Goal: Task Accomplishment & Management: Use online tool/utility

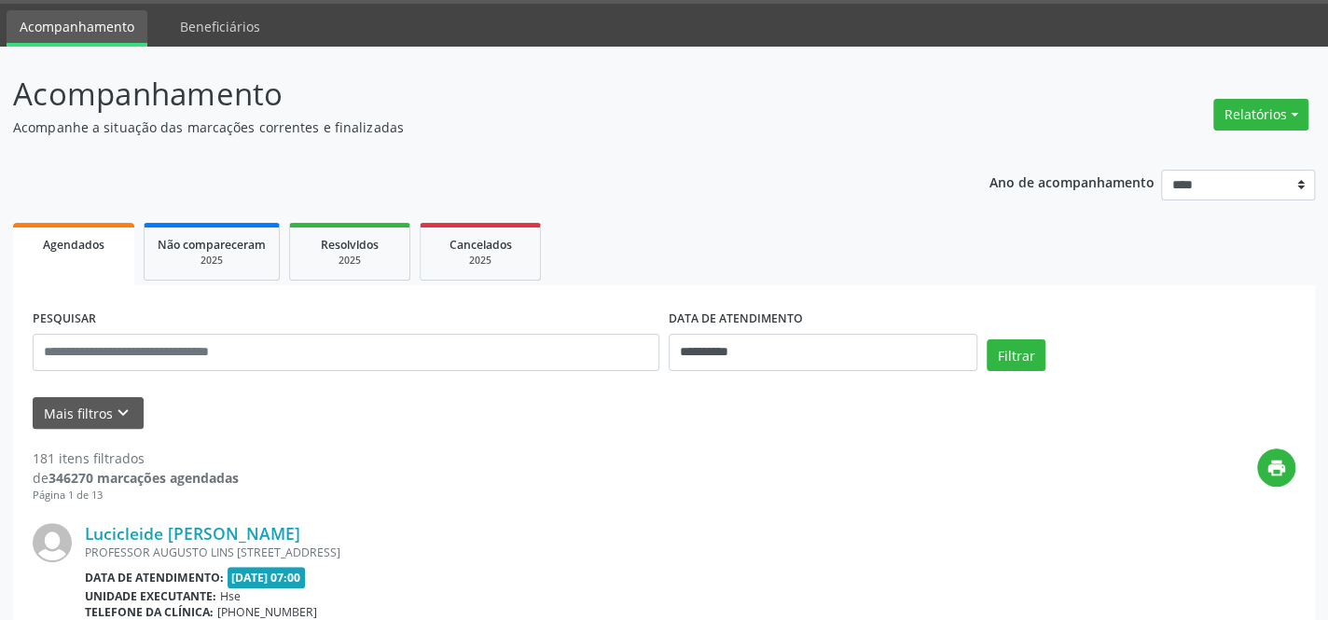
scroll to position [169, 0]
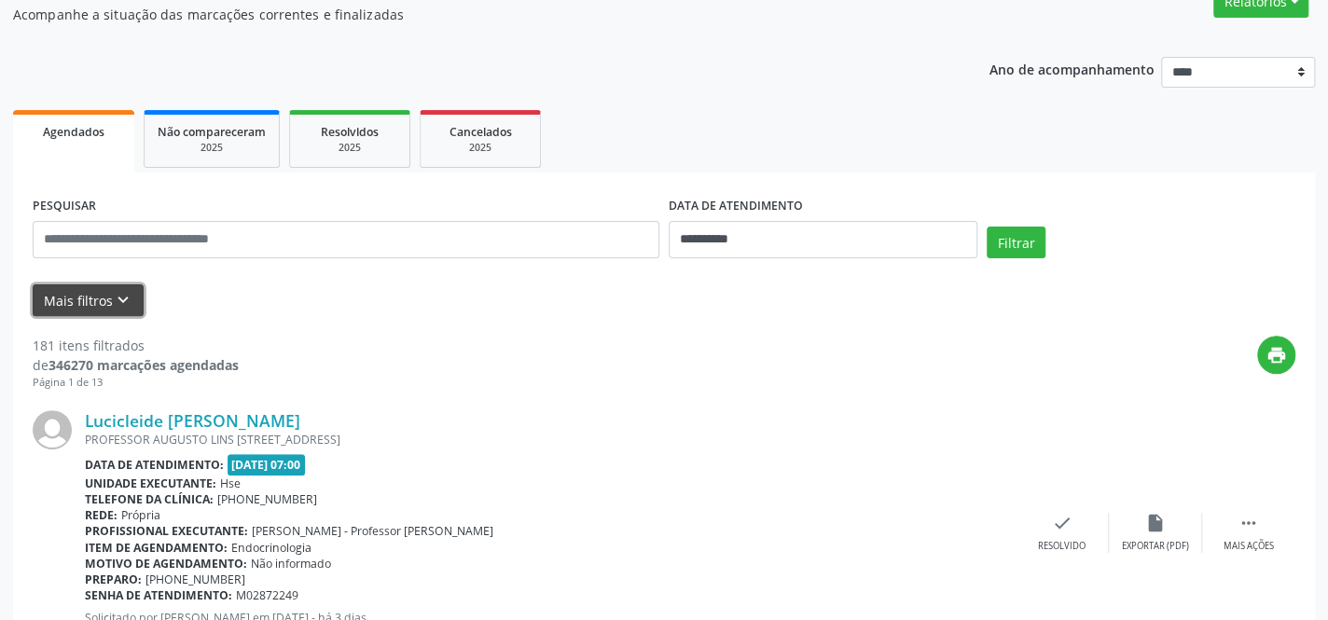
click at [81, 292] on button "Mais filtros keyboard_arrow_down" at bounding box center [88, 300] width 111 height 33
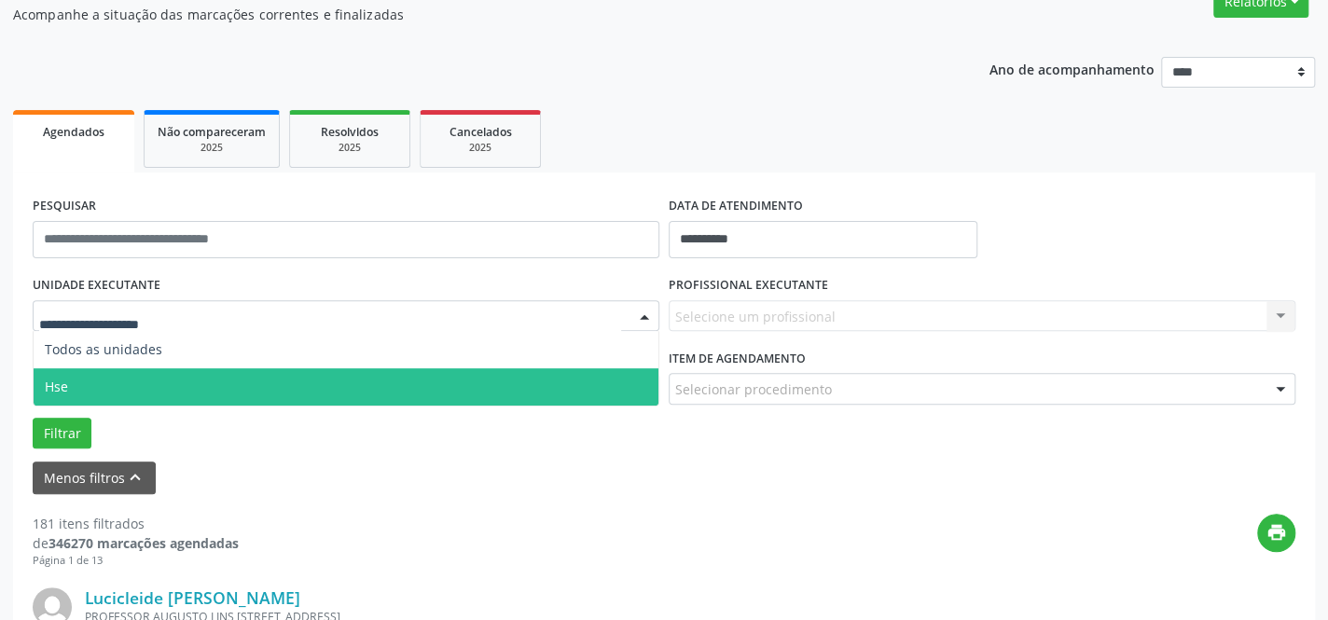
click at [108, 392] on span "Hse" at bounding box center [346, 386] width 625 height 37
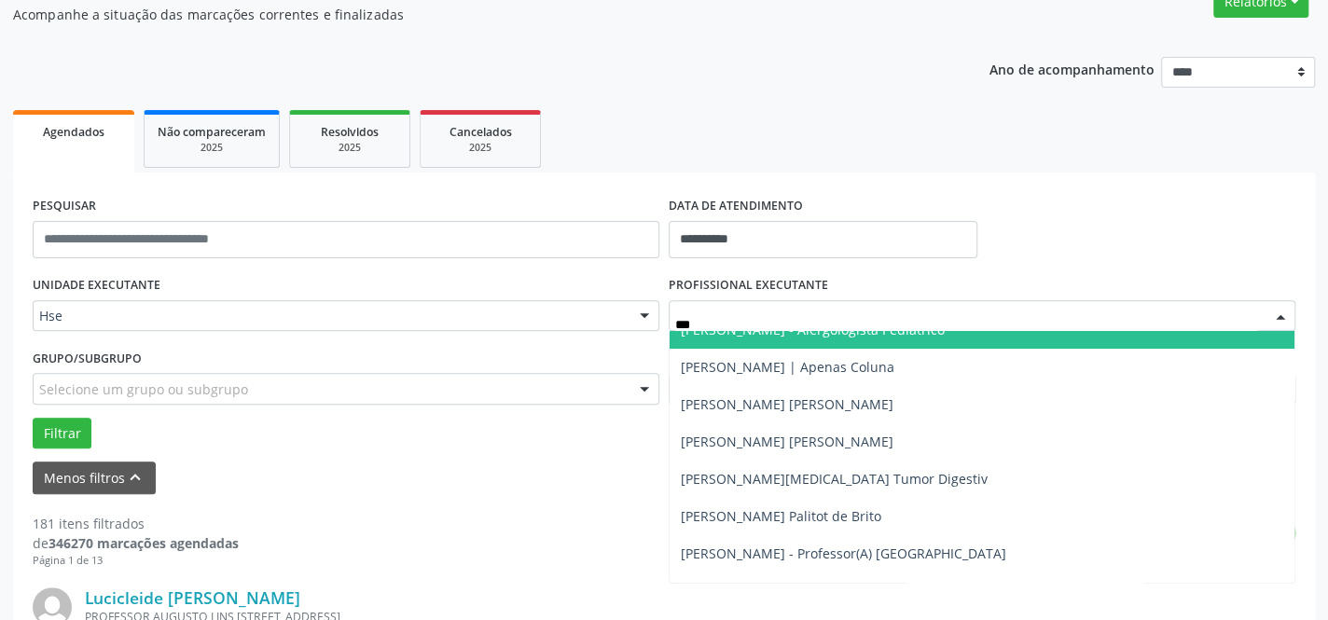
scroll to position [0, 0]
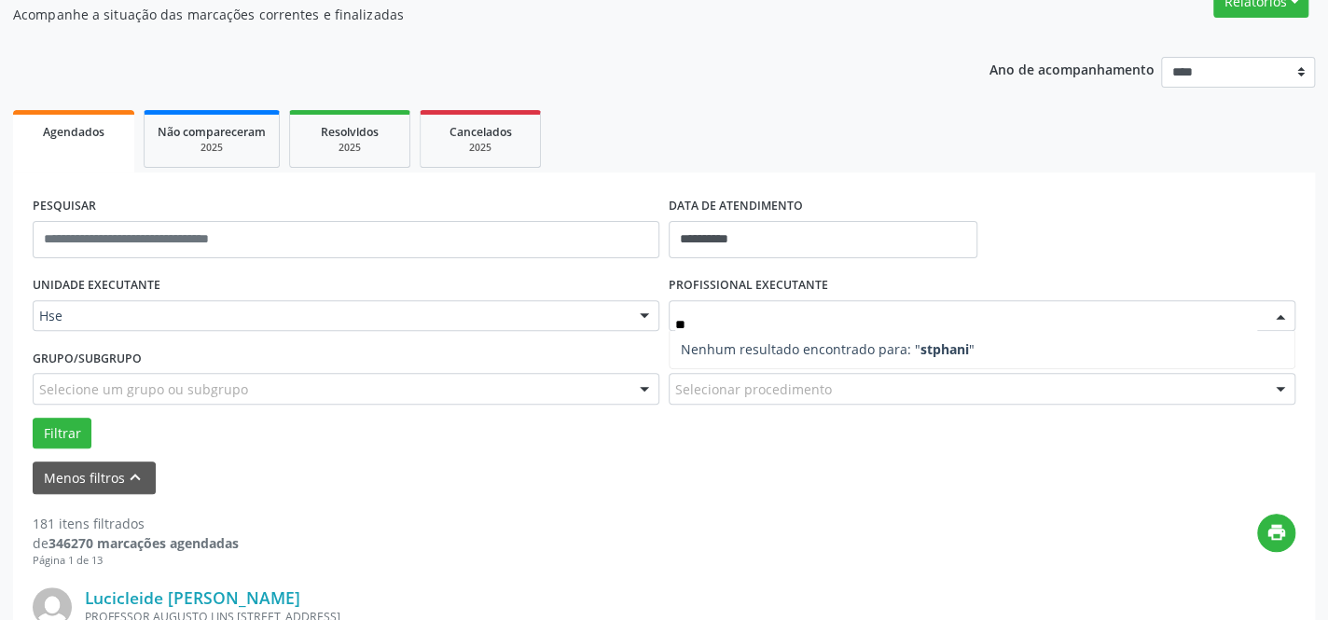
type input "*"
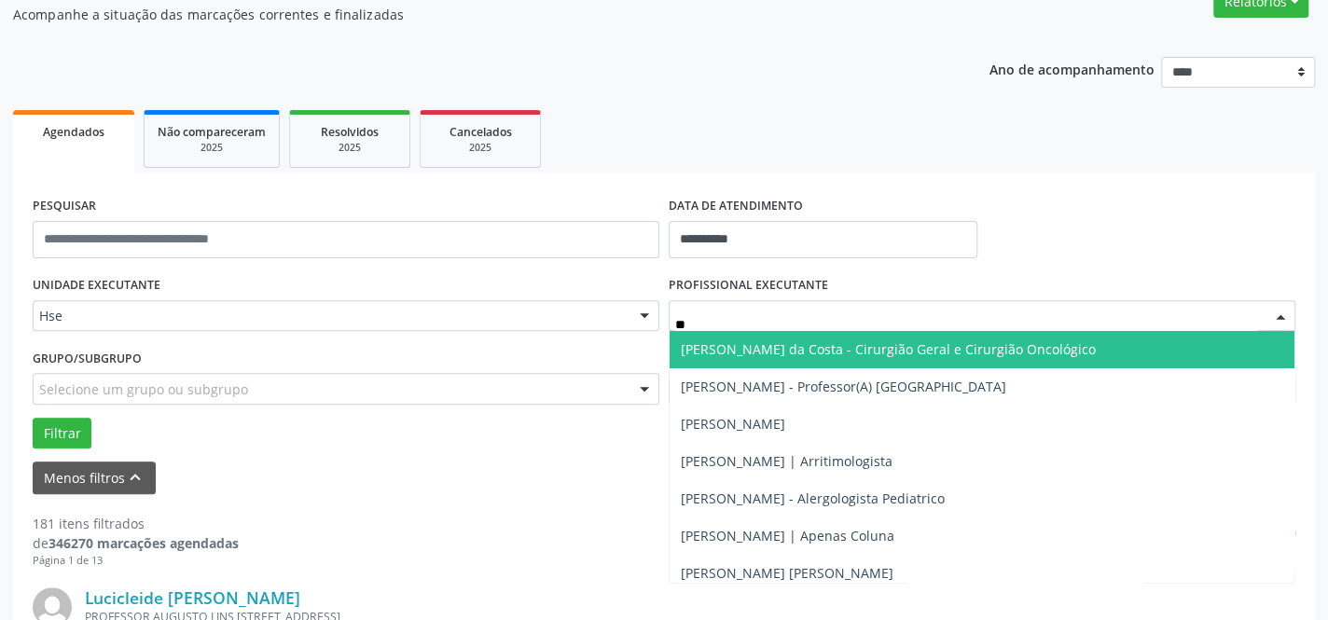
type input "***"
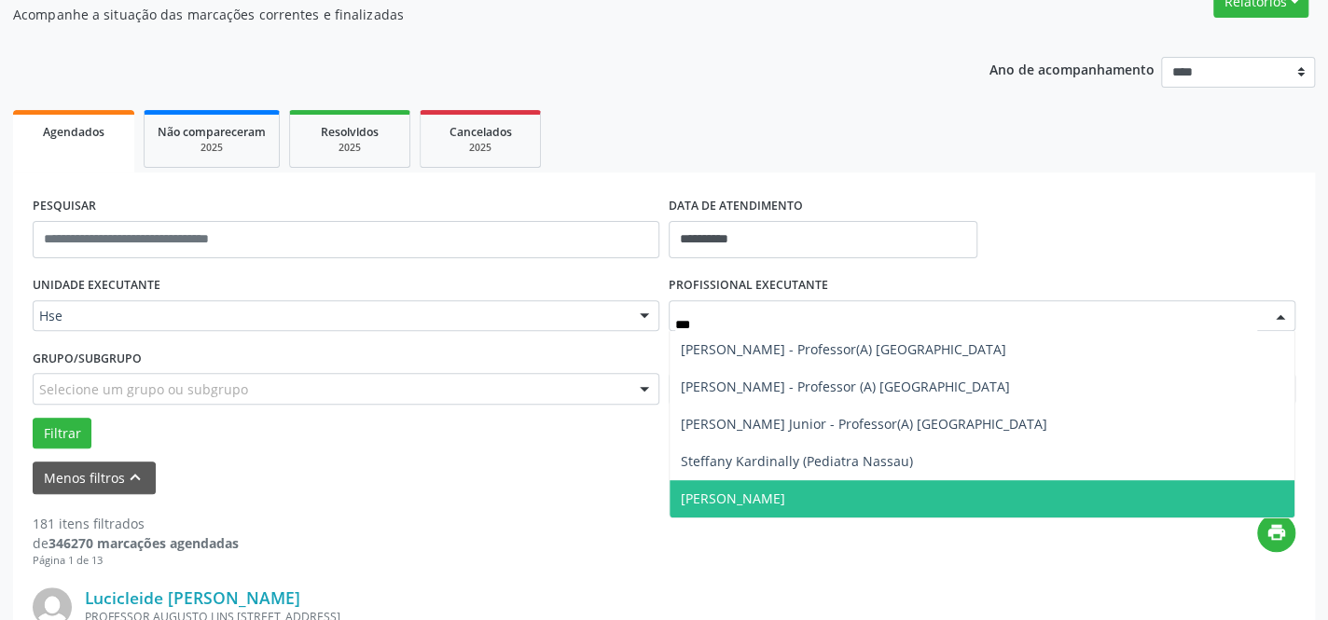
click at [750, 503] on span "[PERSON_NAME]" at bounding box center [733, 498] width 104 height 18
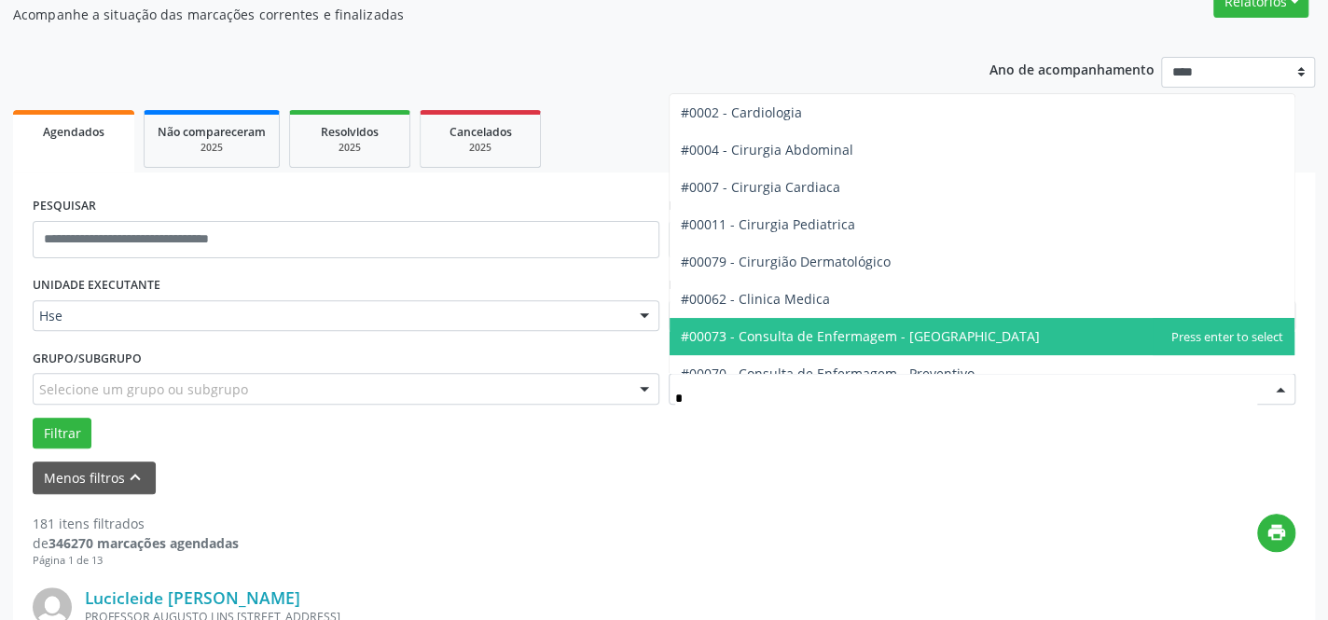
type input "**"
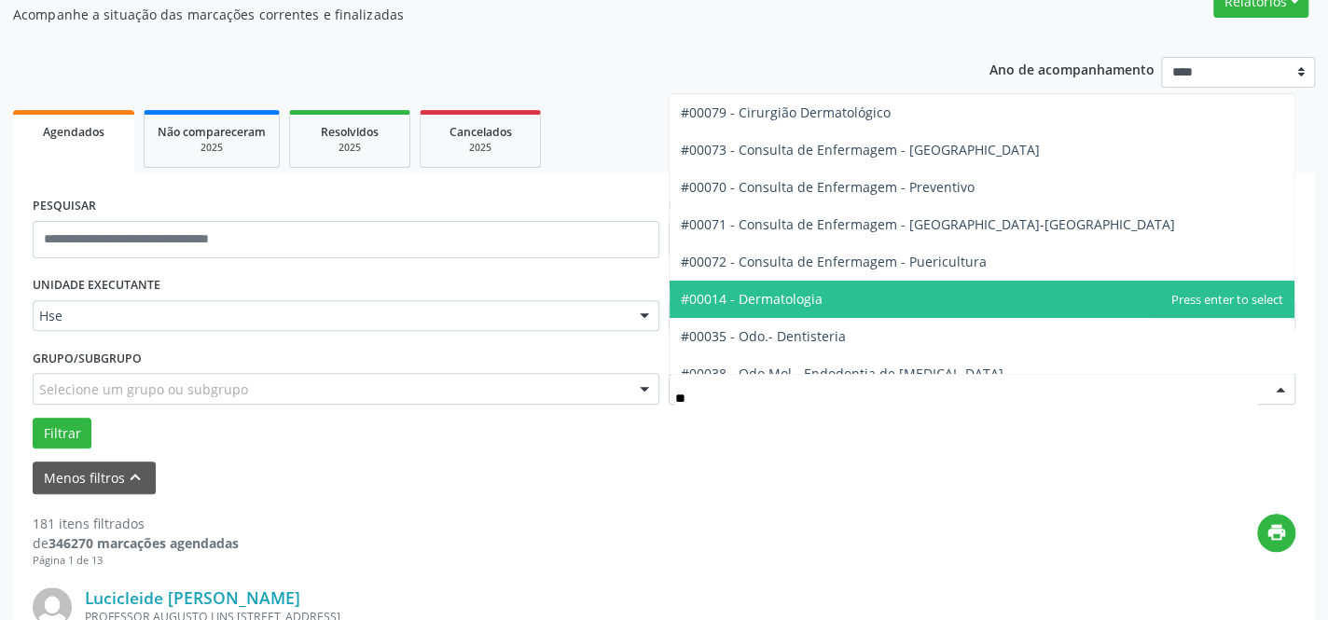
click at [770, 302] on span "#00014 - Dermatologia" at bounding box center [752, 299] width 142 height 18
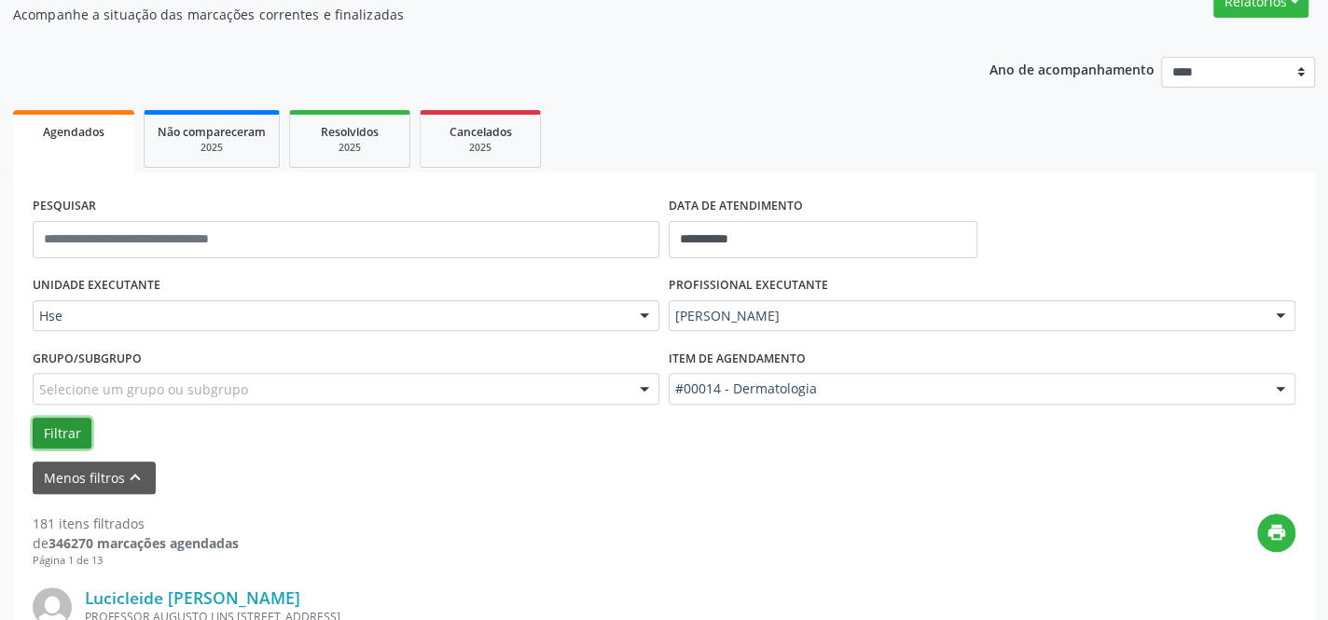
click at [55, 432] on button "Filtrar" at bounding box center [62, 434] width 59 height 32
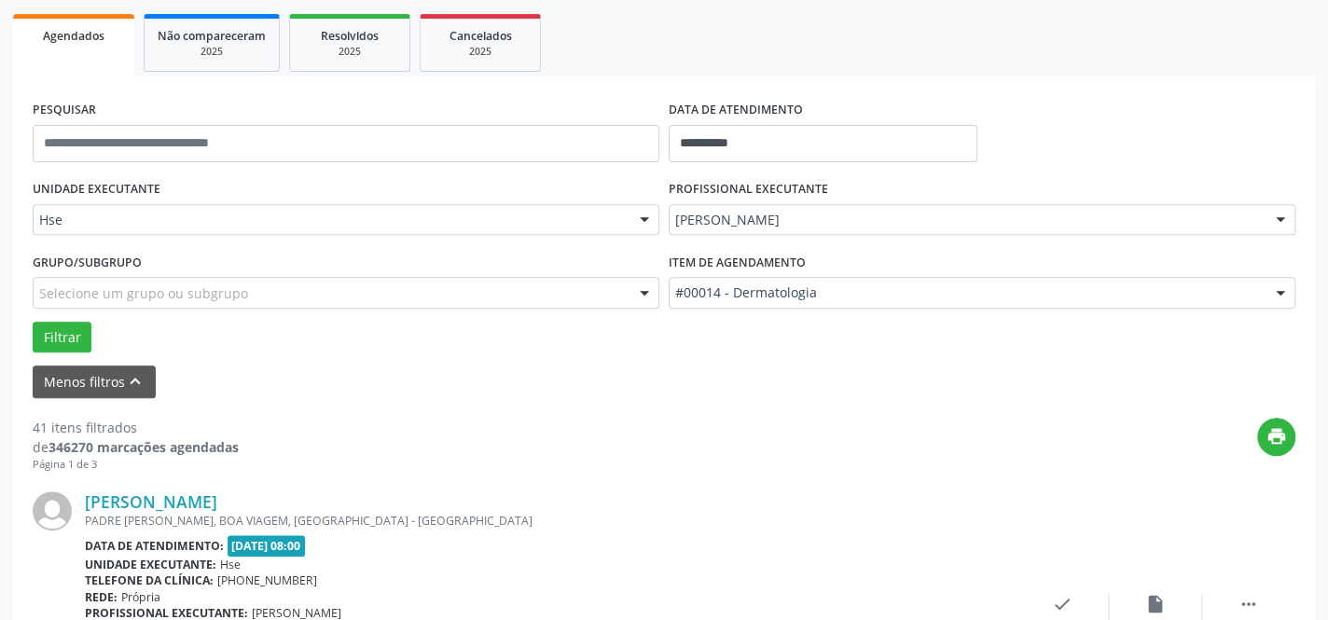
scroll to position [338, 0]
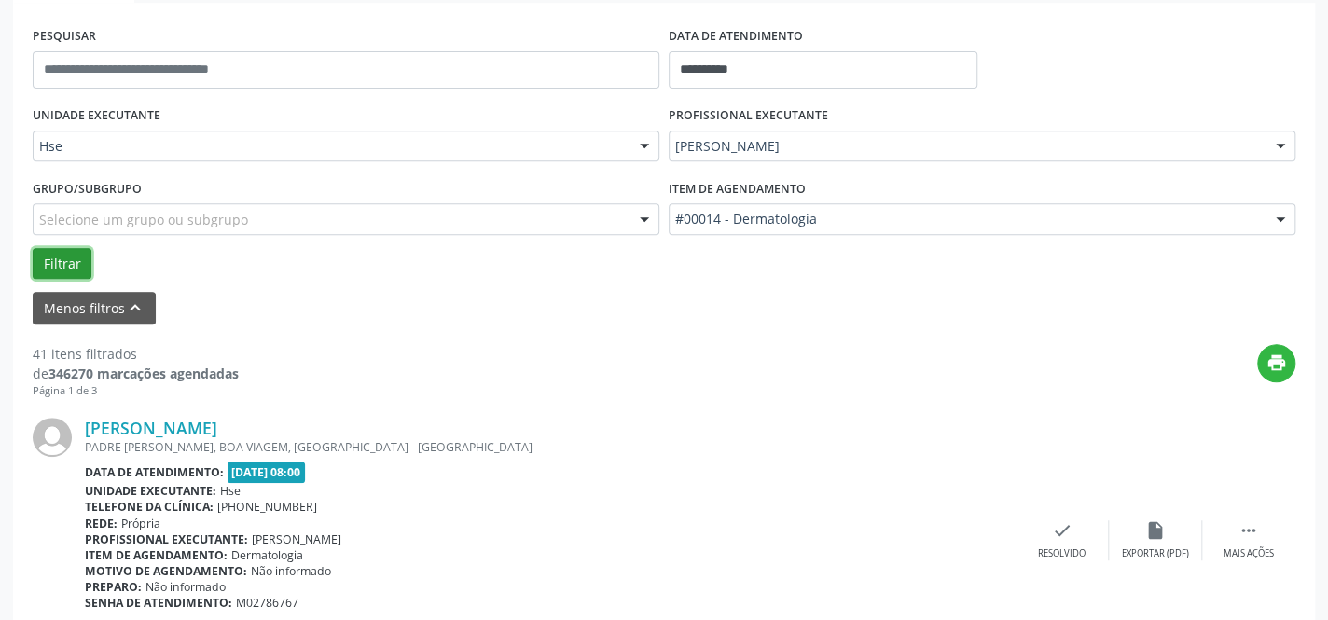
click at [55, 259] on button "Filtrar" at bounding box center [62, 264] width 59 height 32
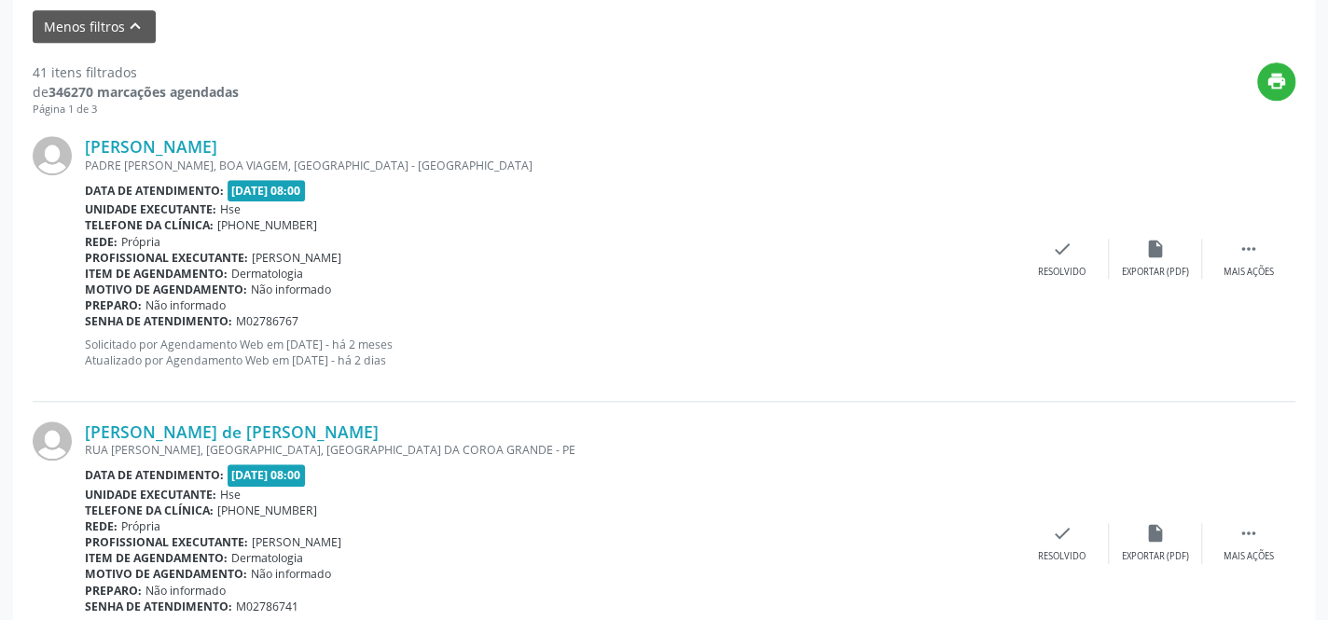
scroll to position [508, 0]
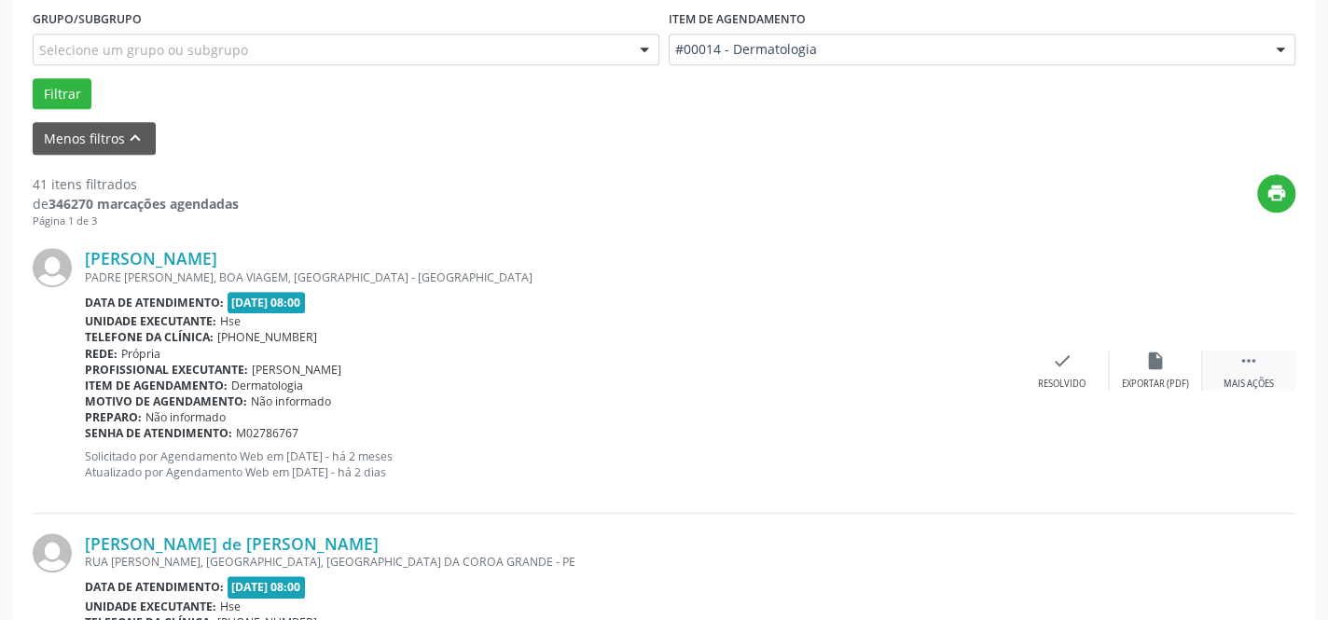
click at [1262, 366] on div " Mais ações" at bounding box center [1248, 371] width 93 height 40
click at [1155, 368] on icon "alarm_off" at bounding box center [1155, 361] width 21 height 21
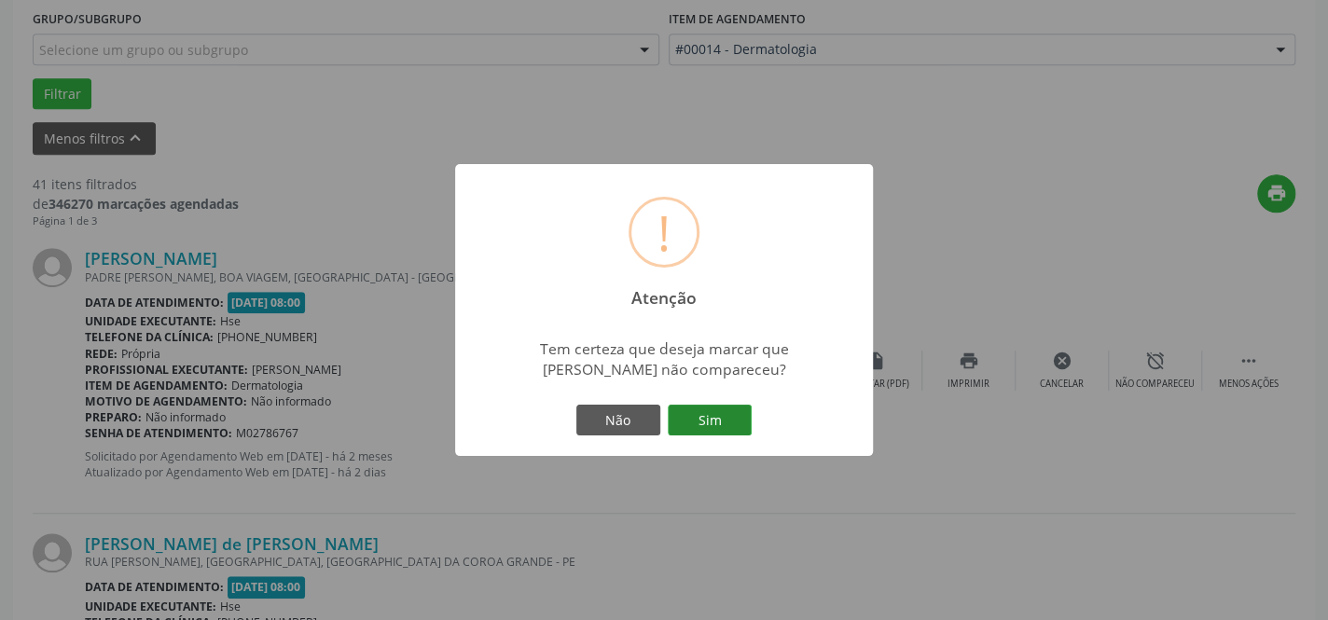
click at [709, 417] on button "Sim" at bounding box center [710, 421] width 84 height 32
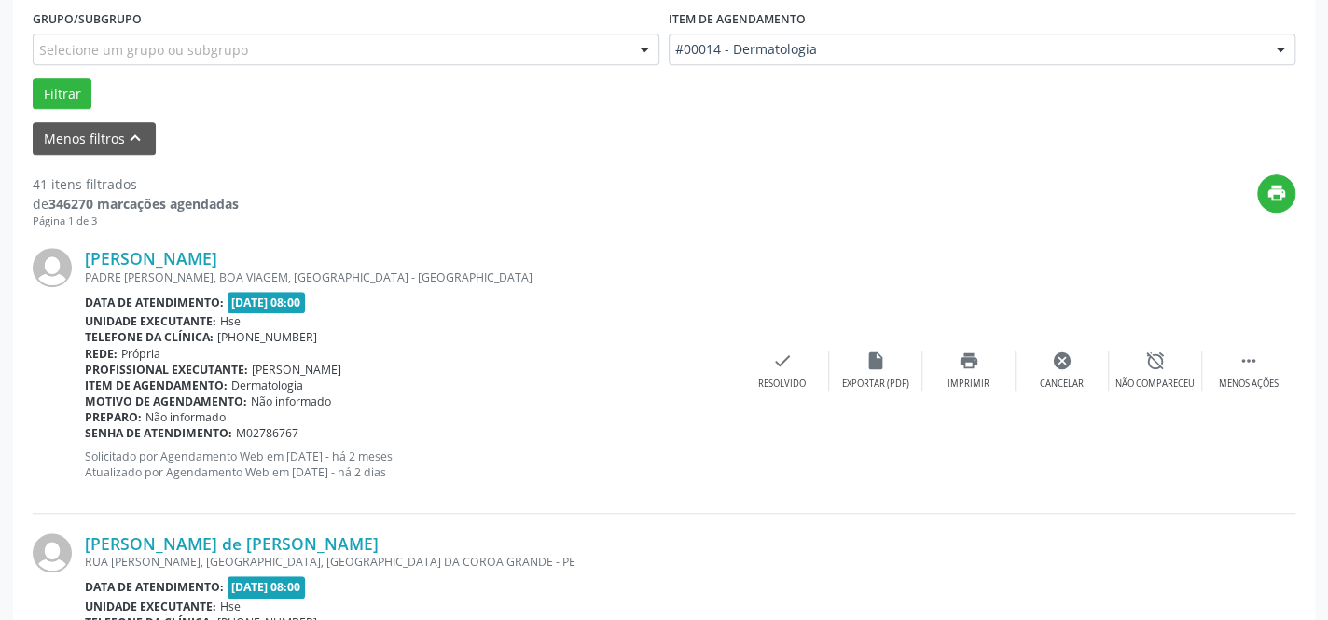
scroll to position [193, 0]
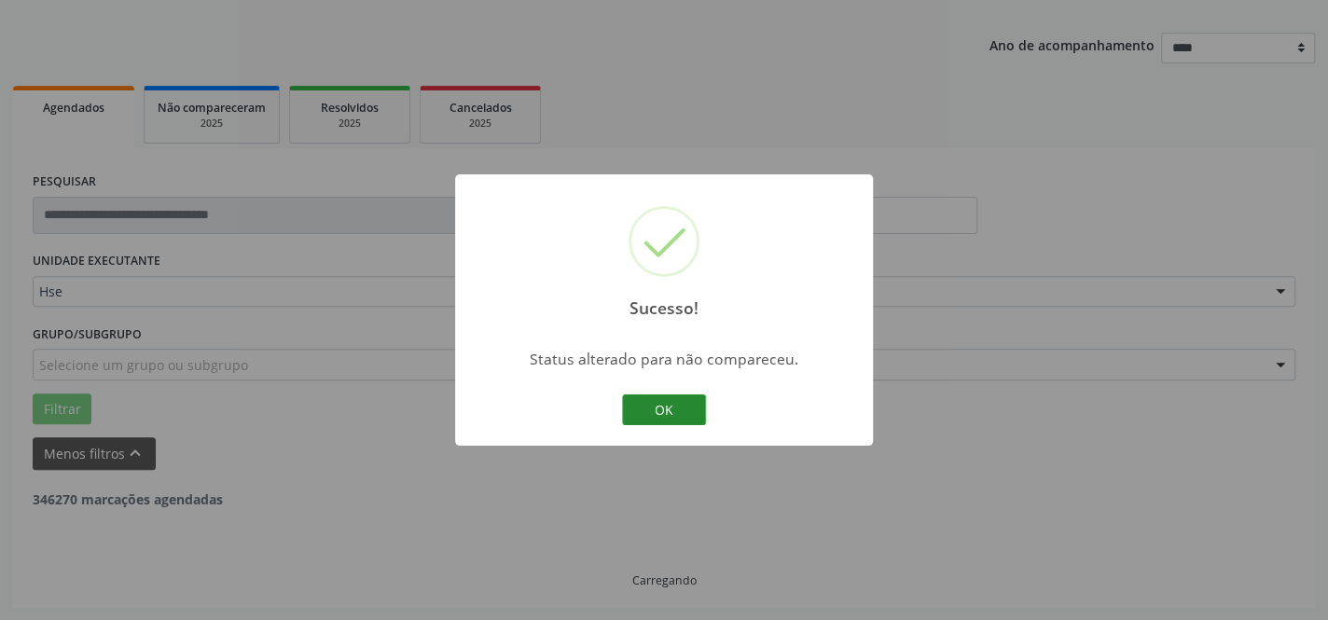
click at [667, 413] on button "OK" at bounding box center [664, 410] width 84 height 32
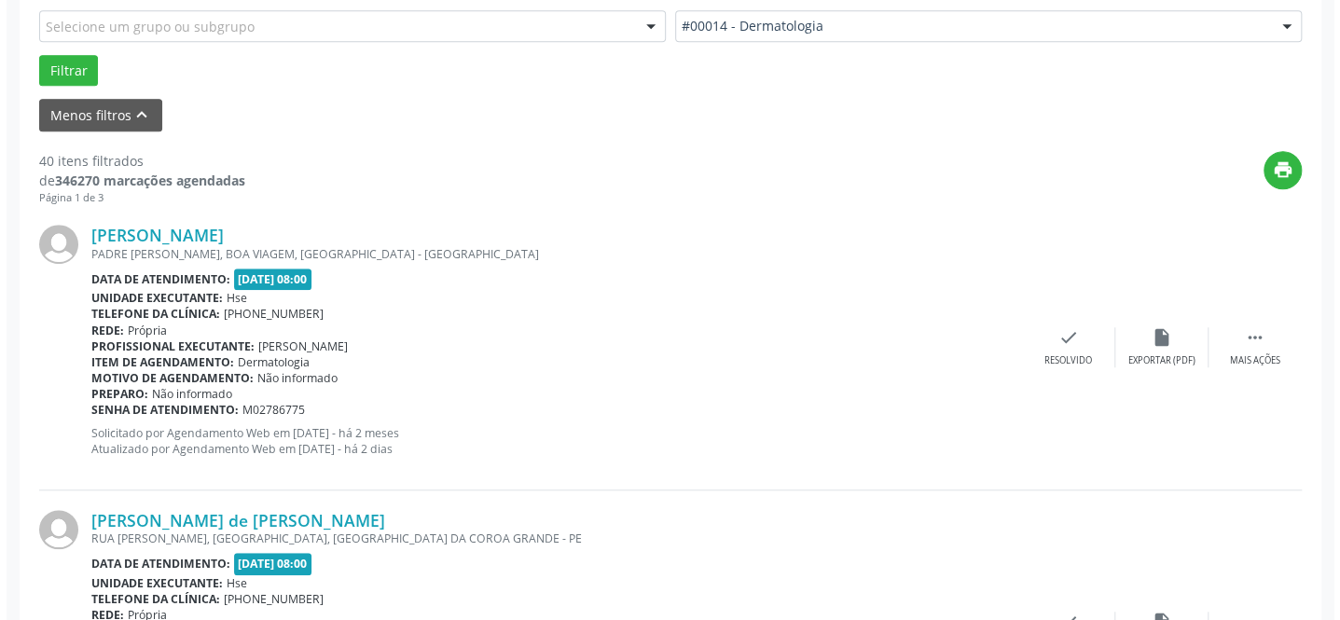
scroll to position [616, 0]
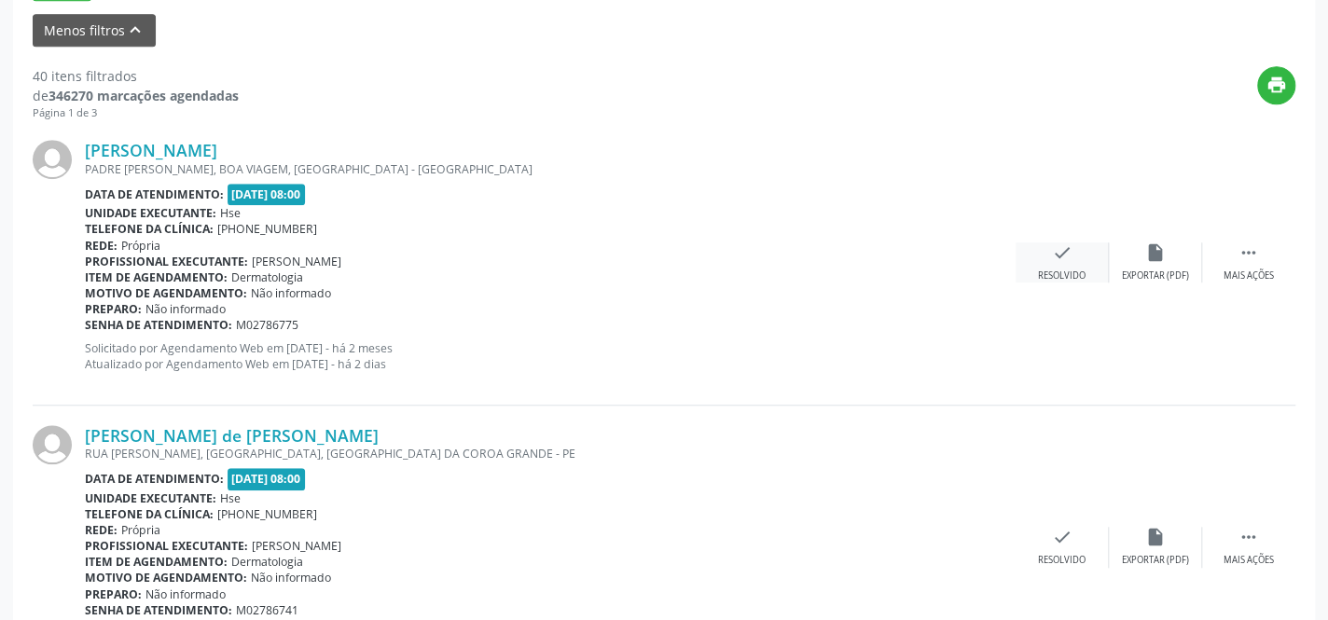
click at [1047, 260] on div "check Resolvido" at bounding box center [1061, 262] width 93 height 40
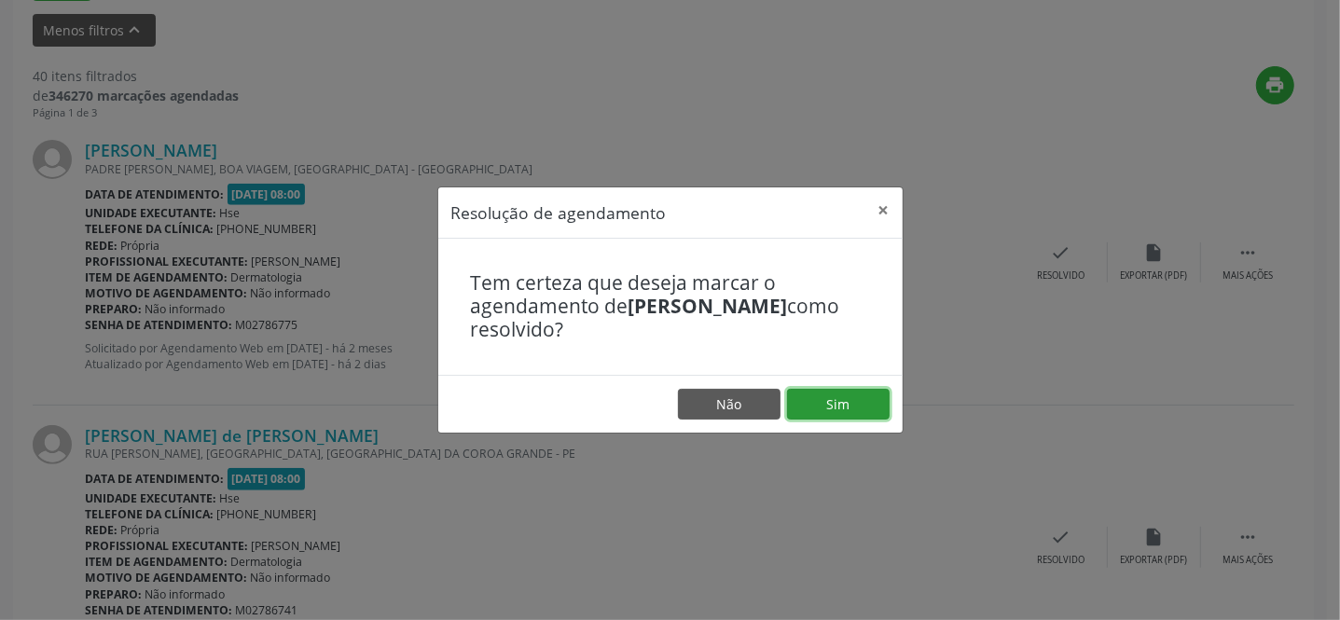
click at [817, 407] on button "Sim" at bounding box center [838, 405] width 103 height 32
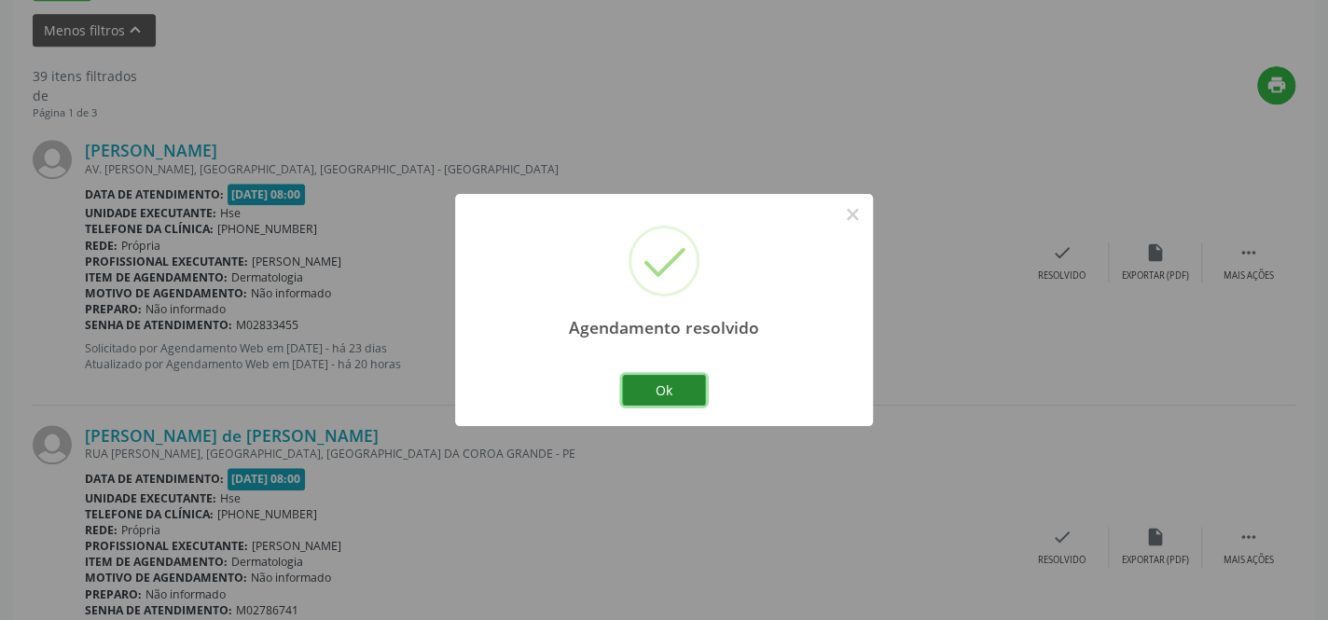
click at [653, 389] on button "Ok" at bounding box center [664, 391] width 84 height 32
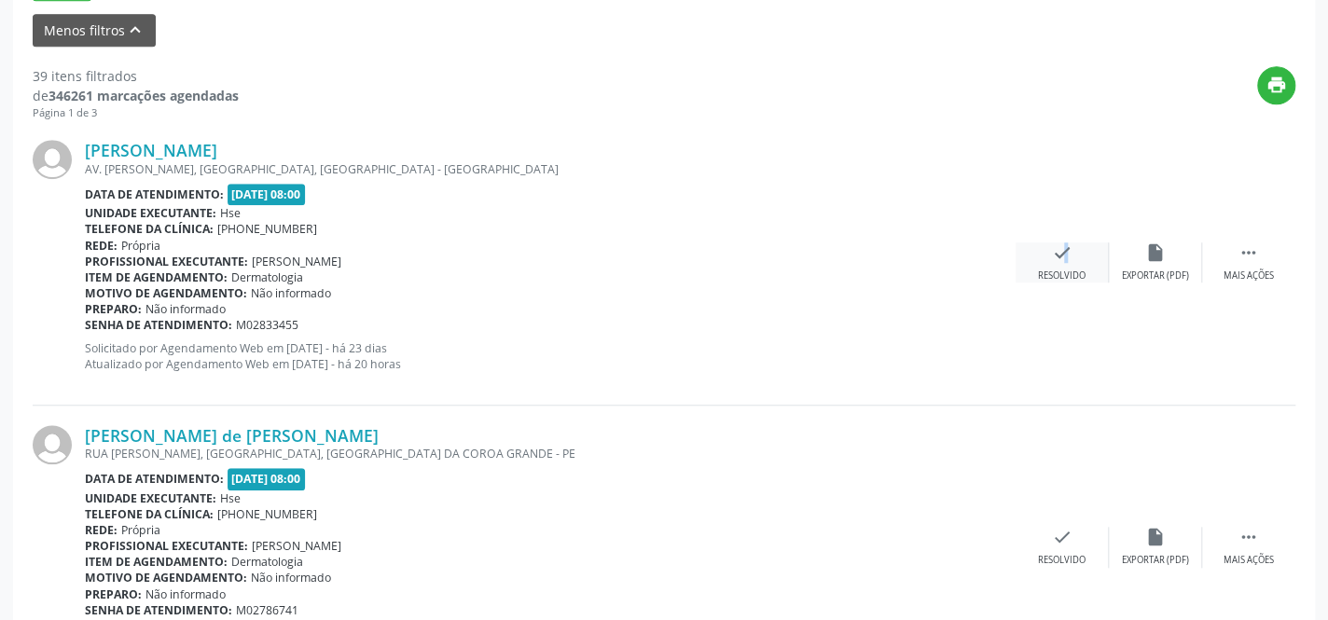
click at [1053, 258] on icon "check" at bounding box center [1062, 252] width 21 height 21
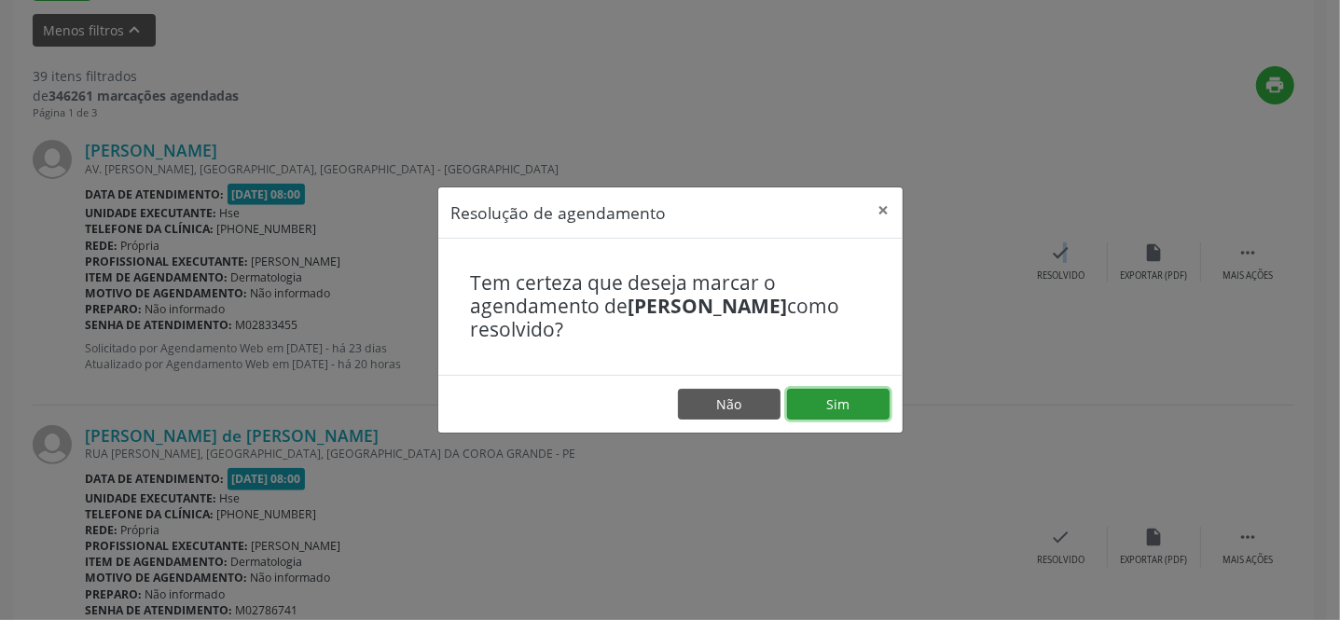
click at [837, 408] on button "Sim" at bounding box center [838, 405] width 103 height 32
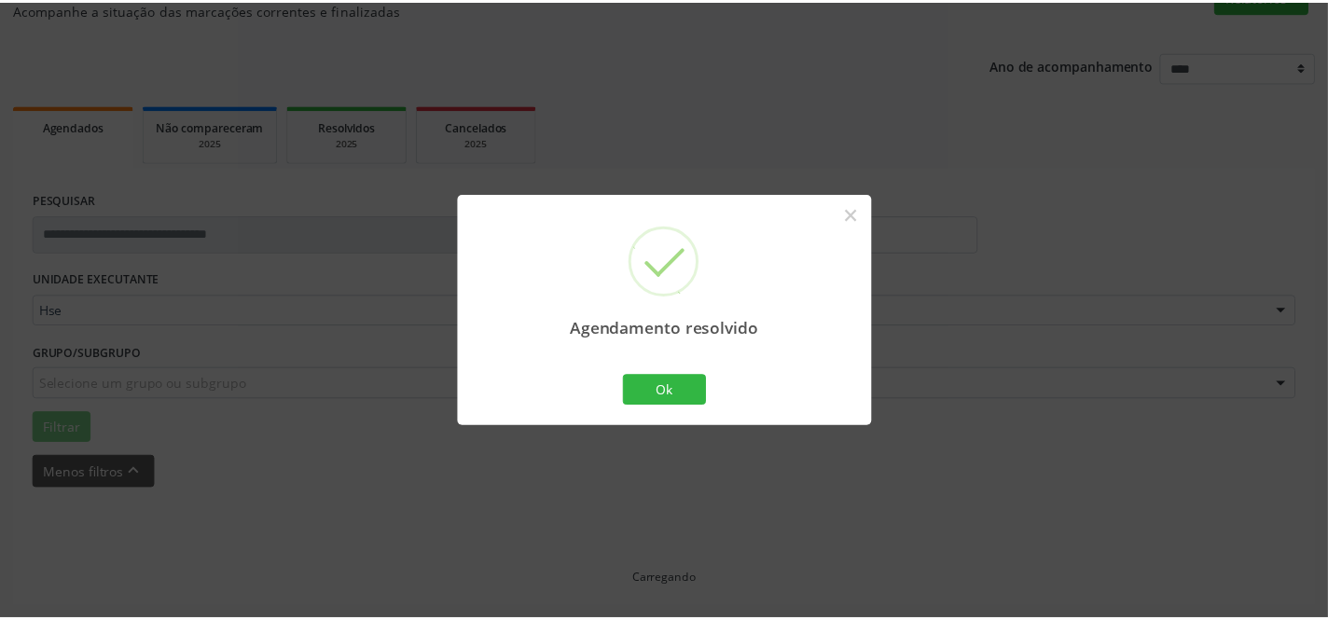
scroll to position [173, 0]
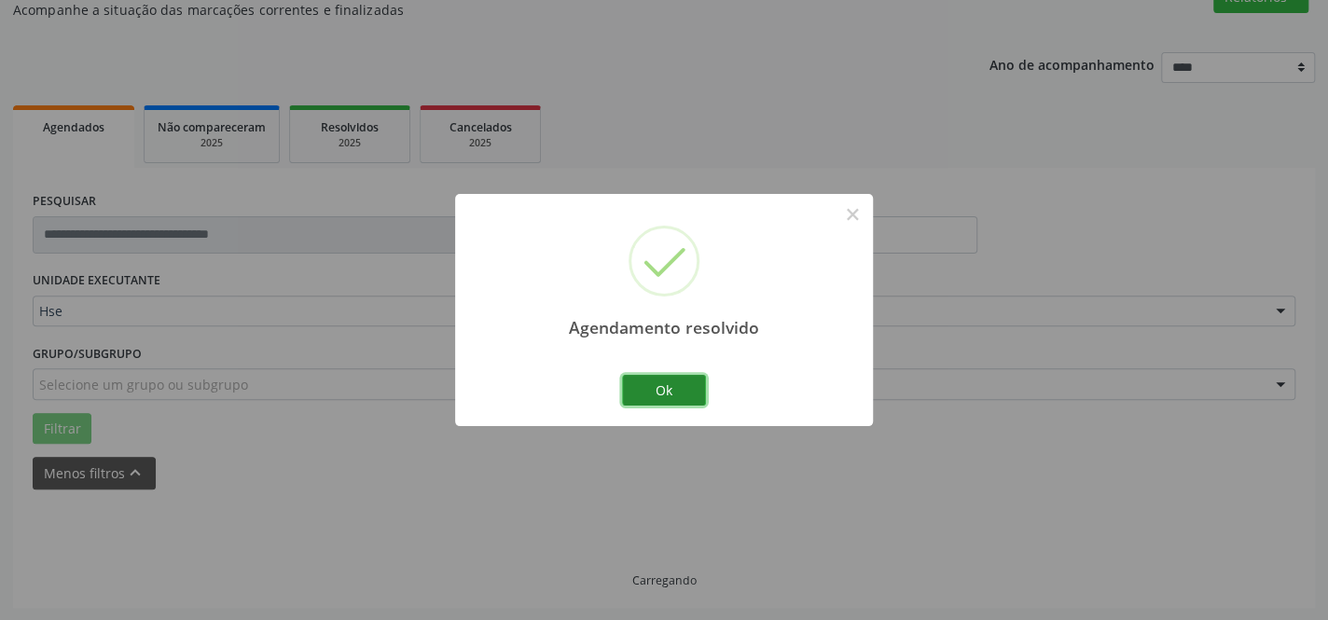
click at [658, 388] on button "Ok" at bounding box center [664, 391] width 84 height 32
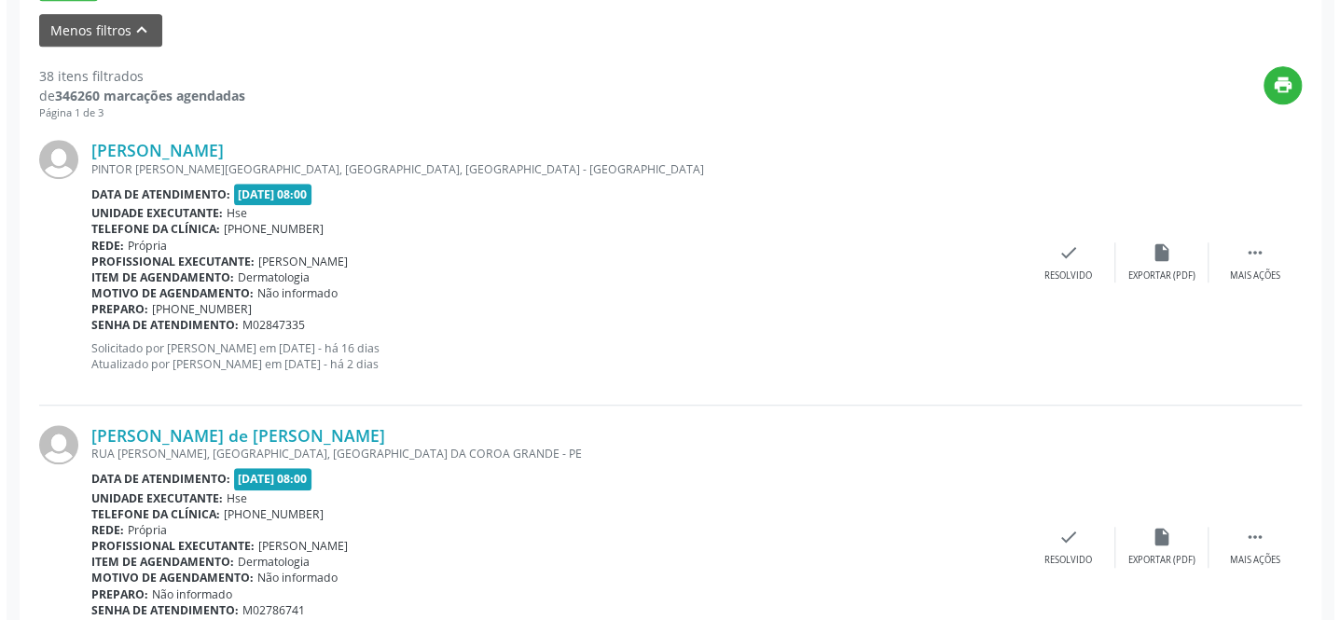
scroll to position [597, 0]
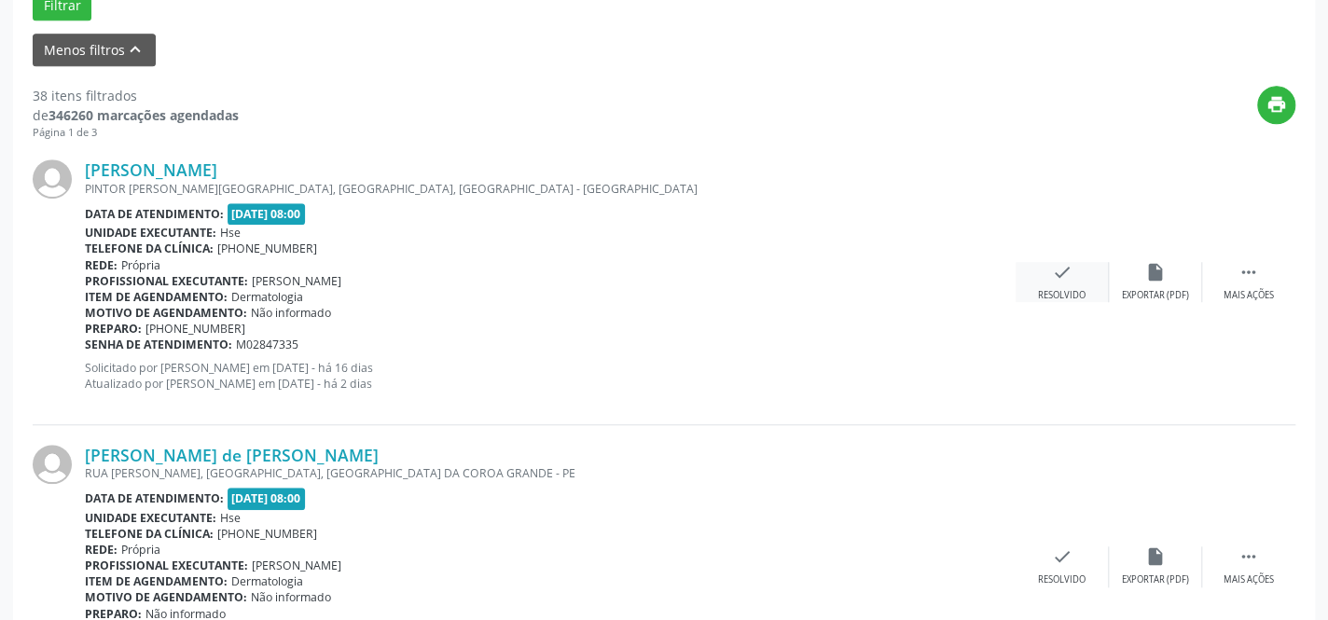
click at [1048, 289] on div "Resolvido" at bounding box center [1062, 295] width 48 height 13
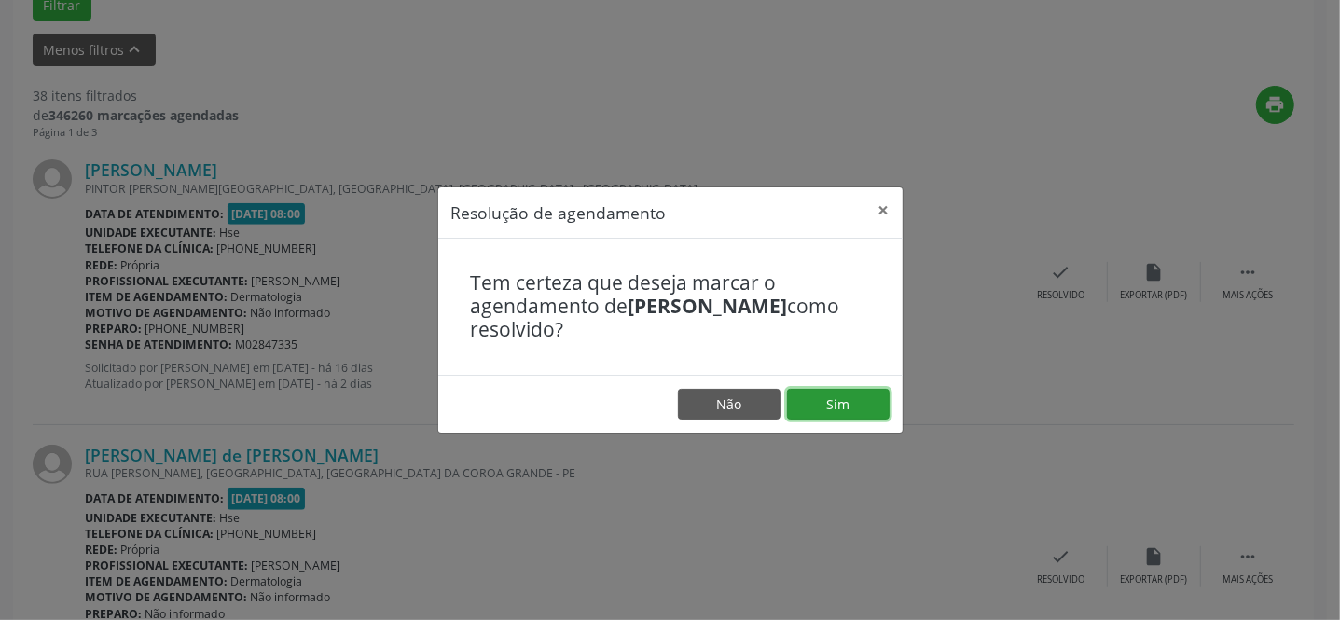
click at [830, 409] on button "Sim" at bounding box center [838, 405] width 103 height 32
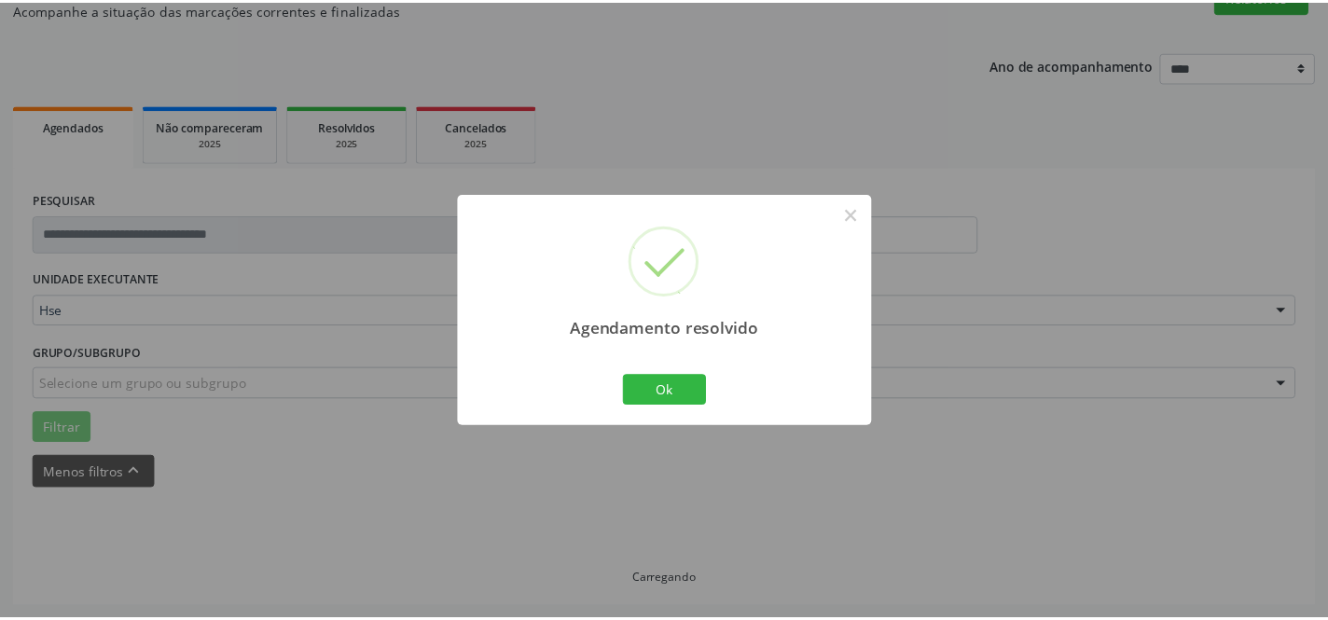
scroll to position [173, 0]
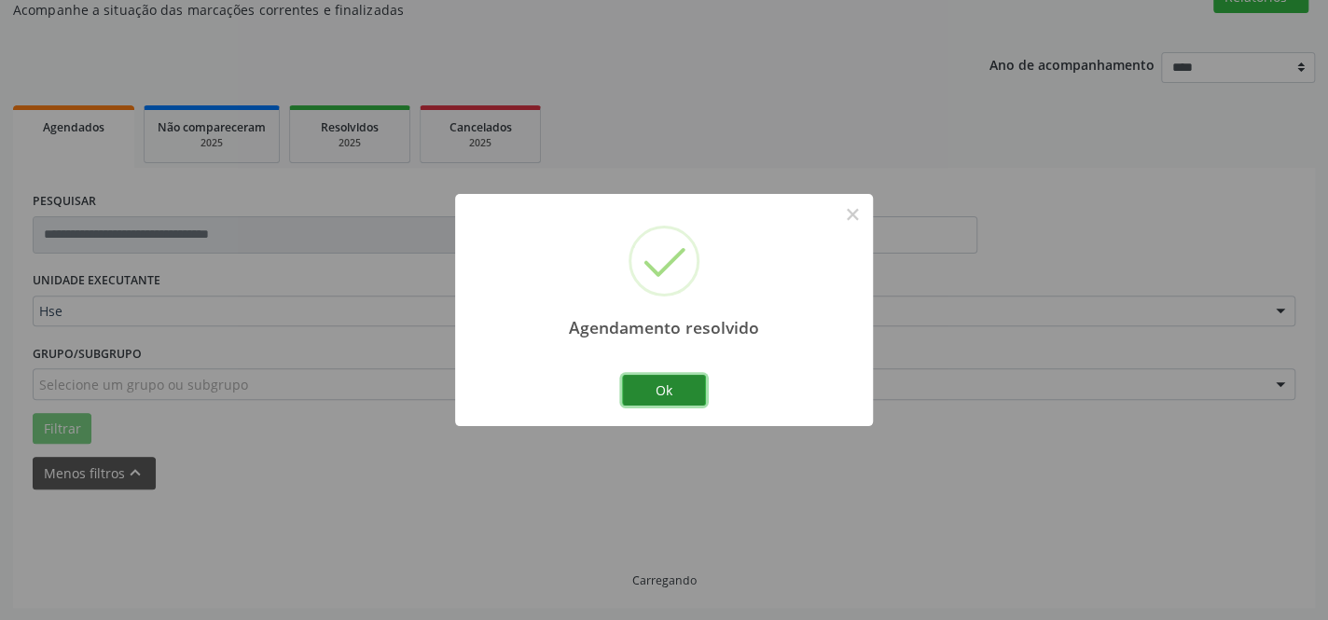
click at [681, 389] on button "Ok" at bounding box center [664, 391] width 84 height 32
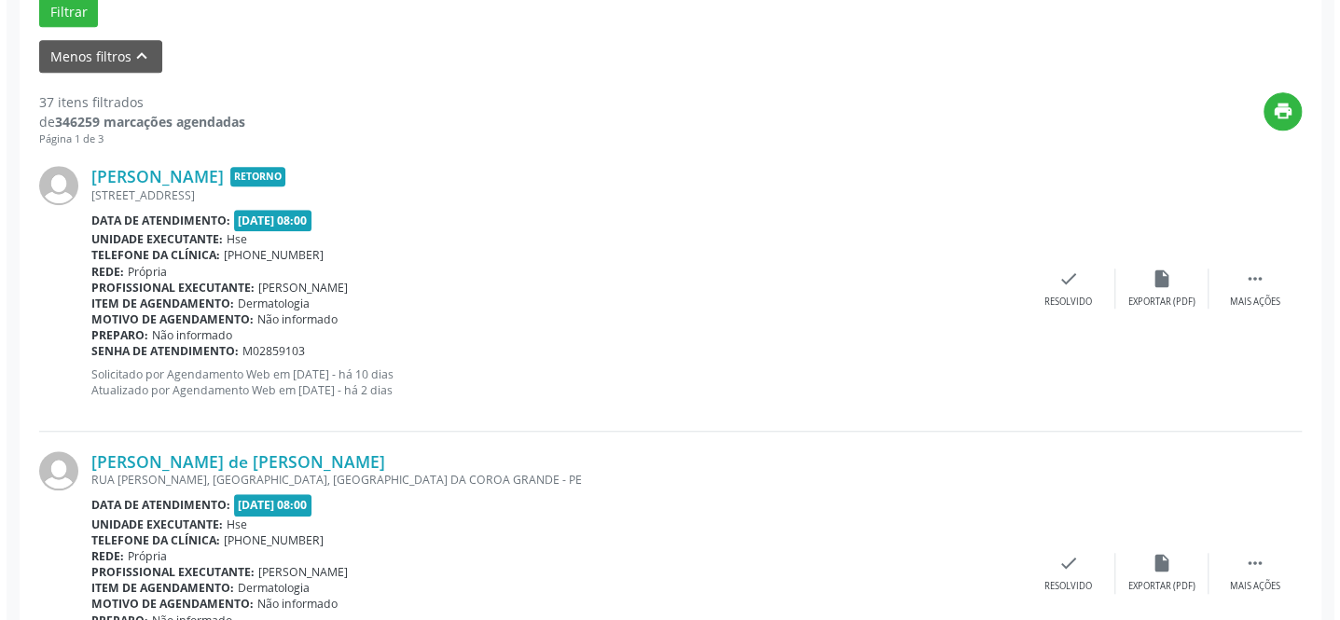
scroll to position [597, 0]
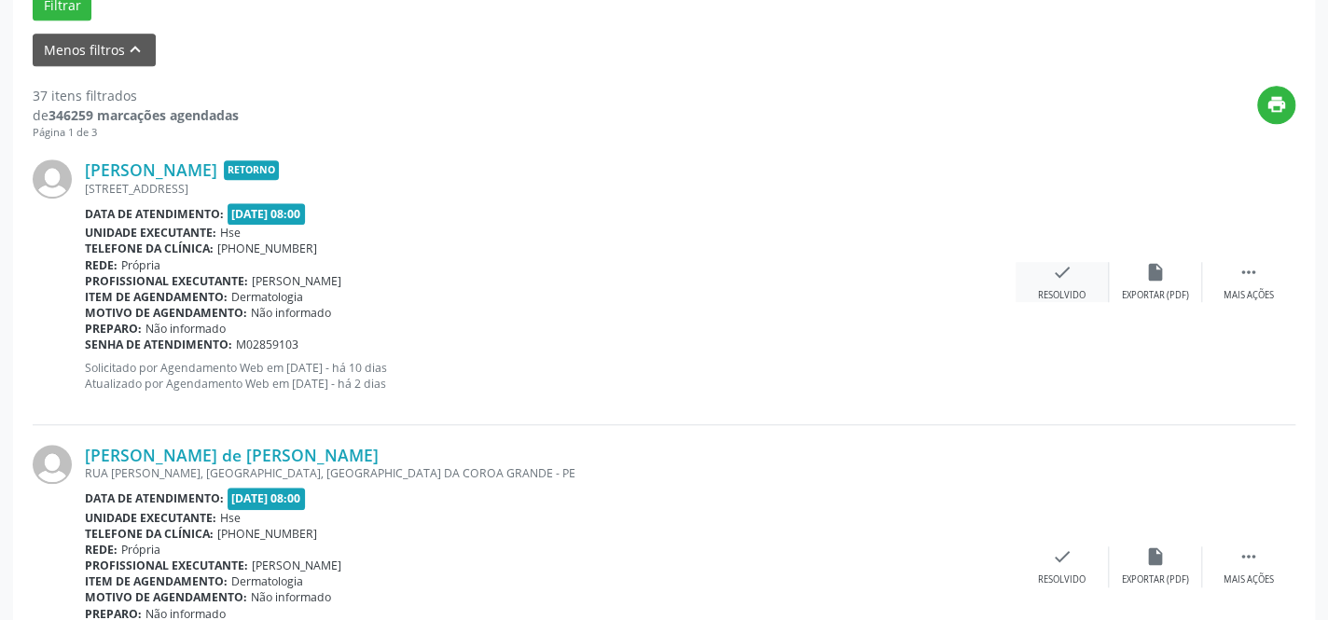
click at [1053, 278] on icon "check" at bounding box center [1062, 272] width 21 height 21
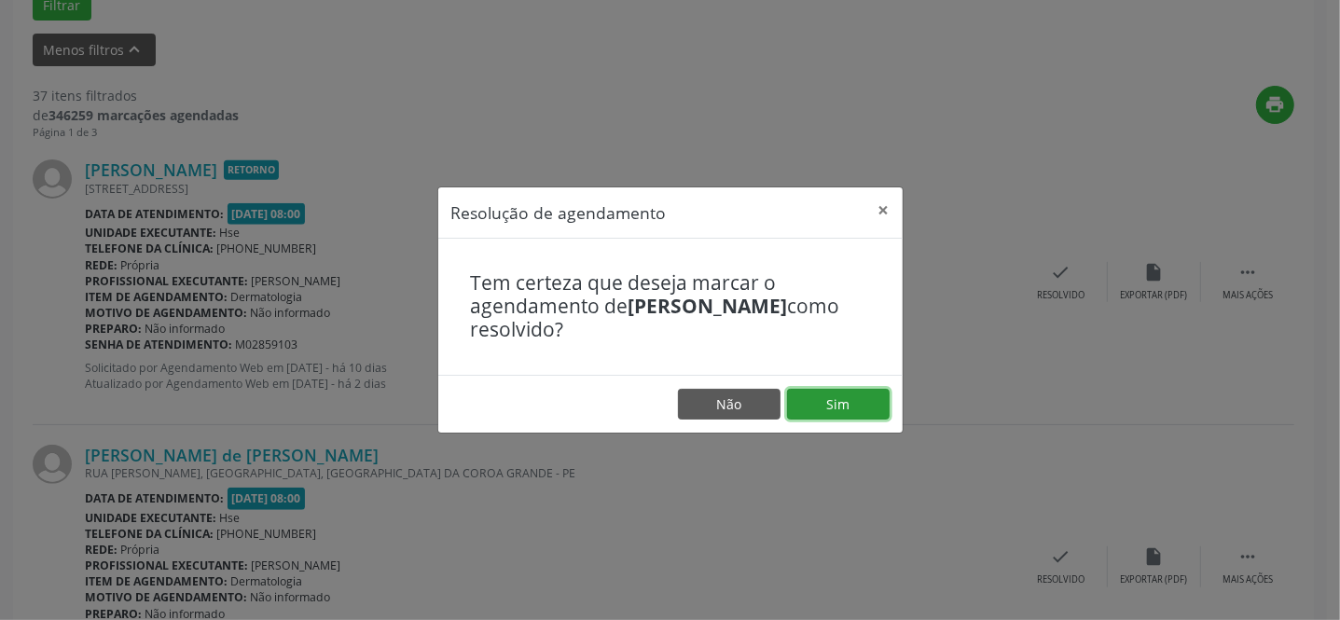
click at [818, 392] on button "Sim" at bounding box center [838, 405] width 103 height 32
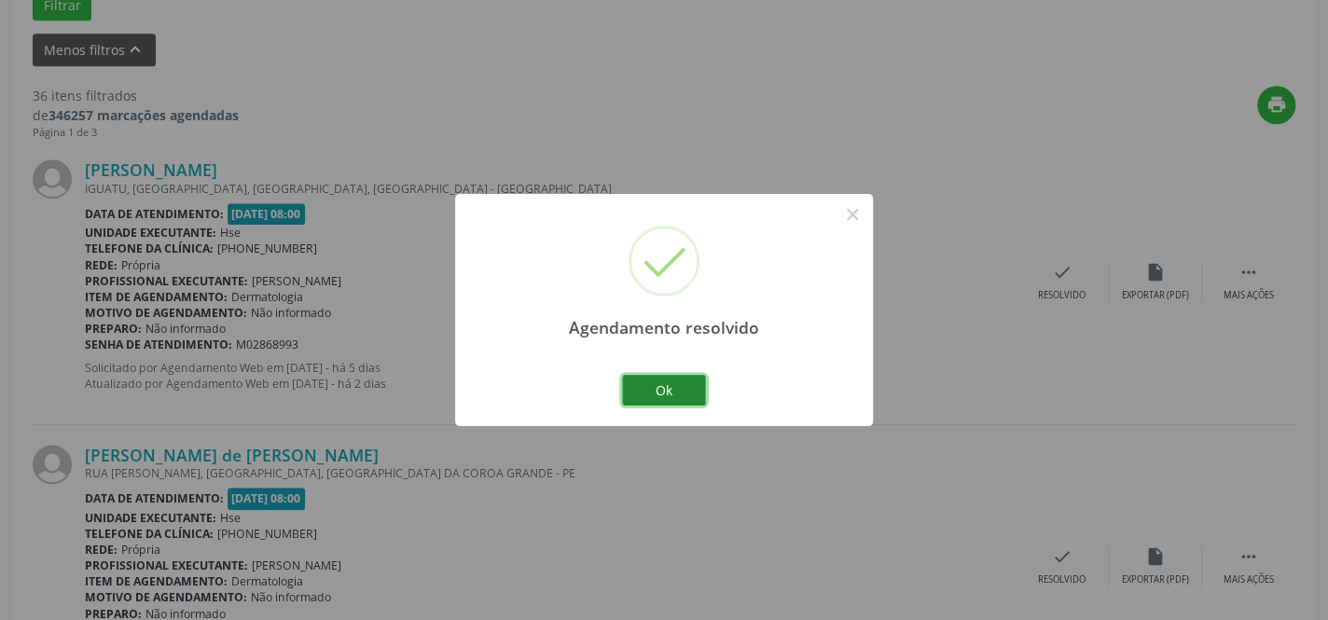
click at [665, 392] on button "Ok" at bounding box center [664, 391] width 84 height 32
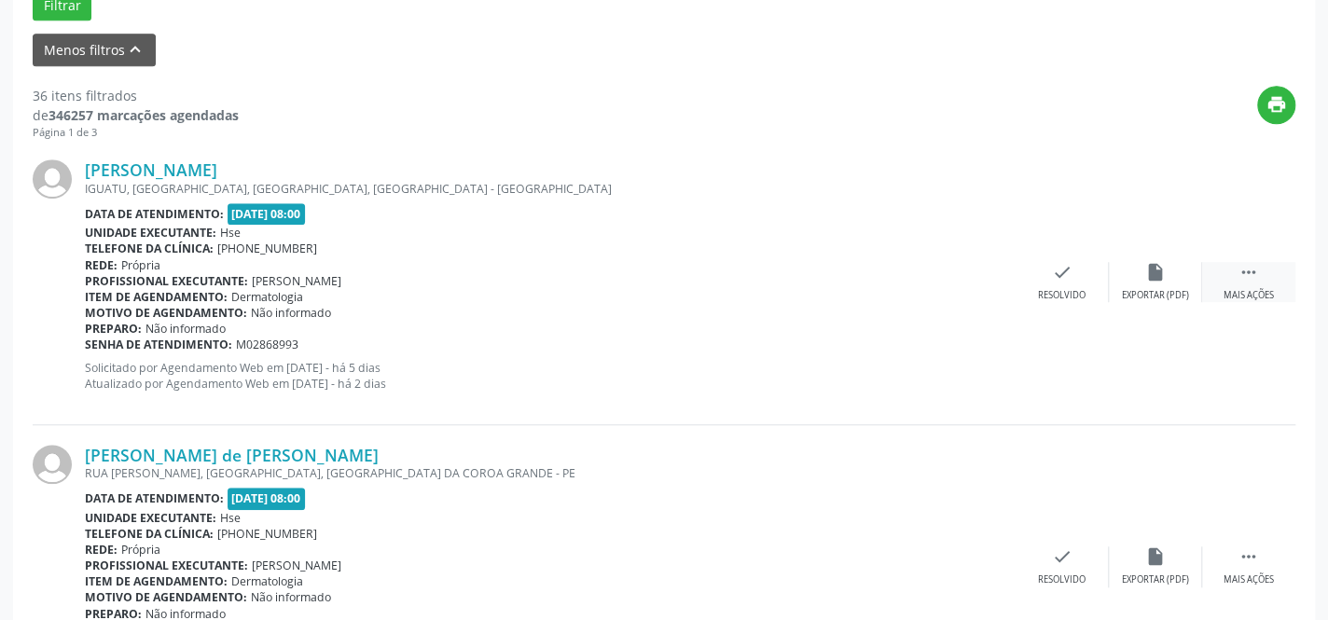
click at [1229, 275] on div " Mais ações" at bounding box center [1248, 282] width 93 height 40
click at [1149, 290] on div "Não compareceu" at bounding box center [1154, 295] width 79 height 13
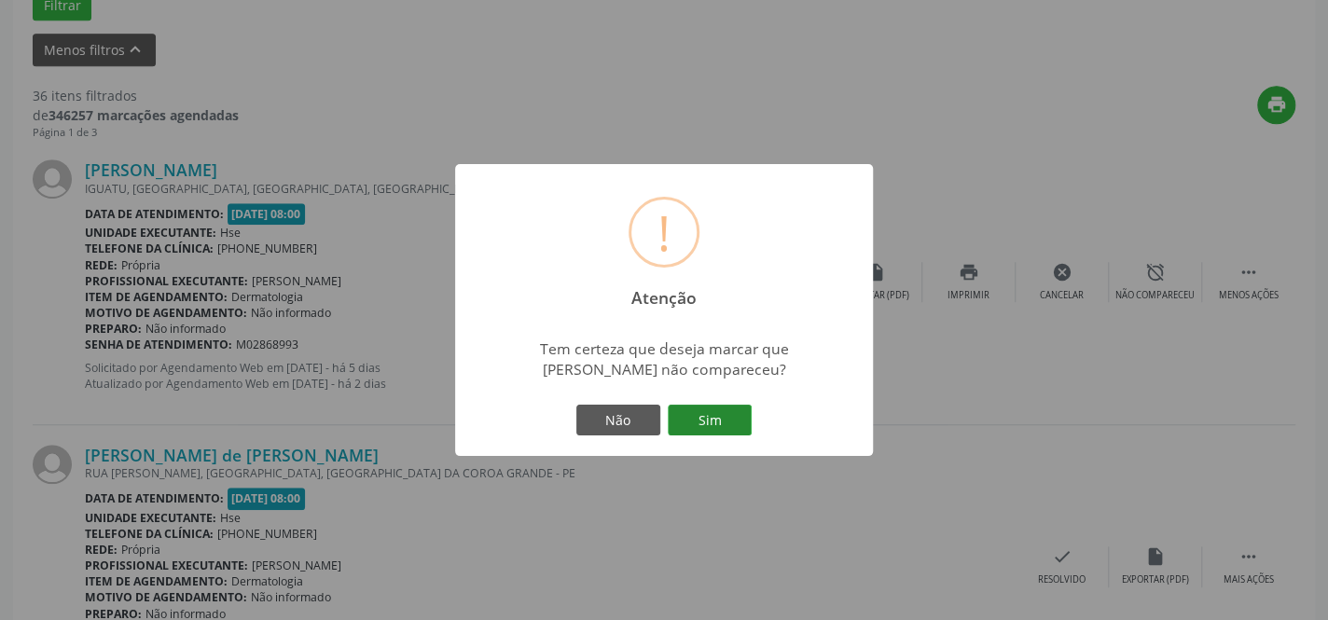
click at [706, 420] on button "Sim" at bounding box center [710, 421] width 84 height 32
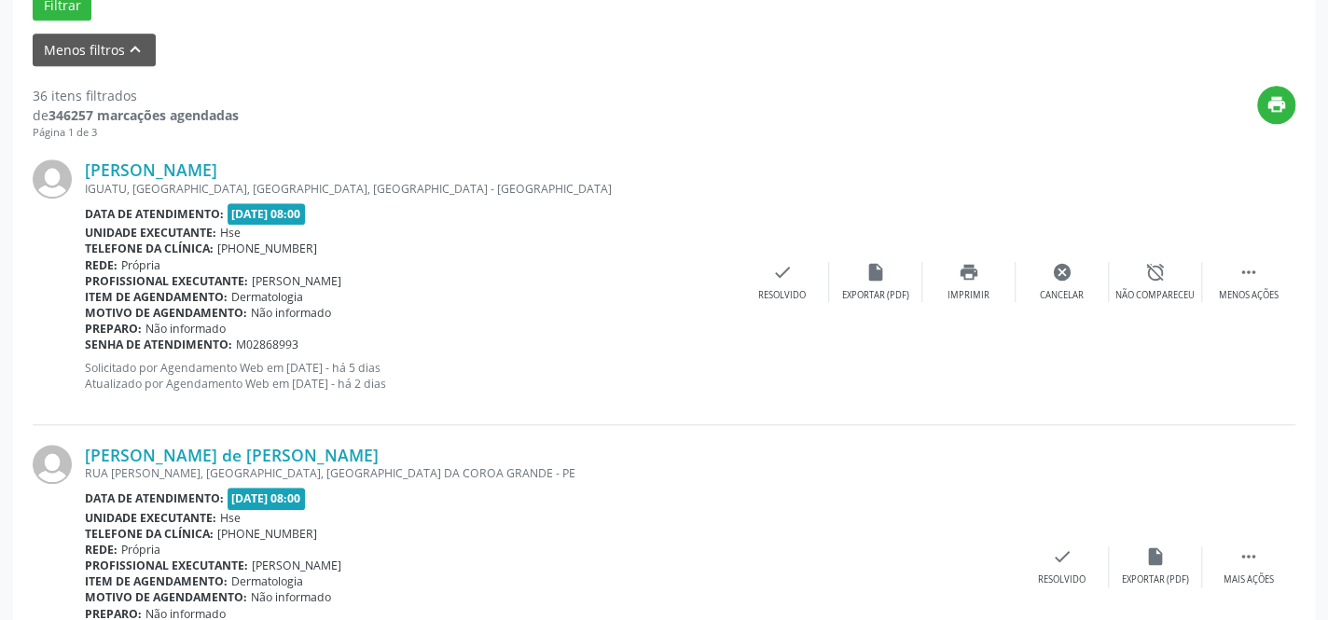
scroll to position [193, 0]
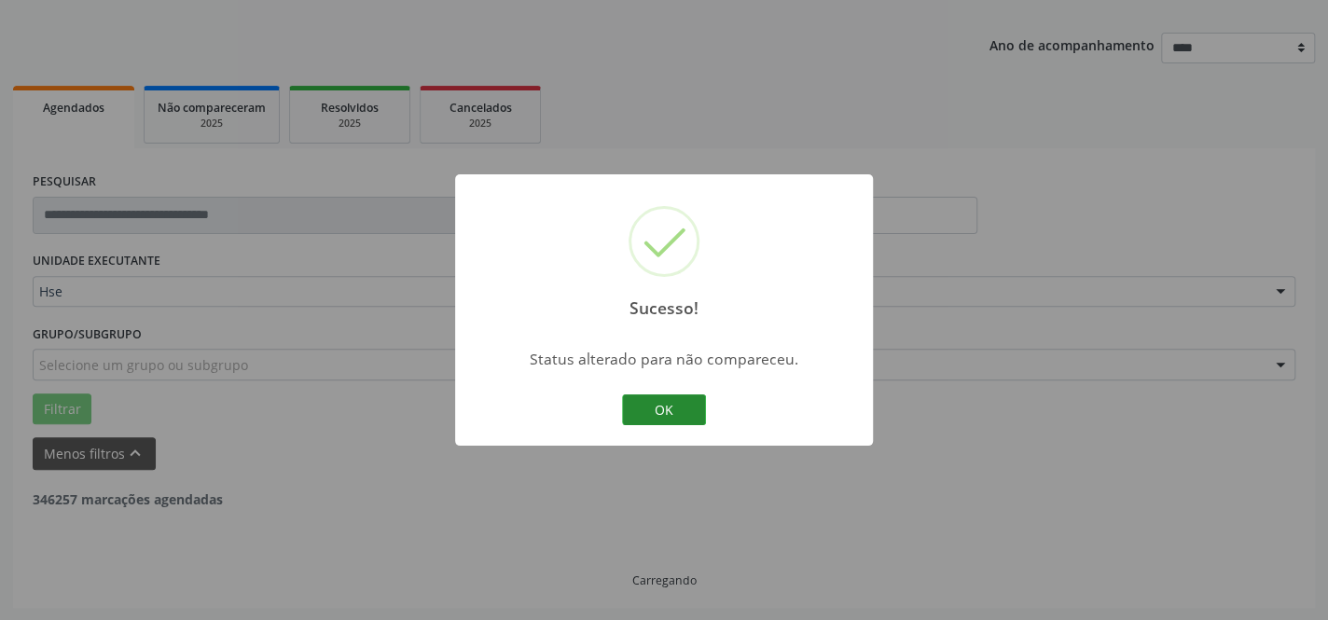
click at [682, 400] on button "OK" at bounding box center [664, 410] width 84 height 32
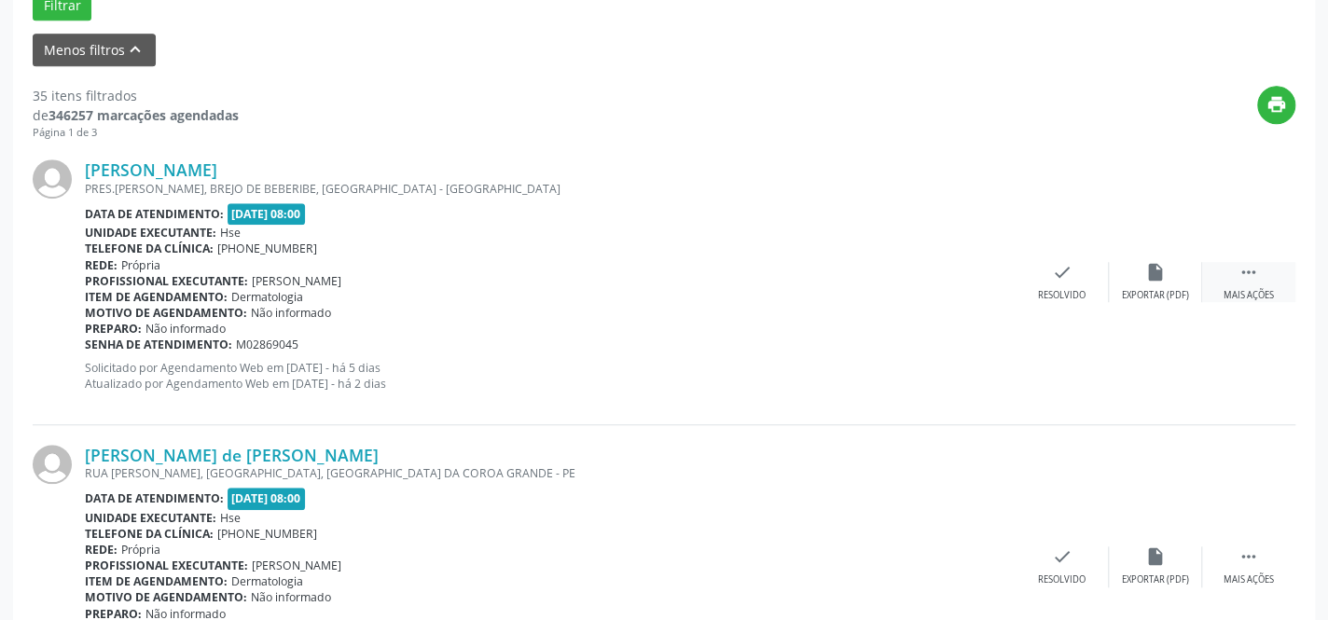
click at [1243, 289] on div "Mais ações" at bounding box center [1248, 295] width 50 height 13
click at [1136, 301] on div "[PERSON_NAME] PRES.[PERSON_NAME], BREJO DE [GEOGRAPHIC_DATA], [GEOGRAPHIC_DATA]…" at bounding box center [664, 282] width 1262 height 284
click at [1141, 271] on div "alarm_off Não compareceu" at bounding box center [1154, 282] width 93 height 40
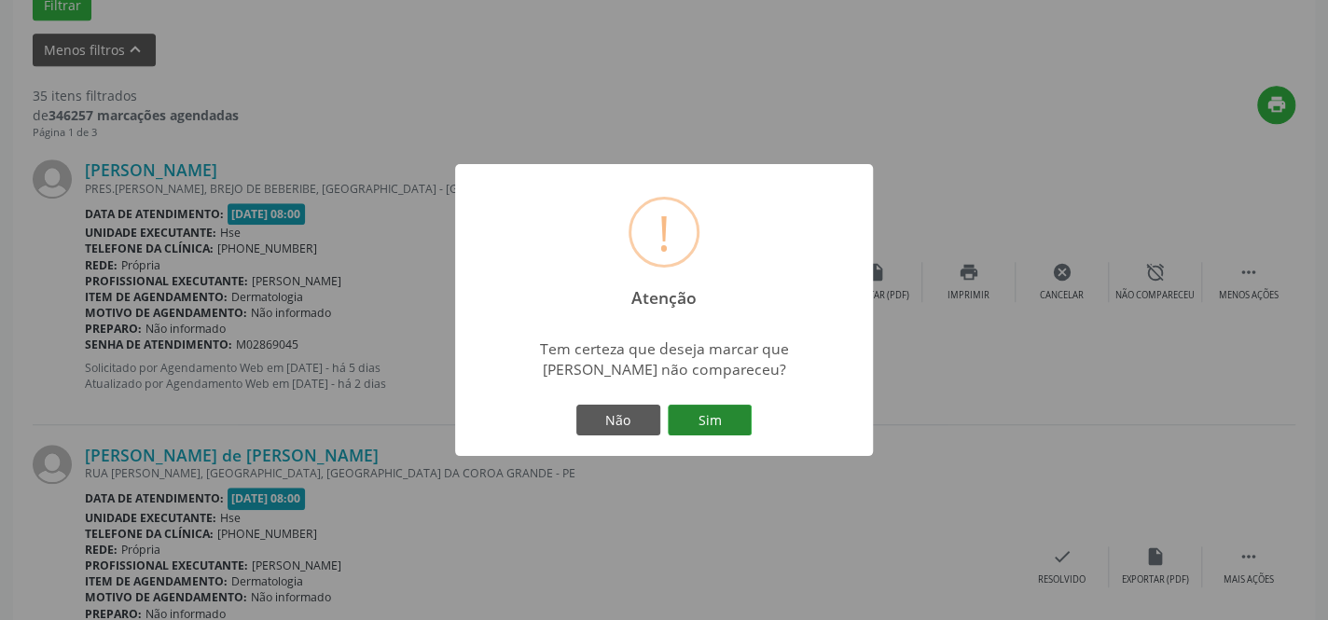
click at [712, 417] on button "Sim" at bounding box center [710, 421] width 84 height 32
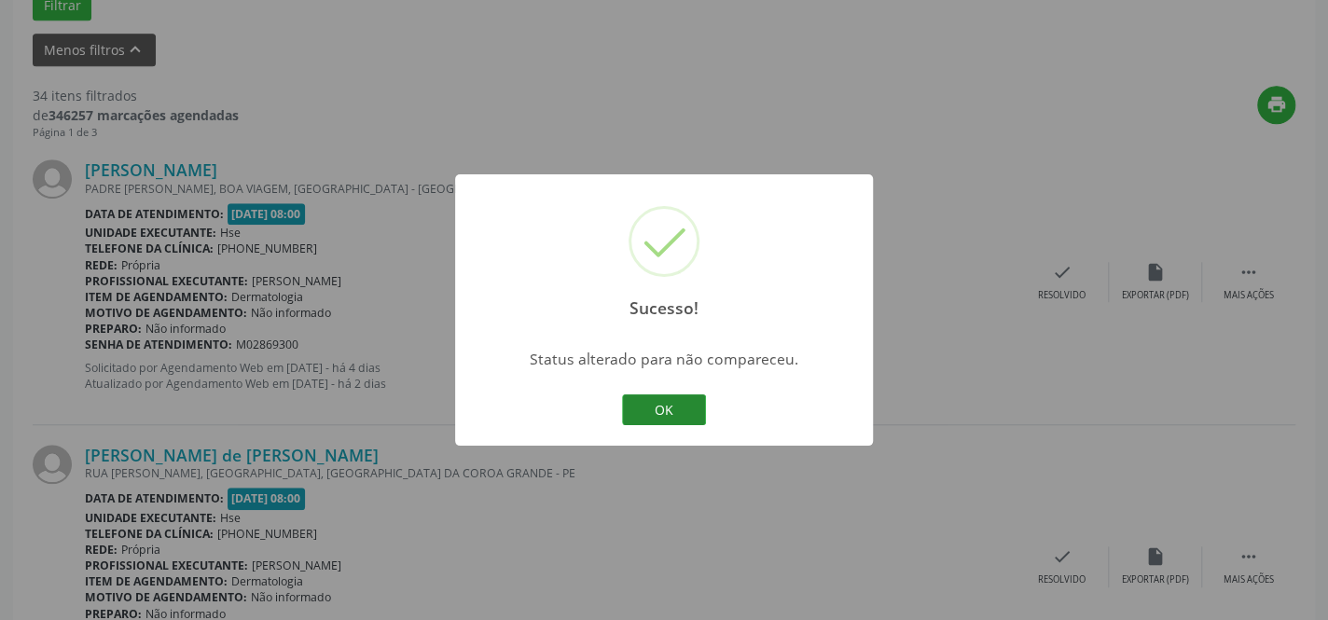
click at [650, 409] on button "OK" at bounding box center [664, 410] width 84 height 32
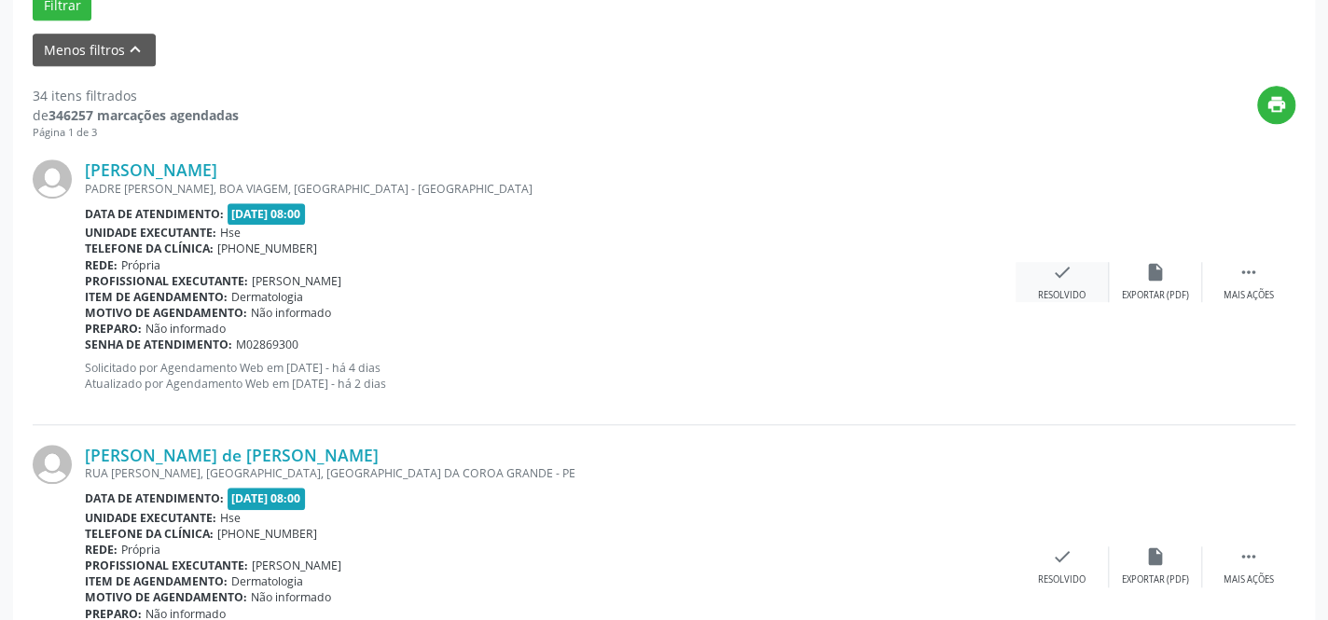
click at [1062, 277] on icon "check" at bounding box center [1062, 272] width 21 height 21
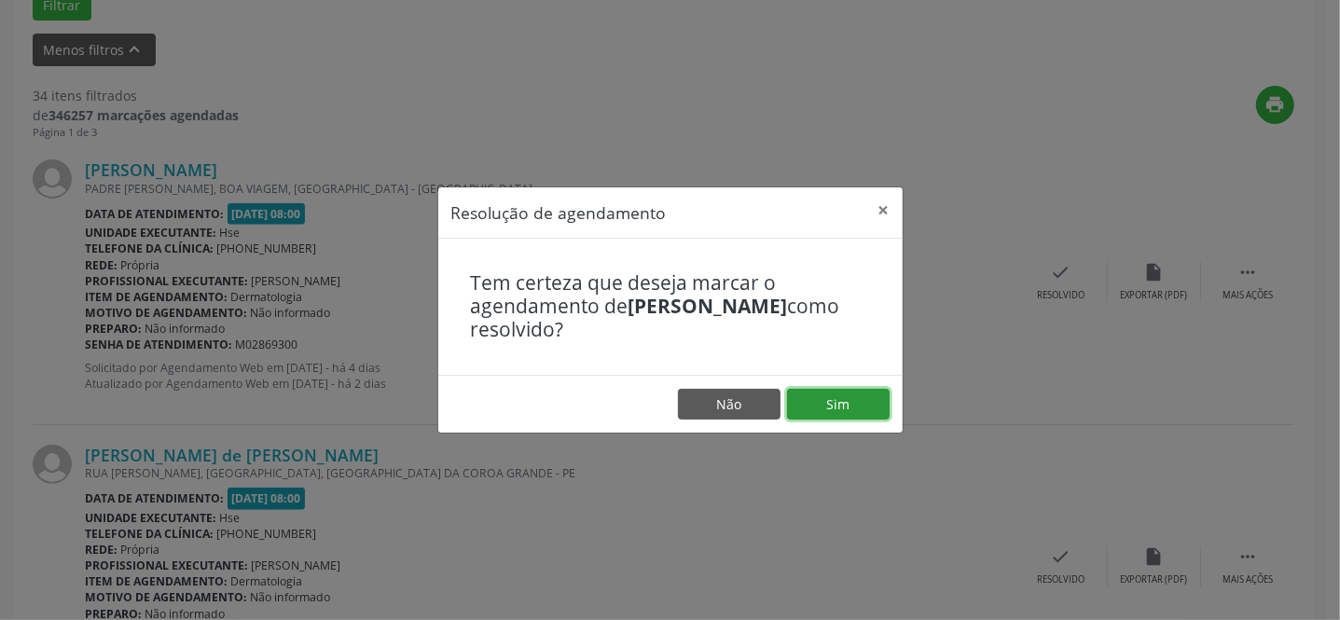
click at [822, 401] on button "Sim" at bounding box center [838, 405] width 103 height 32
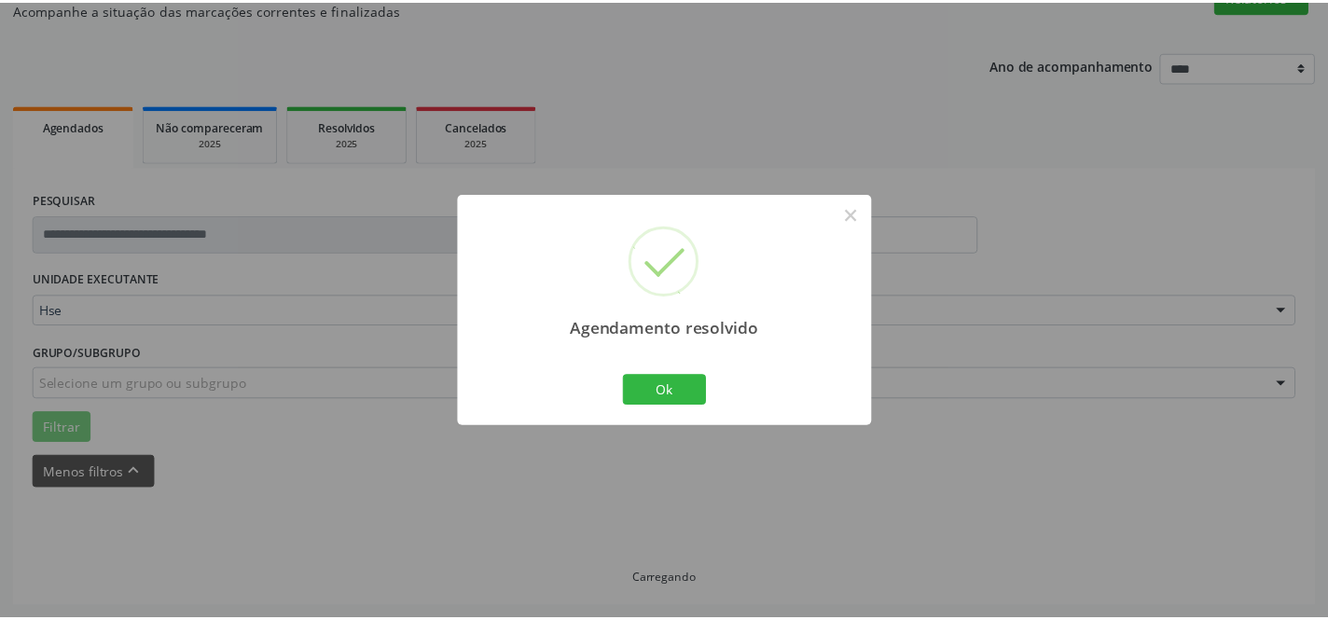
scroll to position [173, 0]
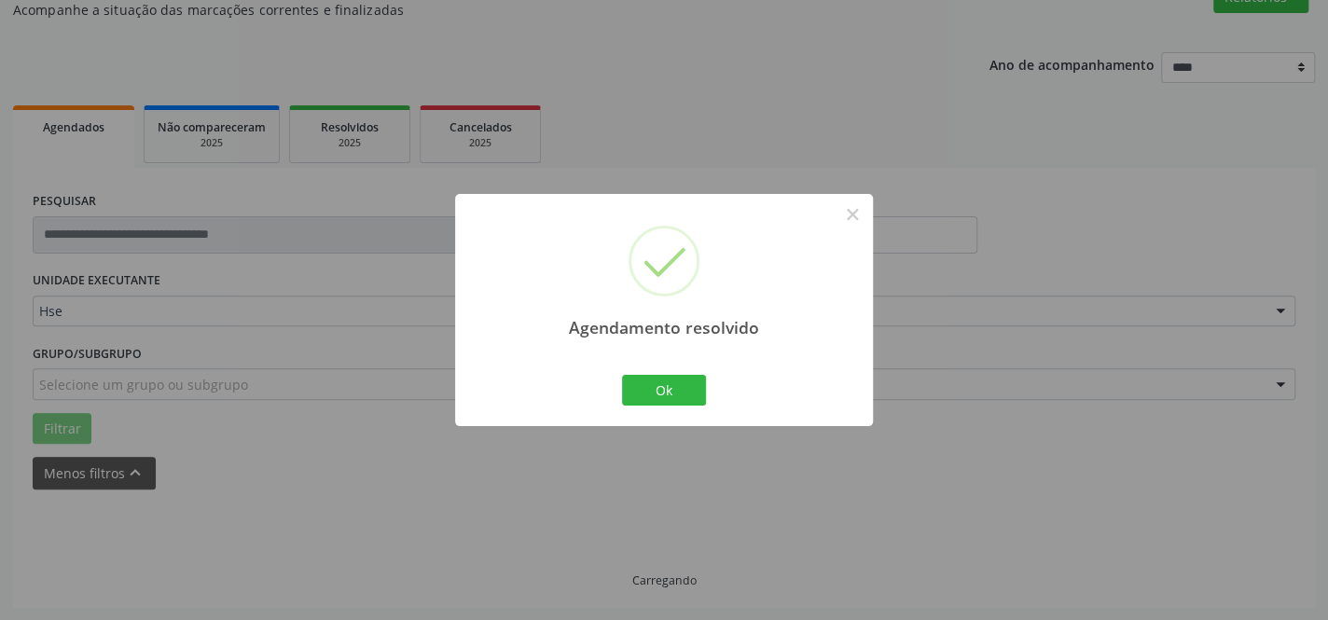
click at [666, 373] on div "Ok Cancel" at bounding box center [664, 389] width 92 height 39
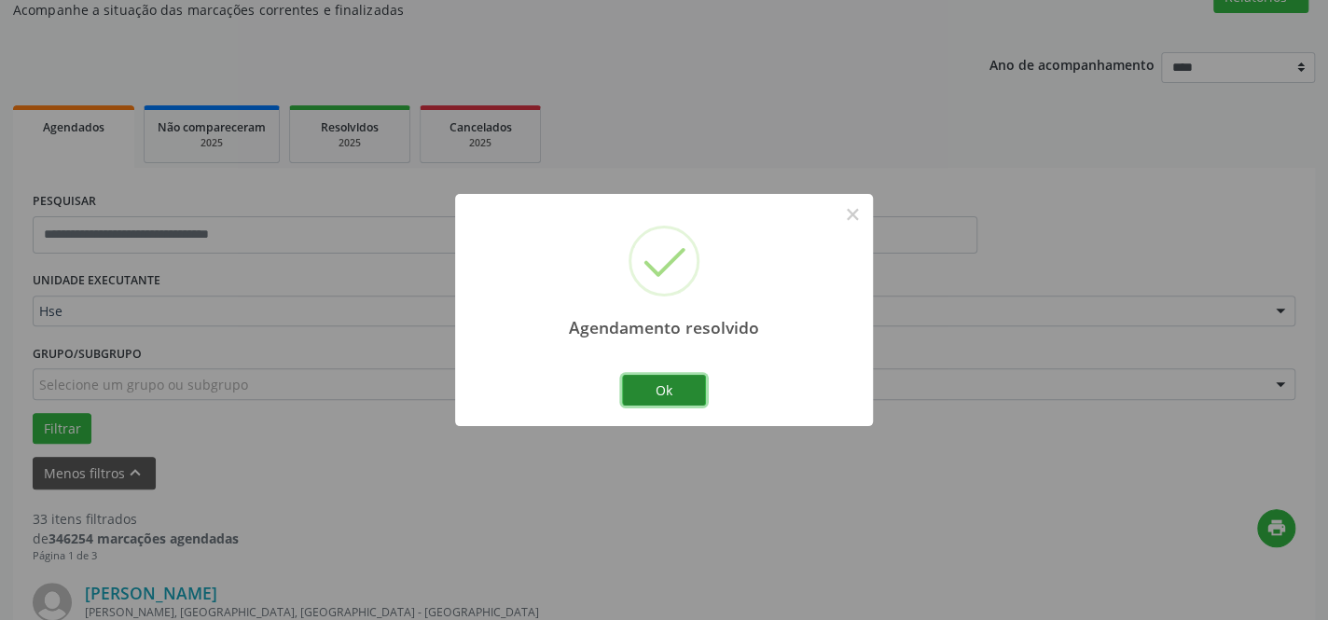
click at [664, 386] on button "Ok" at bounding box center [664, 391] width 84 height 32
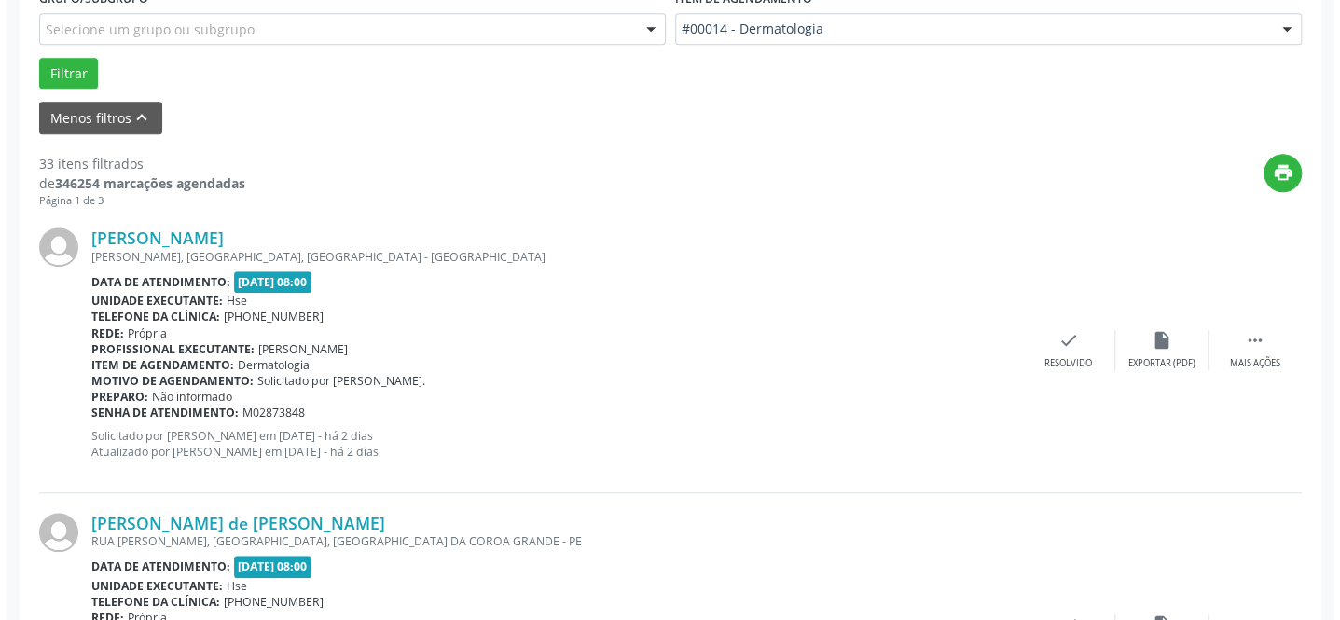
scroll to position [681, 0]
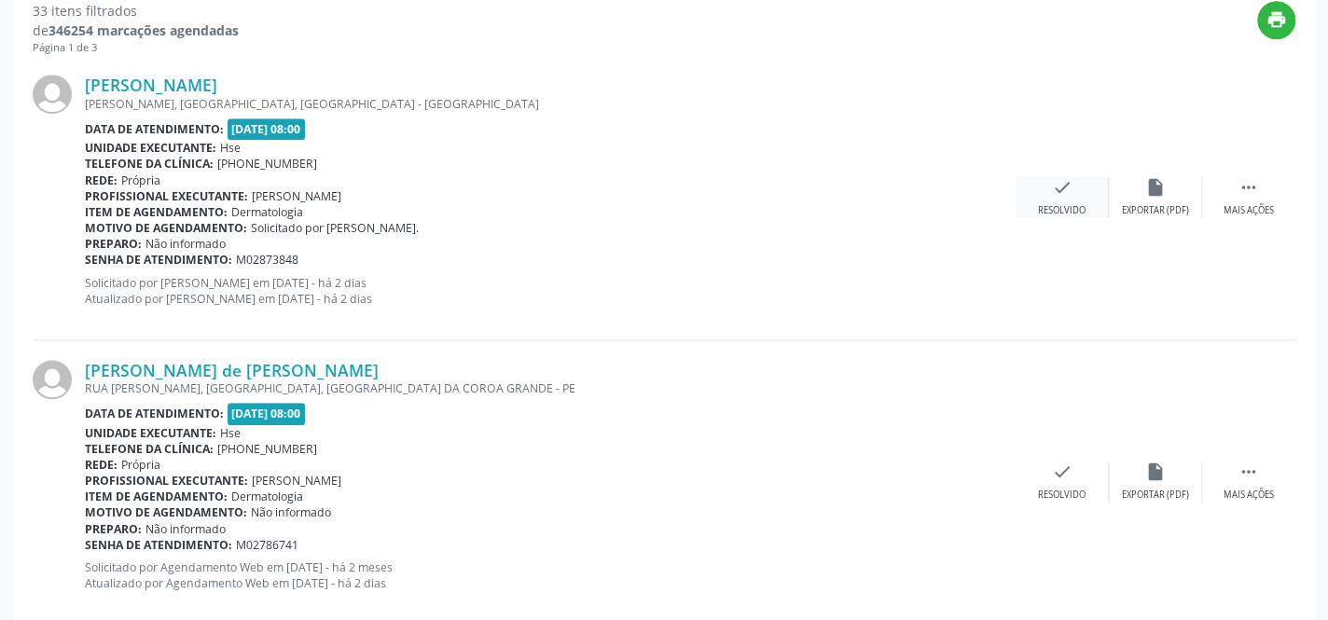
click at [1058, 204] on div "Resolvido" at bounding box center [1062, 210] width 48 height 13
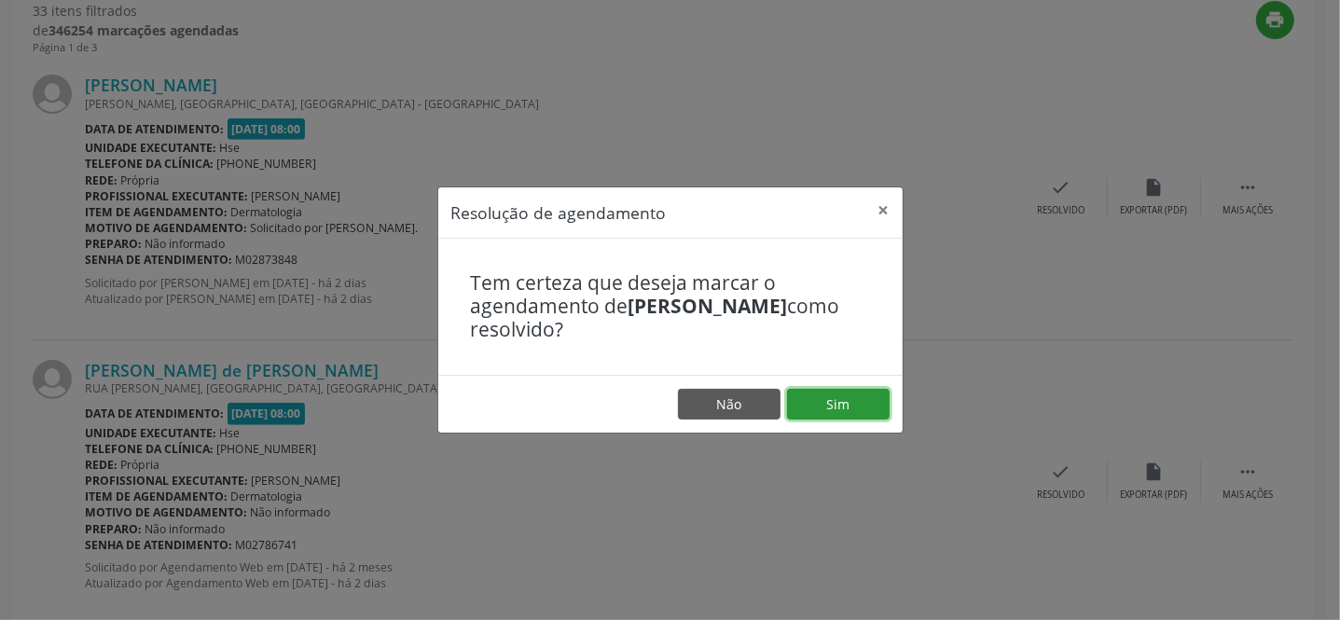
click at [821, 408] on button "Sim" at bounding box center [838, 405] width 103 height 32
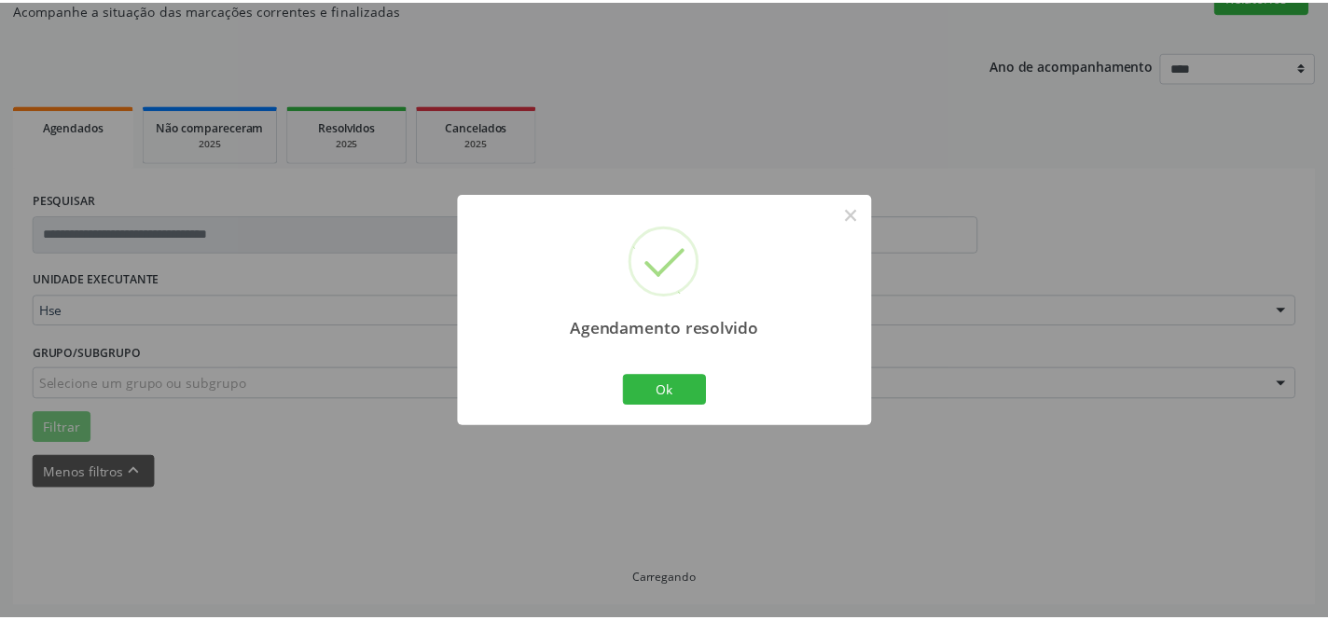
scroll to position [173, 0]
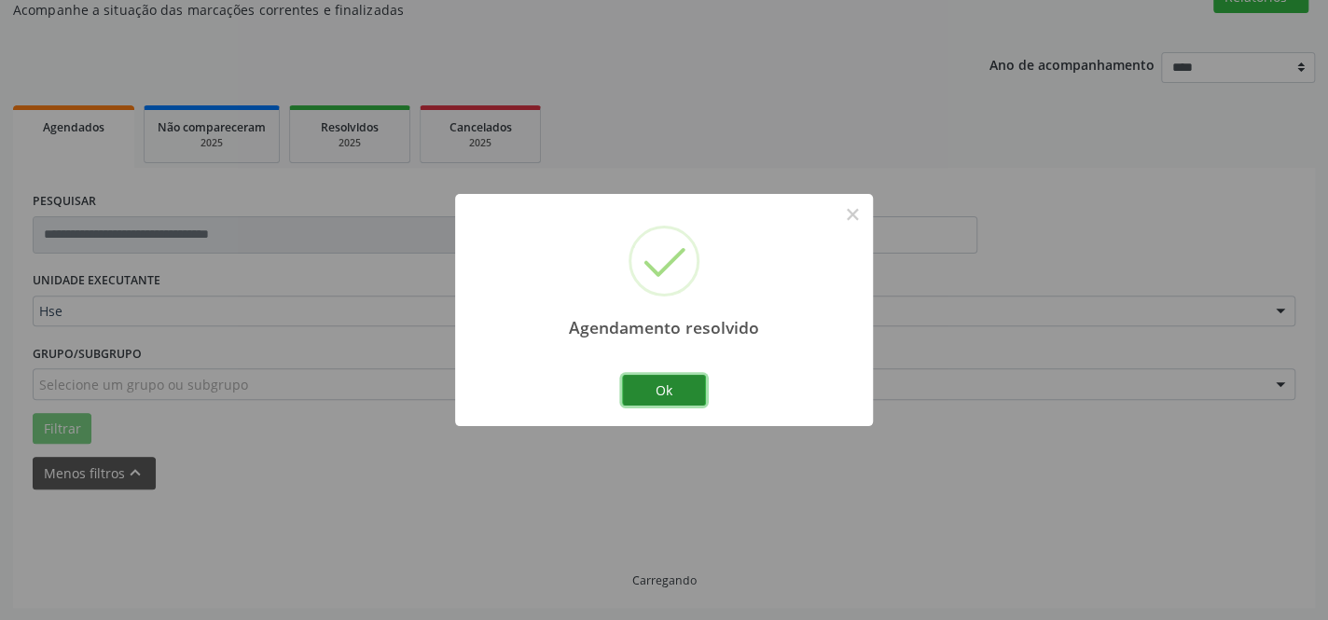
click at [686, 393] on button "Ok" at bounding box center [664, 391] width 84 height 32
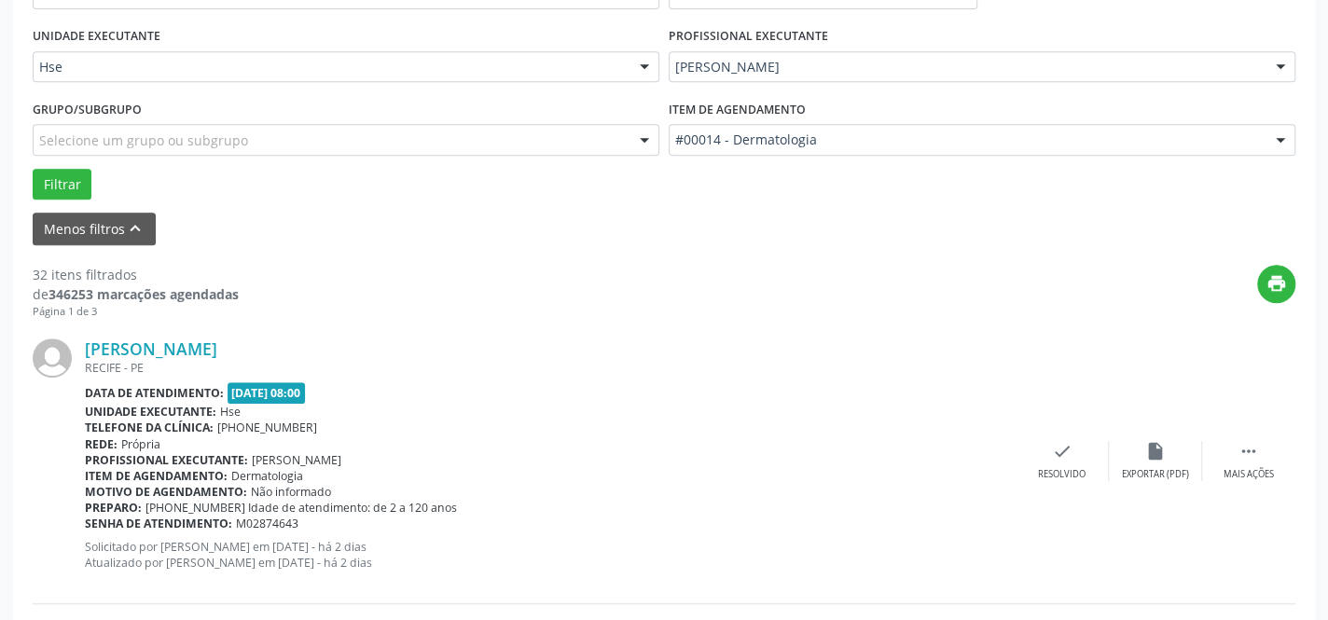
scroll to position [616, 0]
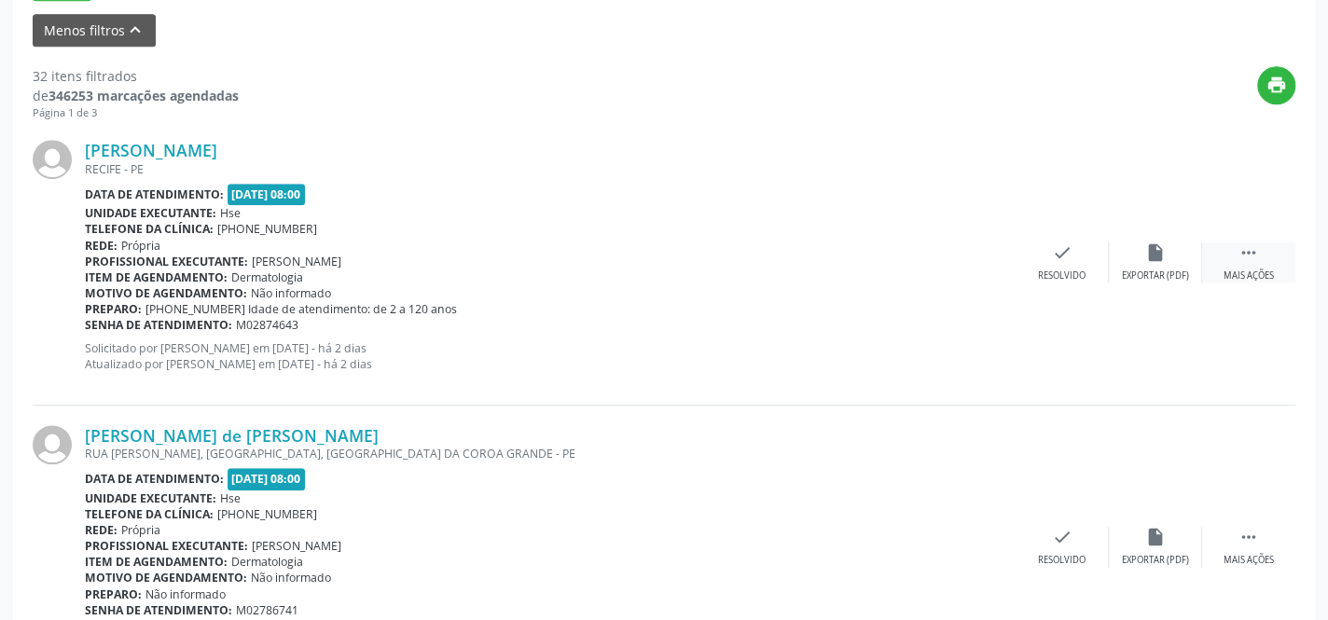
click at [1242, 252] on icon "" at bounding box center [1248, 252] width 21 height 21
click at [1135, 259] on div "alarm_off Não compareceu" at bounding box center [1154, 262] width 93 height 40
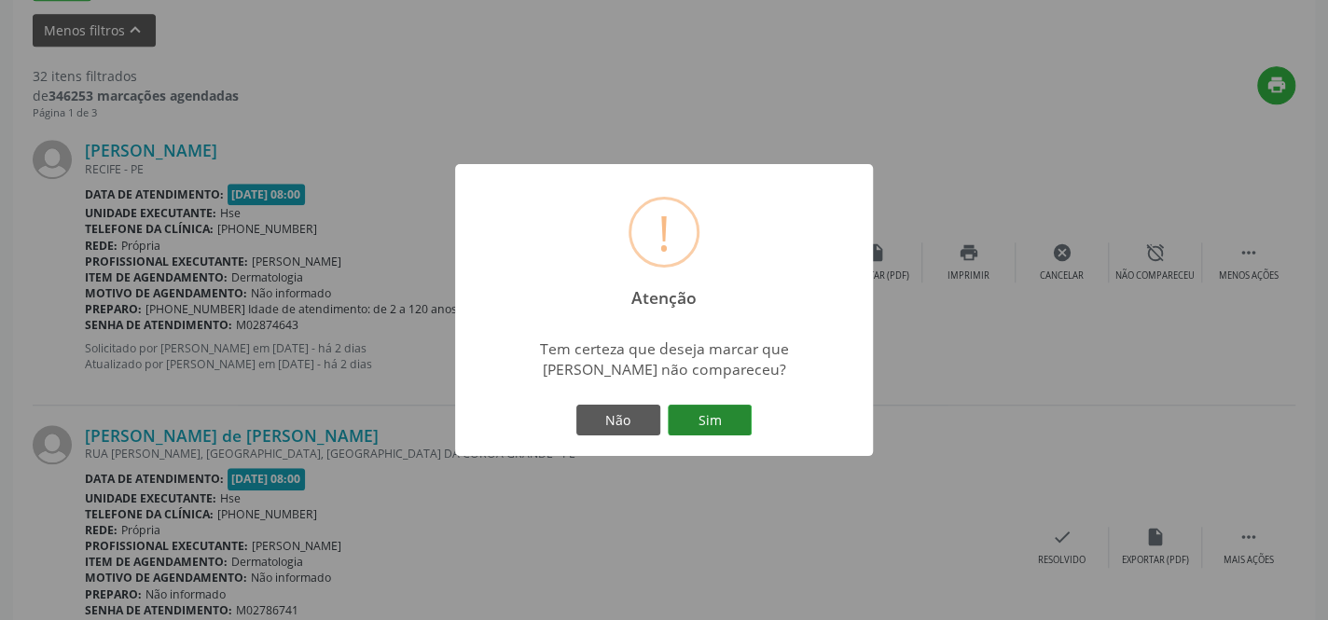
click at [717, 420] on button "Sim" at bounding box center [710, 421] width 84 height 32
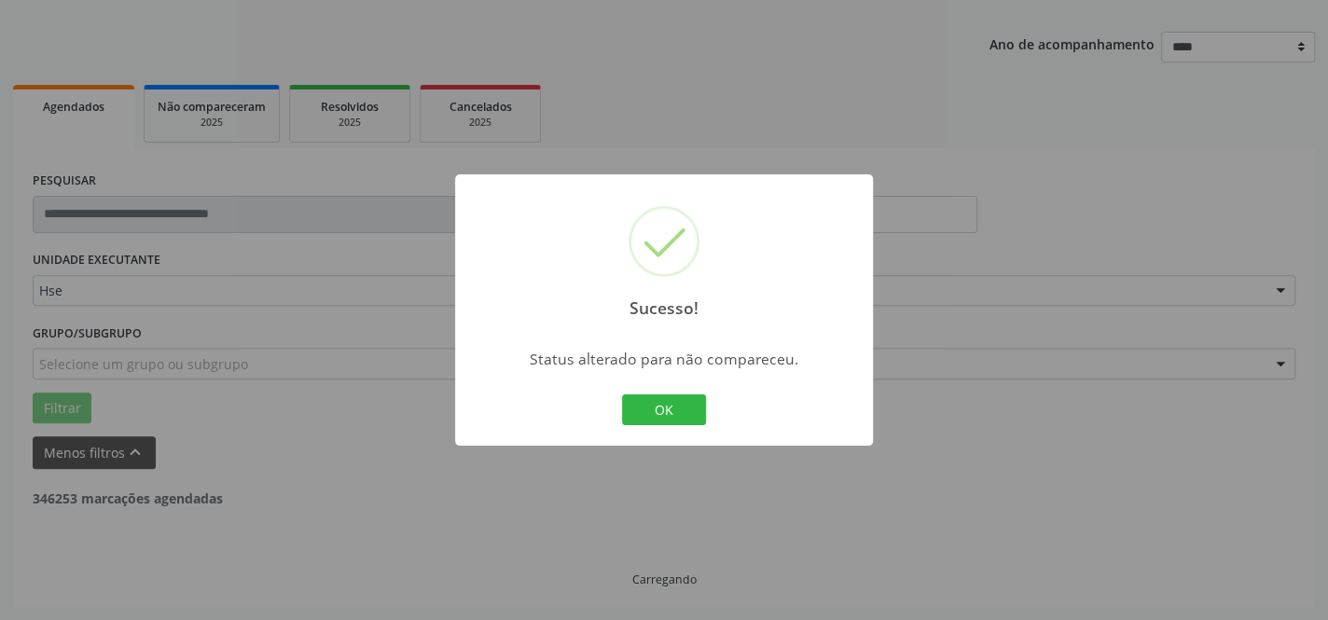
scroll to position [193, 0]
click at [665, 410] on button "OK" at bounding box center [664, 410] width 84 height 32
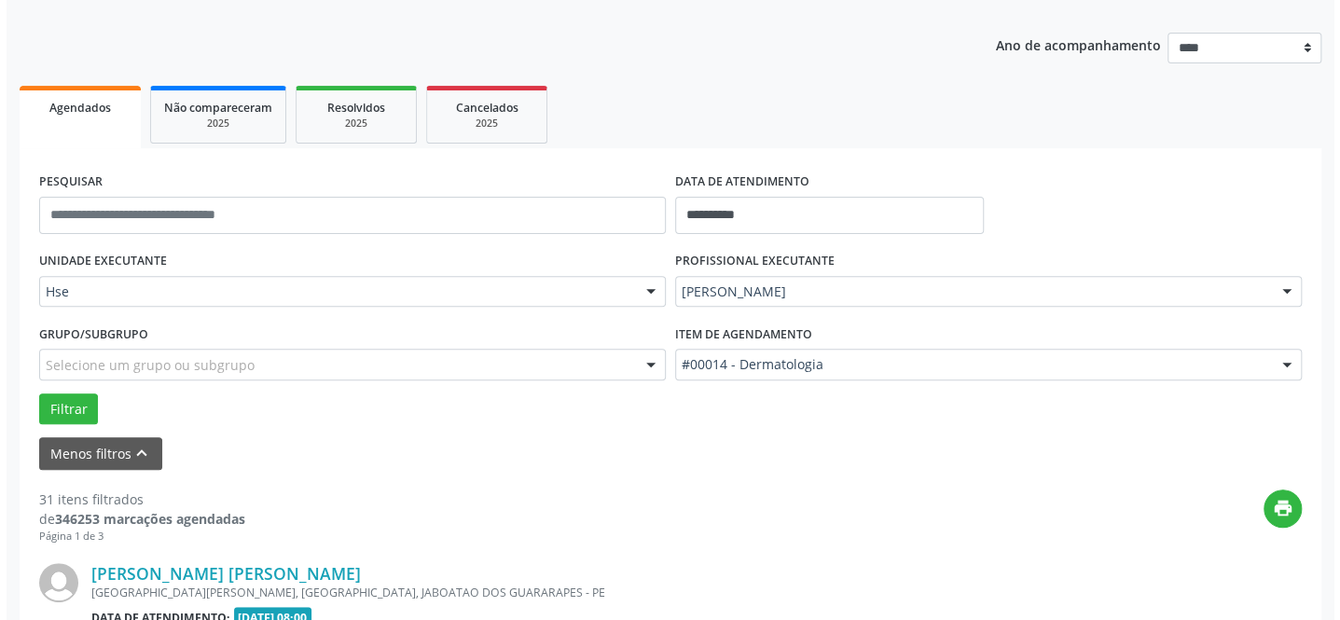
scroll to position [616, 0]
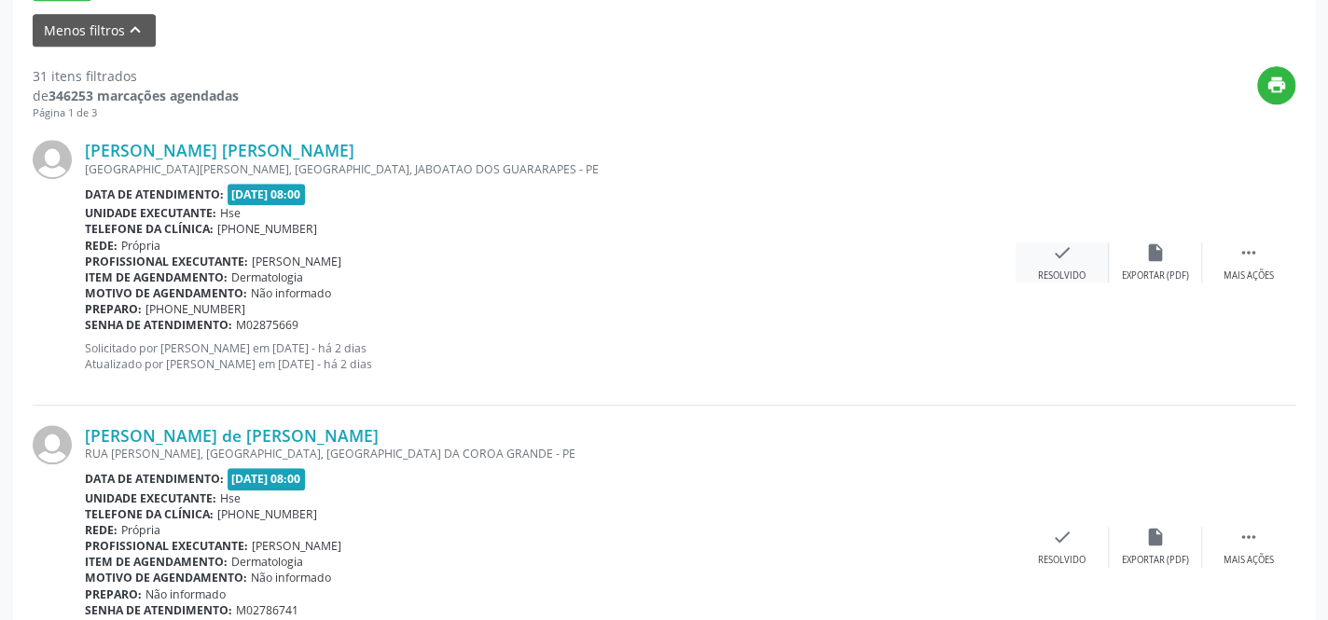
click at [1078, 271] on div "Resolvido" at bounding box center [1062, 275] width 48 height 13
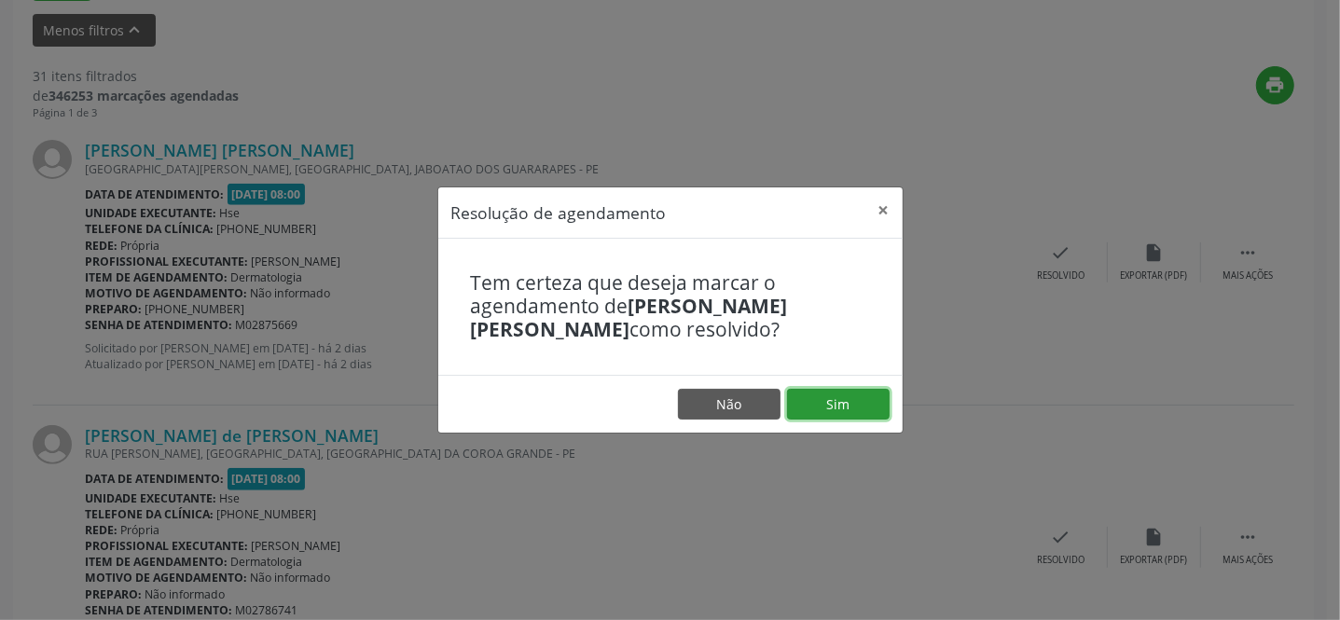
click at [839, 399] on button "Sim" at bounding box center [838, 405] width 103 height 32
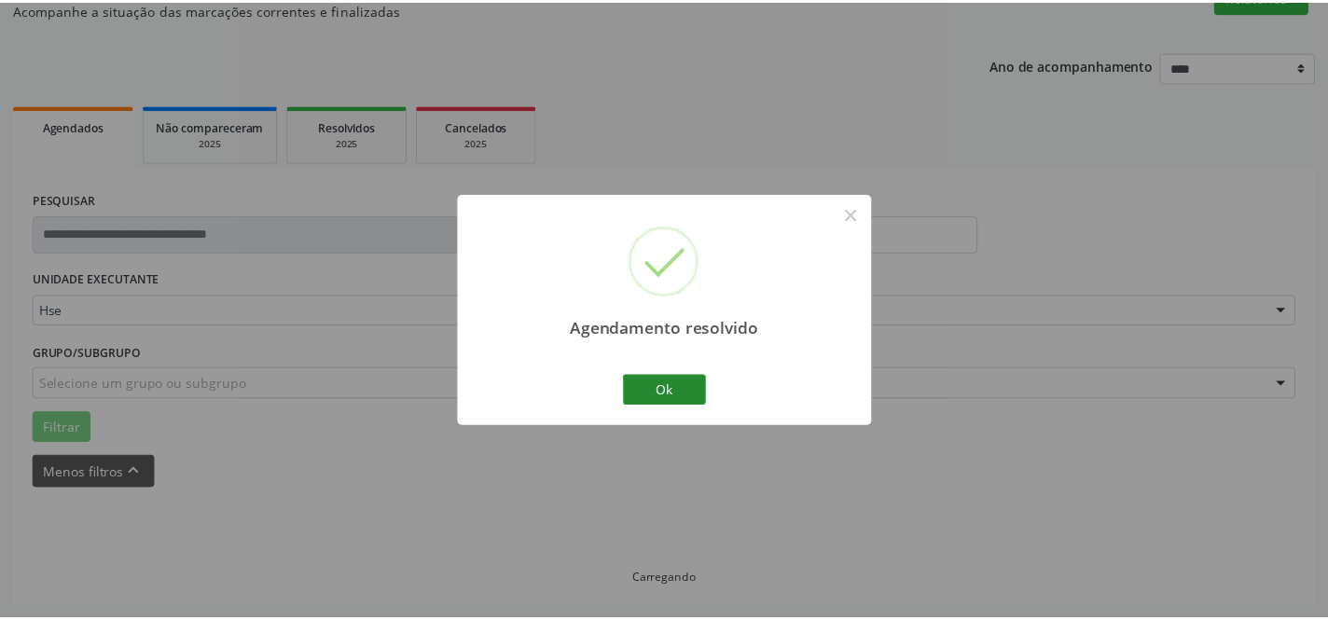
scroll to position [173, 0]
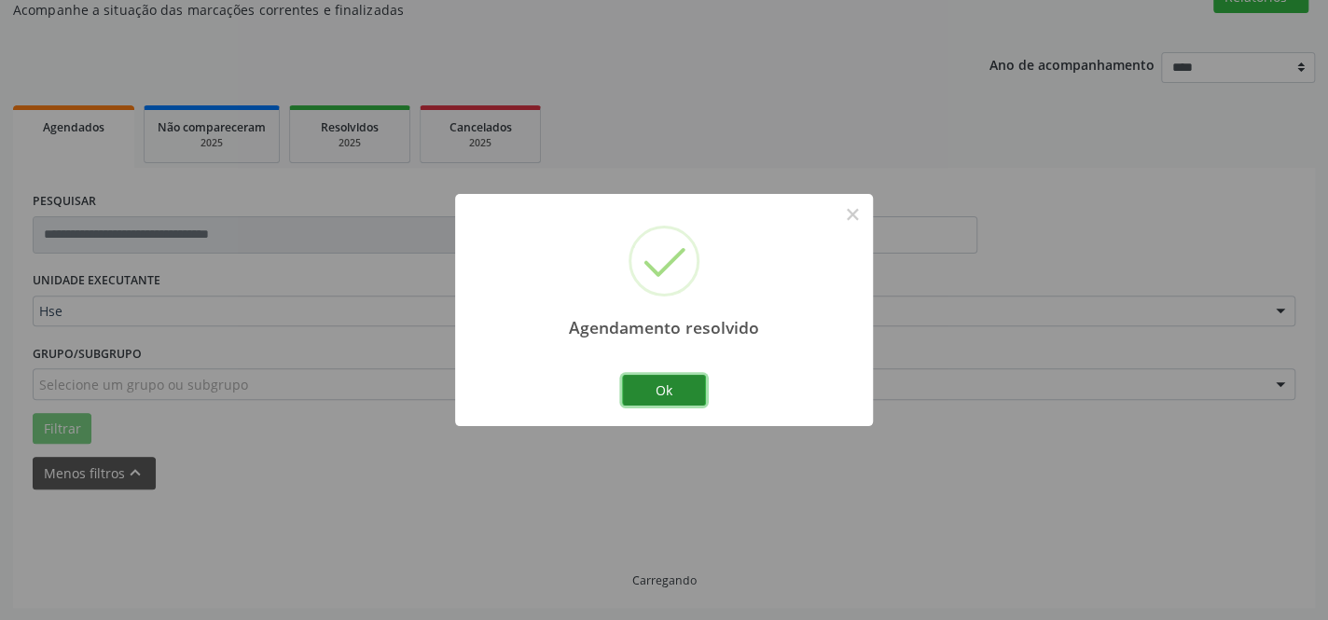
click at [637, 393] on button "Ok" at bounding box center [664, 391] width 84 height 32
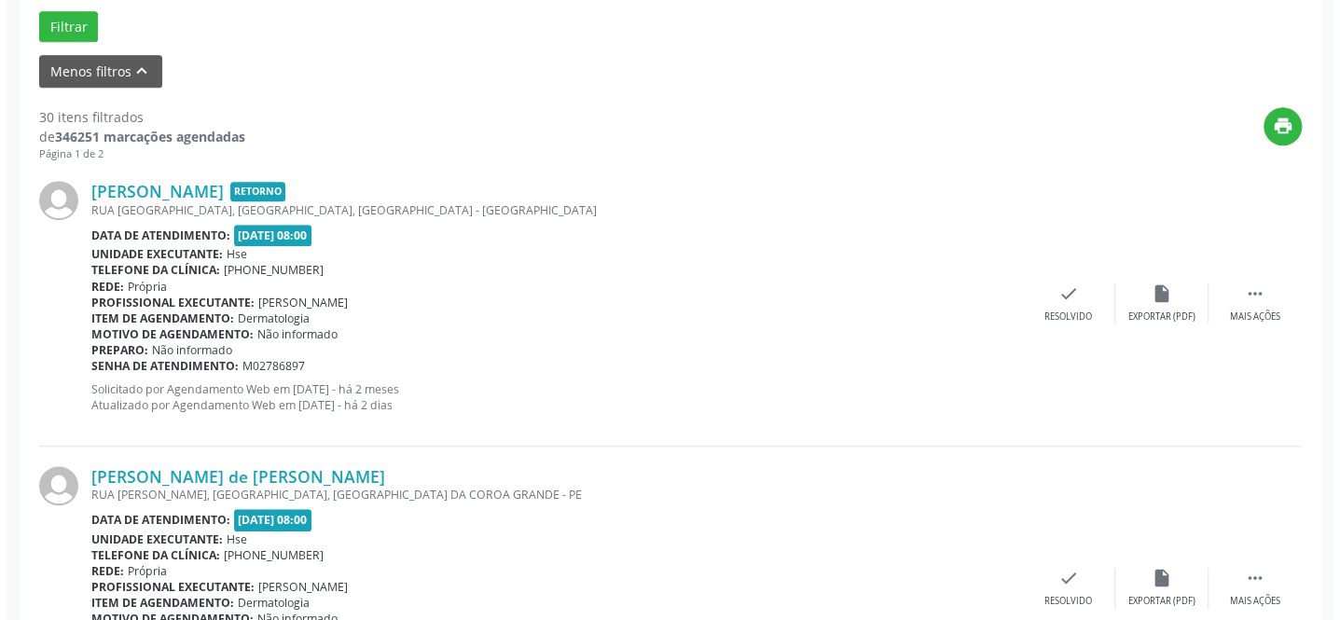
scroll to position [616, 0]
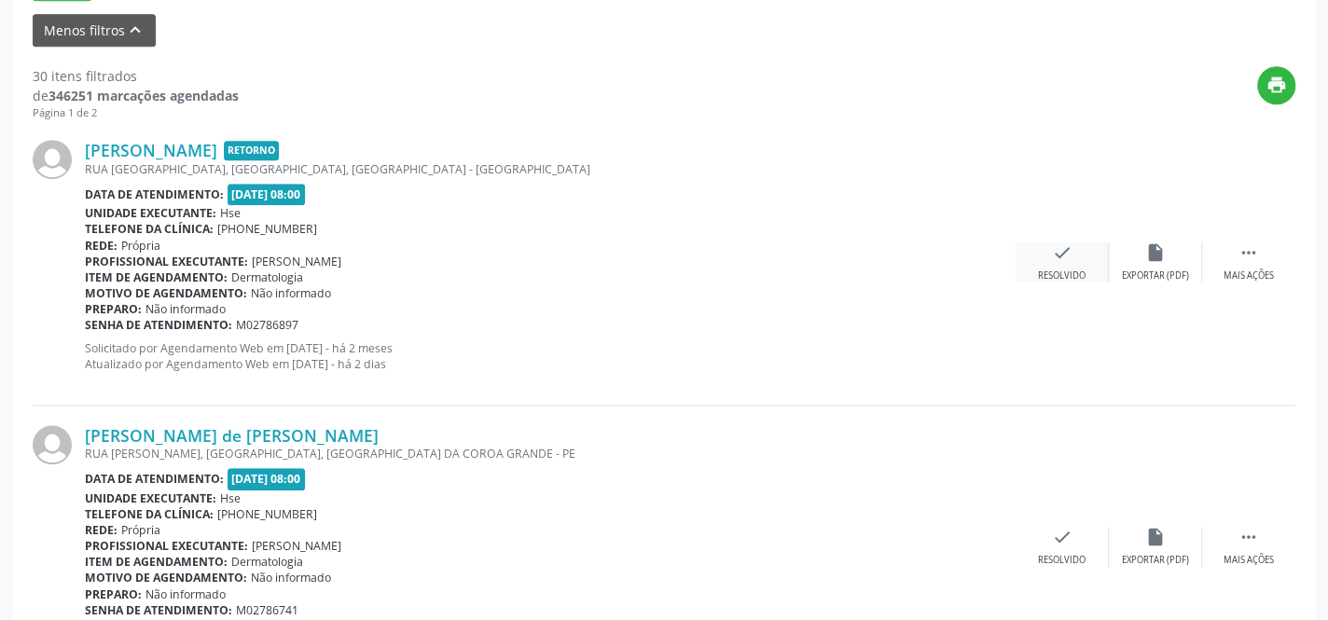
click at [1065, 255] on icon "check" at bounding box center [1062, 252] width 21 height 21
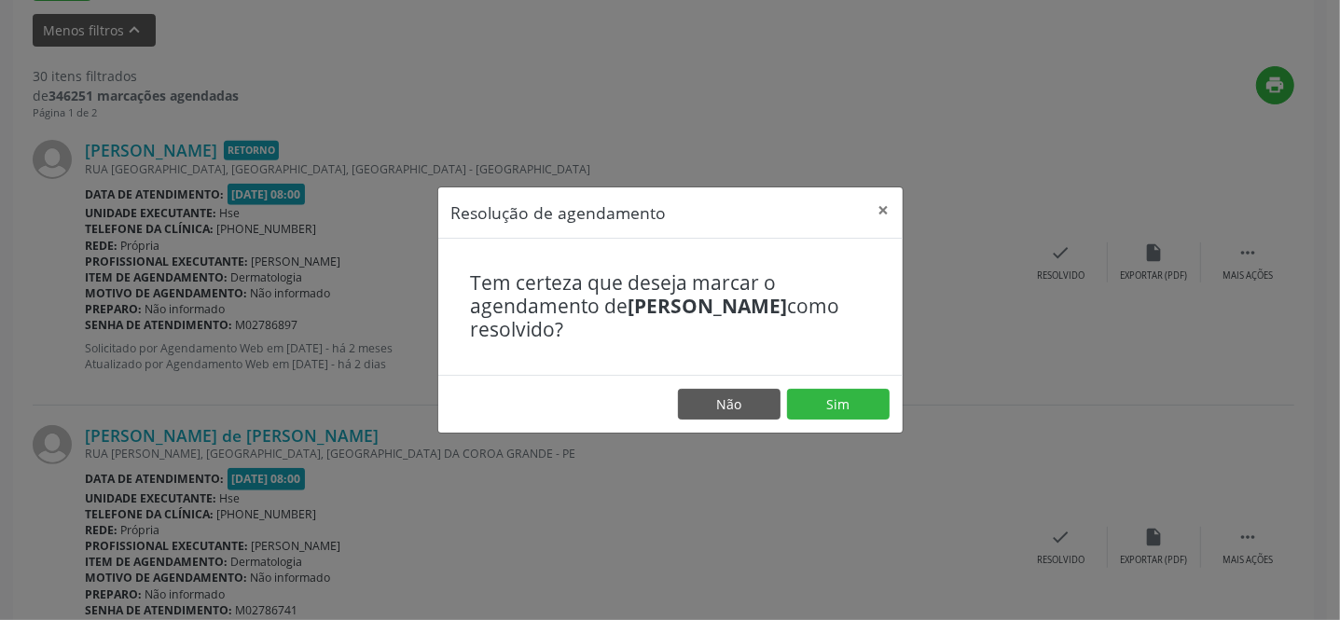
click at [805, 422] on footer "Não Sim" at bounding box center [670, 404] width 464 height 59
click at [821, 409] on button "Sim" at bounding box center [838, 405] width 103 height 32
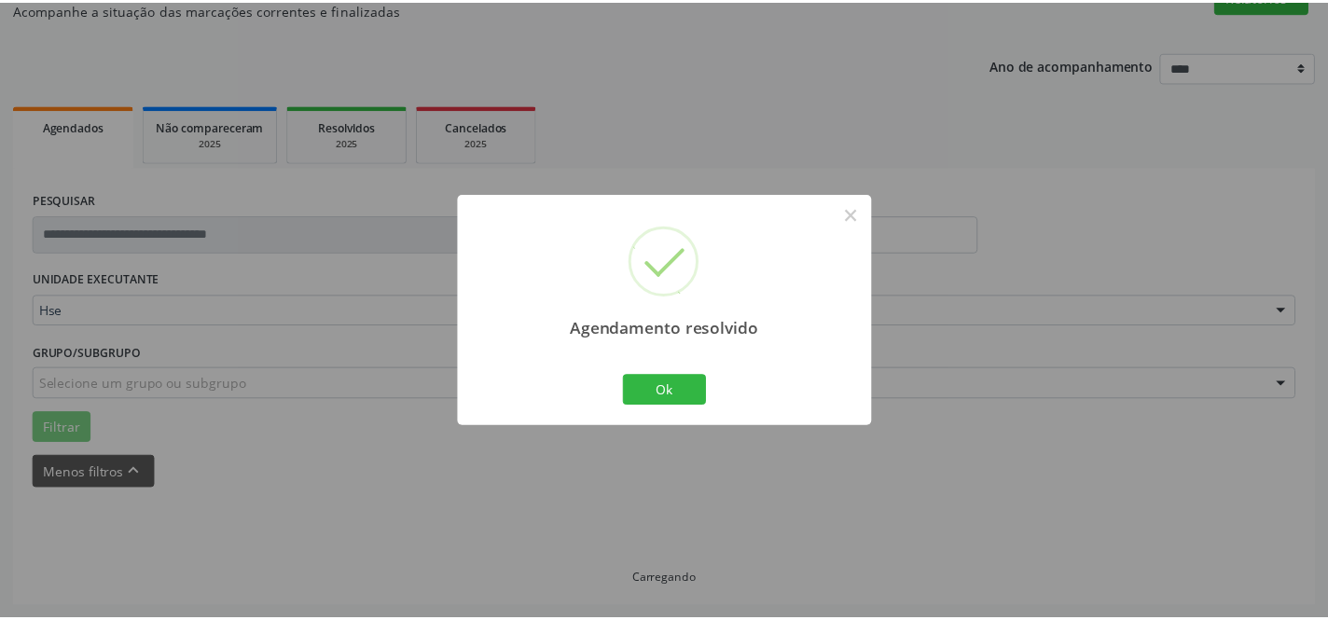
scroll to position [173, 0]
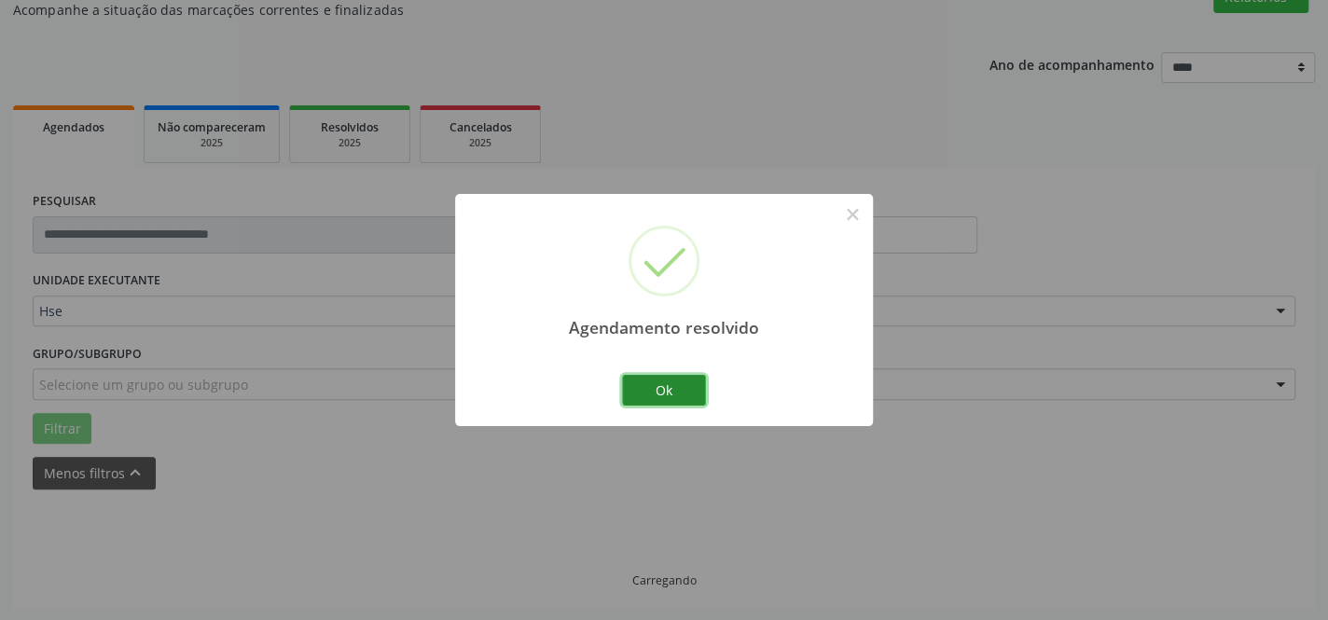
click at [662, 392] on button "Ok" at bounding box center [664, 391] width 84 height 32
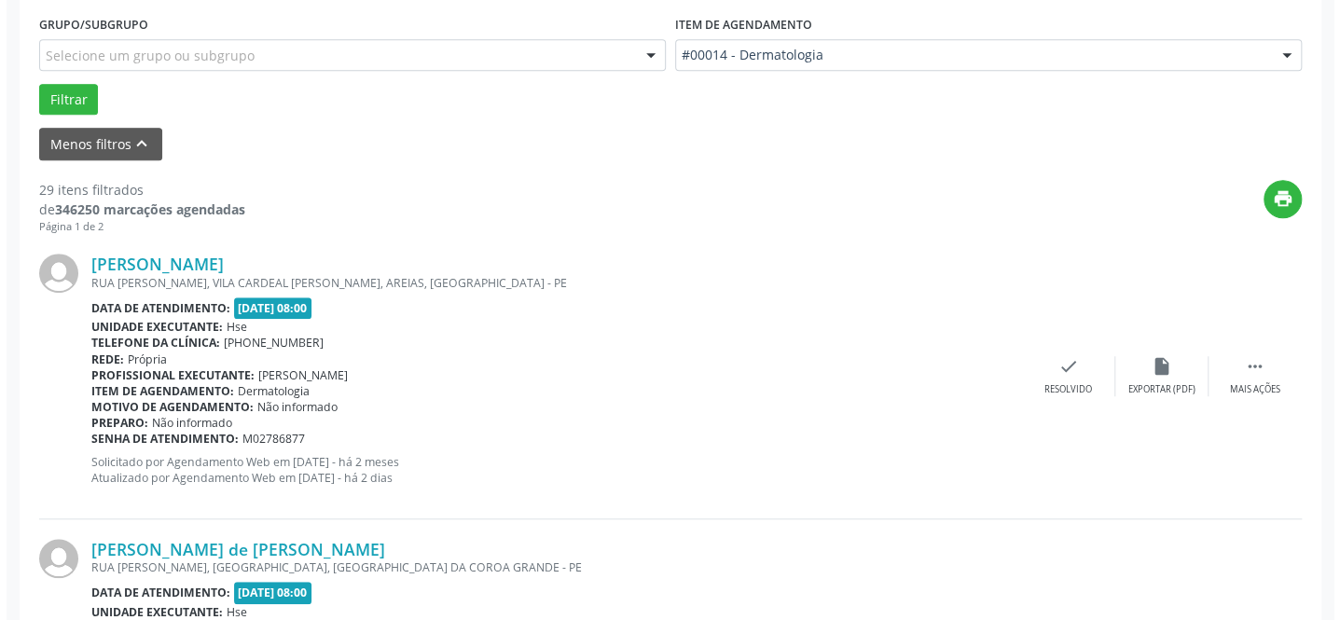
scroll to position [531, 0]
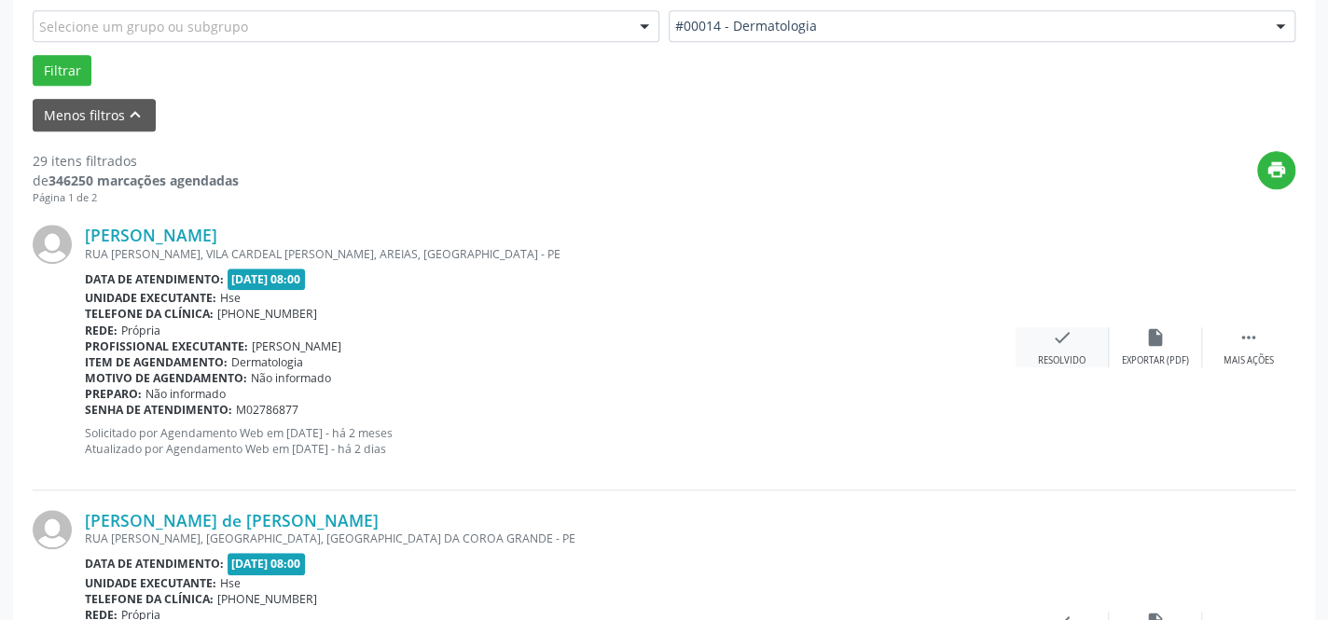
click at [1056, 340] on icon "check" at bounding box center [1062, 337] width 21 height 21
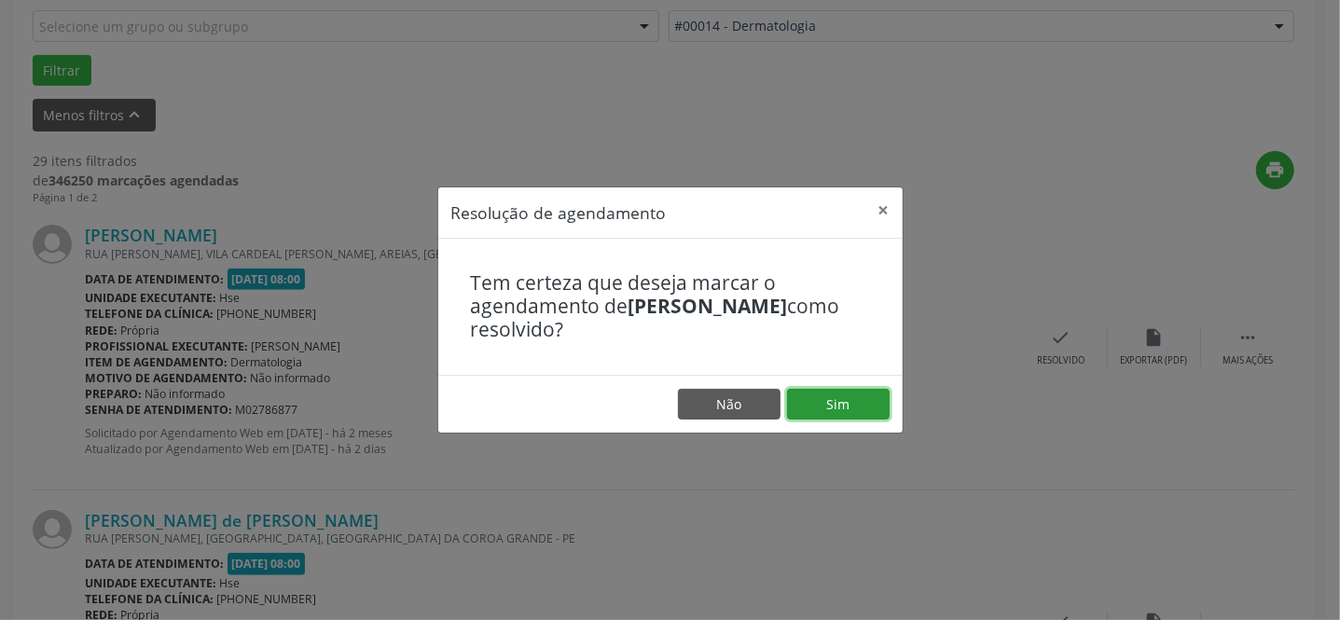
click at [819, 409] on button "Sim" at bounding box center [838, 405] width 103 height 32
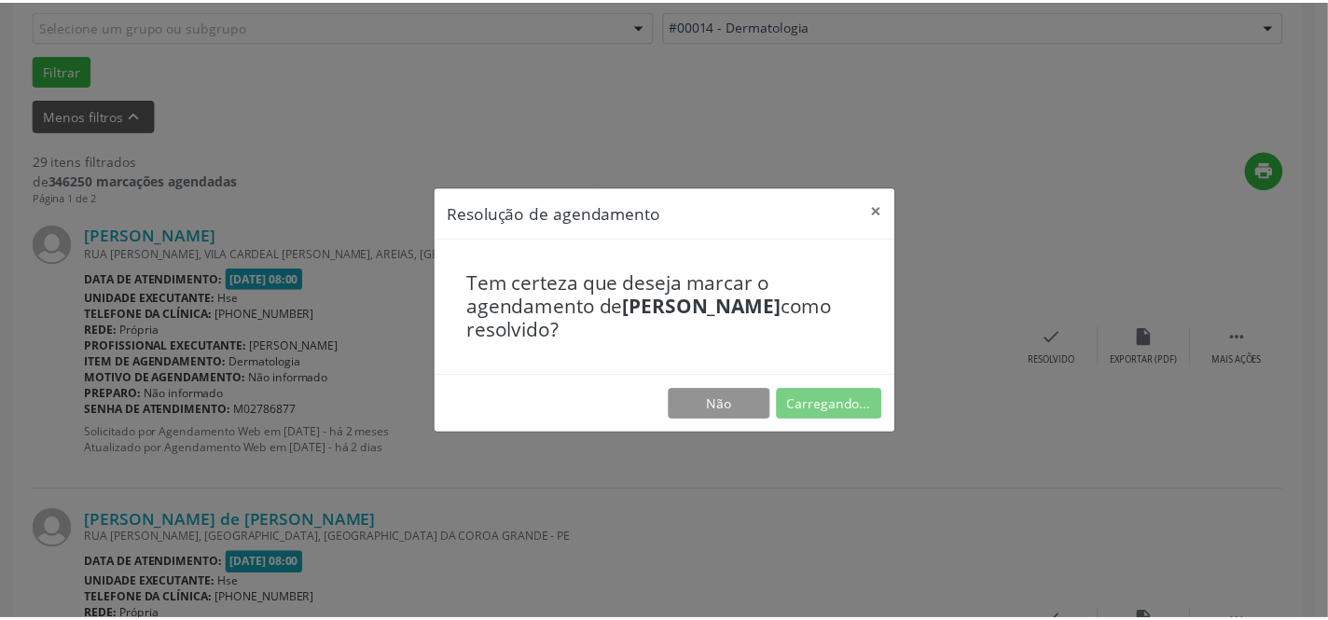
scroll to position [173, 0]
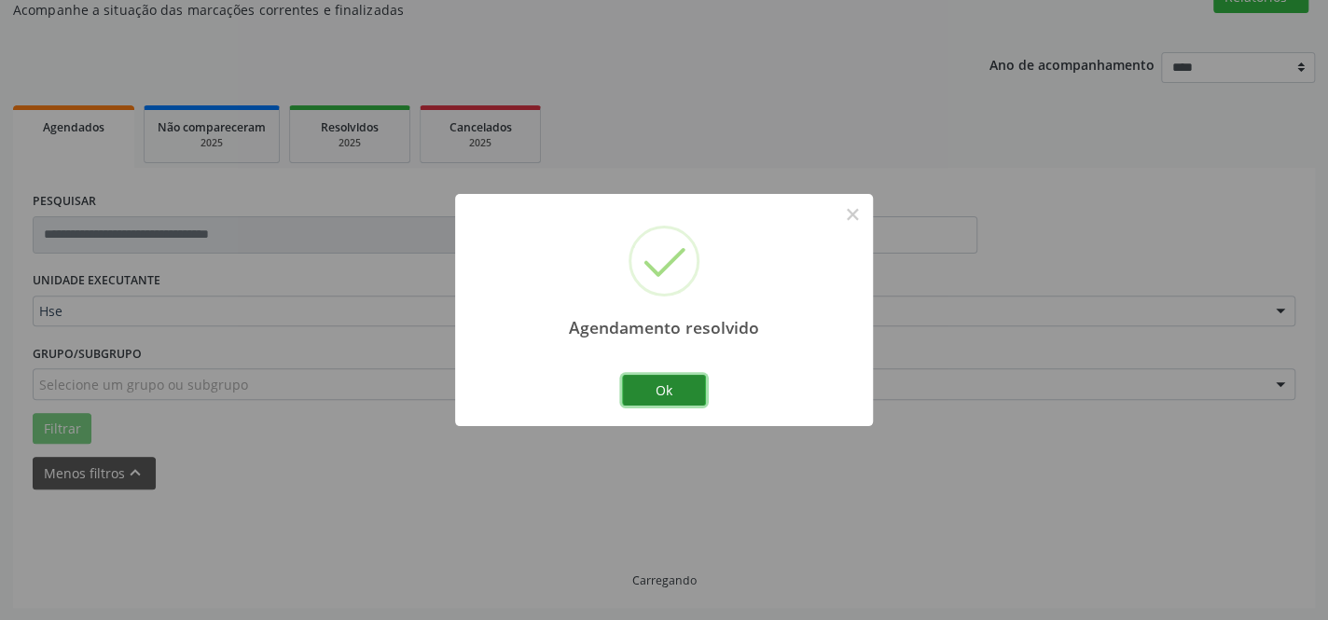
click at [676, 399] on button "Ok" at bounding box center [664, 391] width 84 height 32
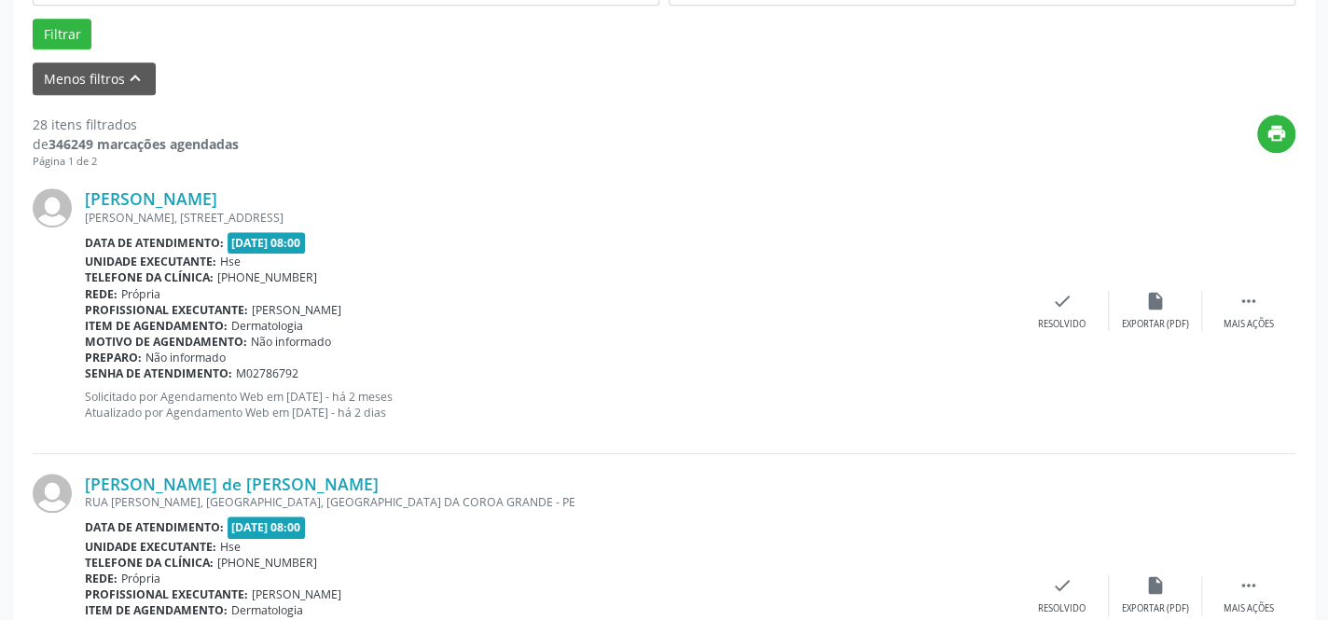
scroll to position [597, 0]
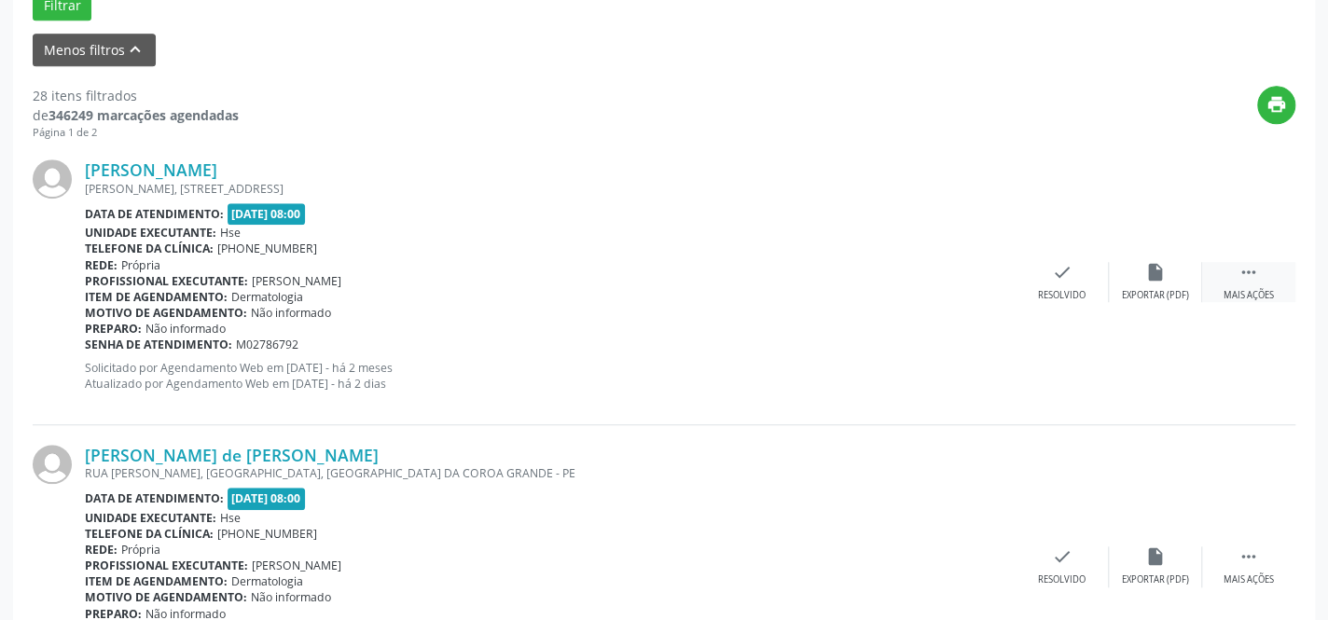
click at [1240, 278] on icon "" at bounding box center [1248, 272] width 21 height 21
click at [1147, 284] on div "alarm_off Não compareceu" at bounding box center [1154, 282] width 93 height 40
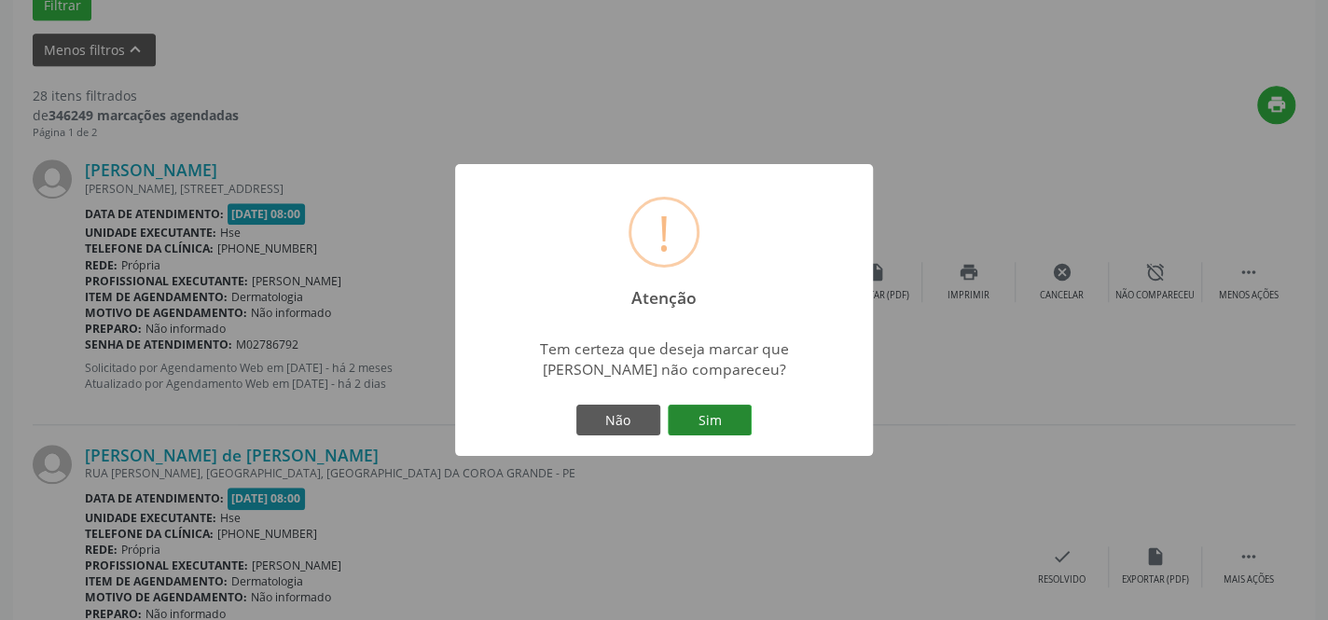
click at [706, 420] on button "Sim" at bounding box center [710, 421] width 84 height 32
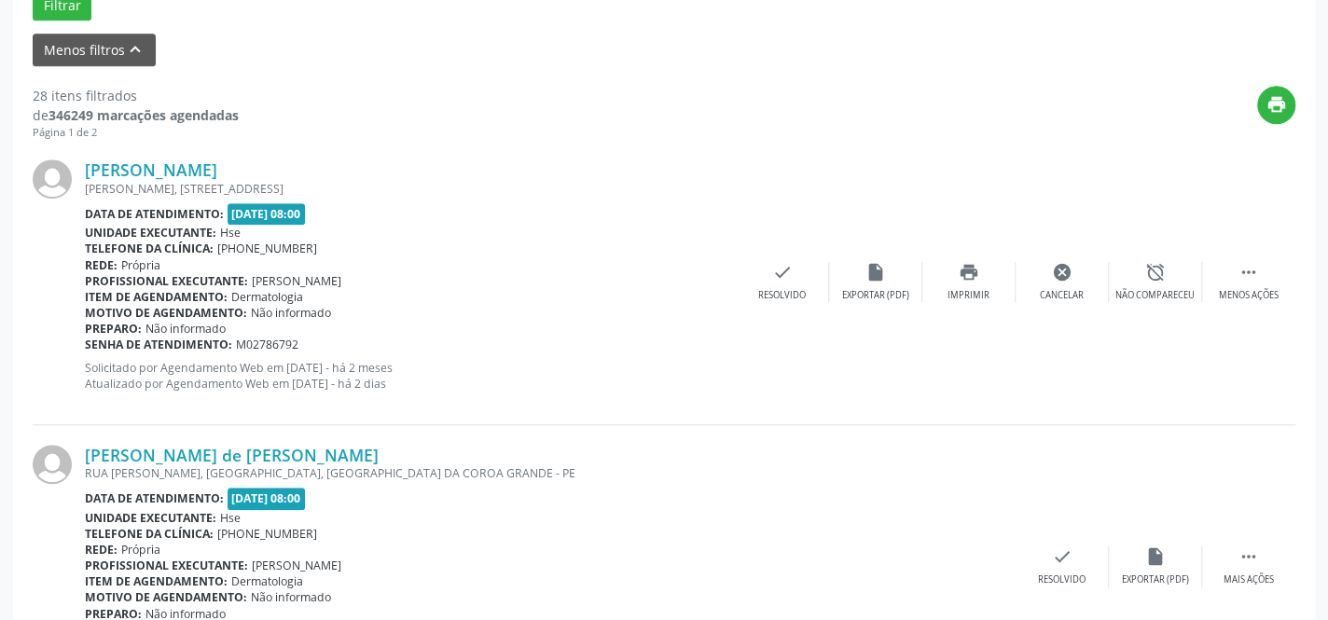
scroll to position [193, 0]
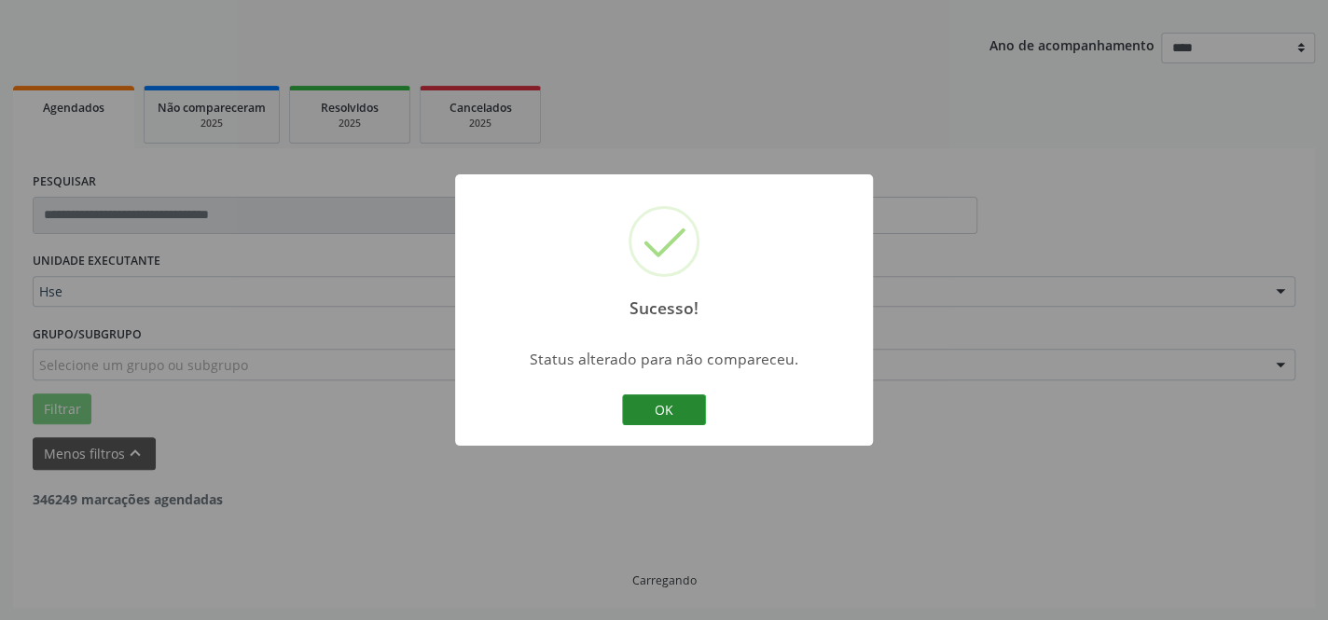
click at [699, 409] on button "OK" at bounding box center [664, 410] width 84 height 32
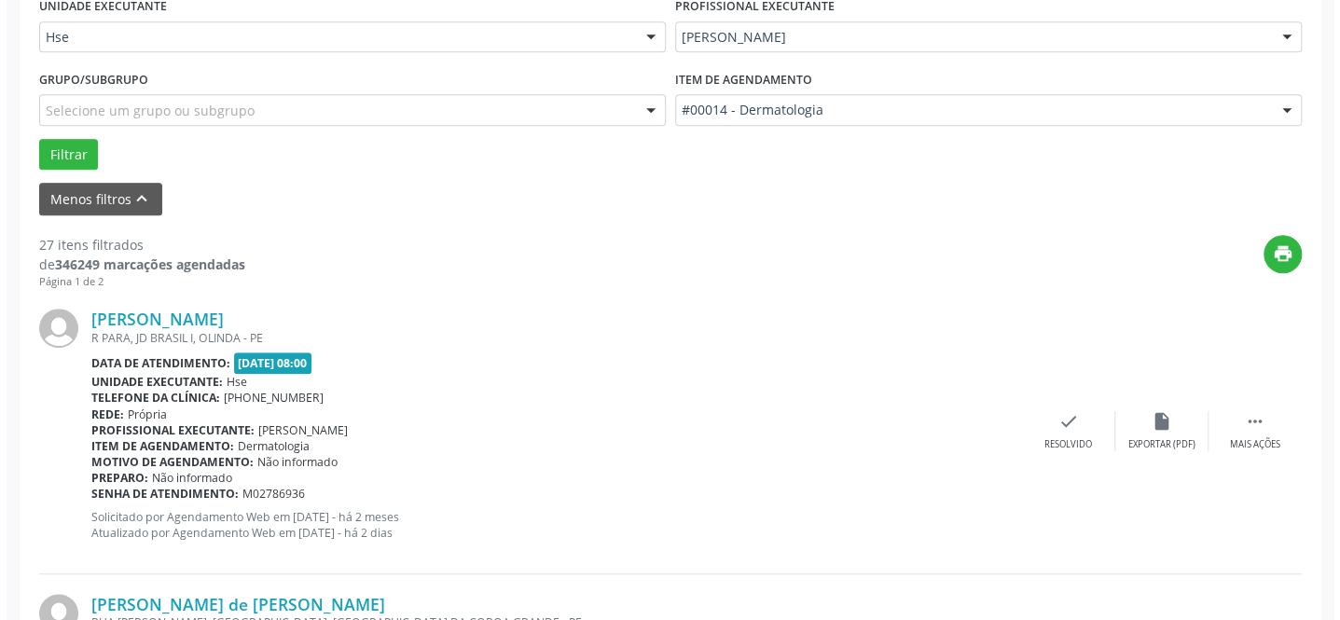
scroll to position [616, 0]
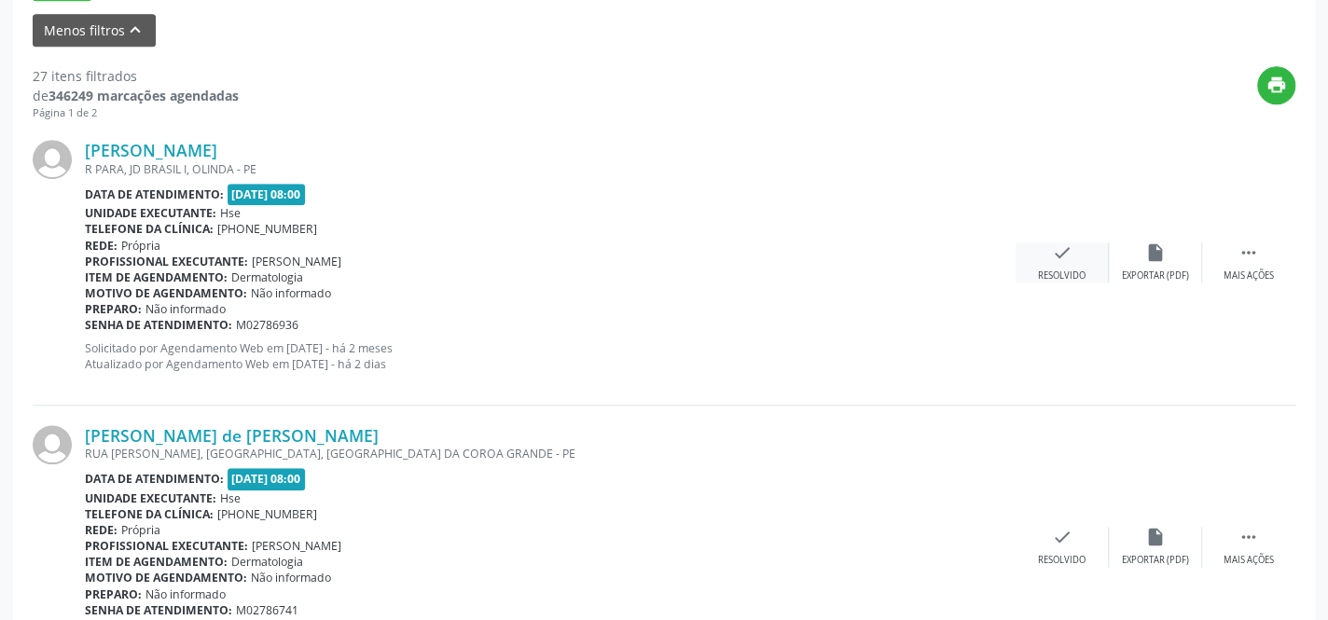
click at [1052, 265] on div "check Resolvido" at bounding box center [1061, 262] width 93 height 40
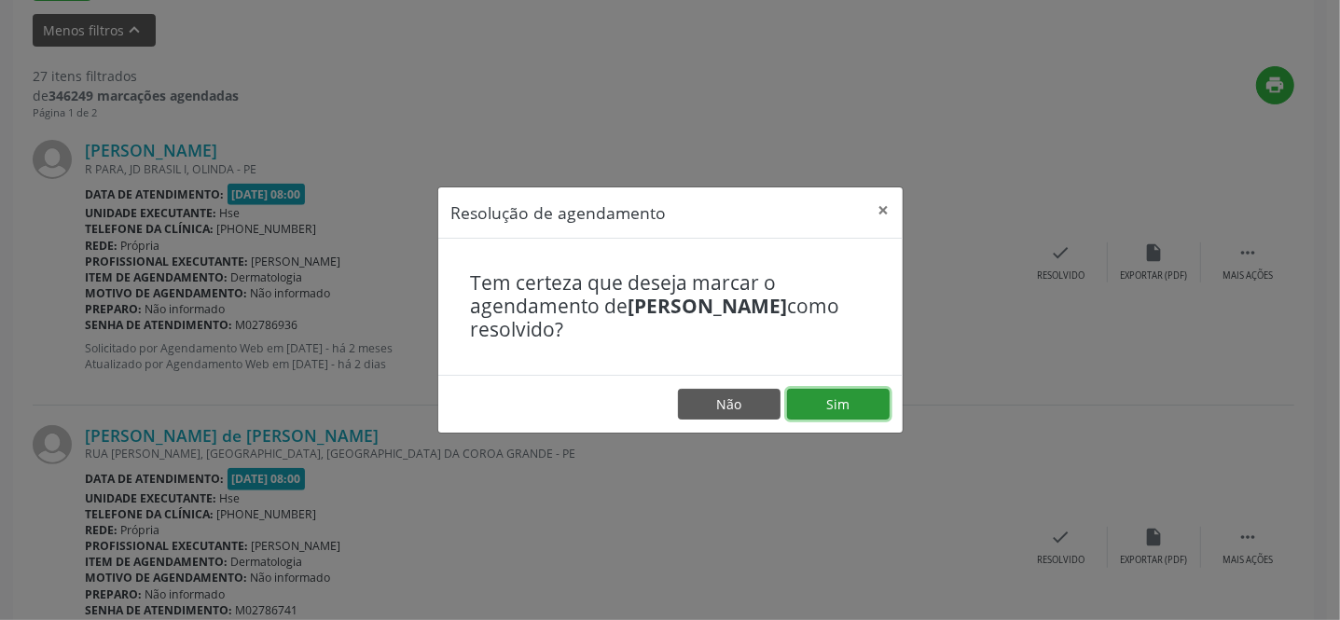
click at [837, 405] on button "Sim" at bounding box center [838, 405] width 103 height 32
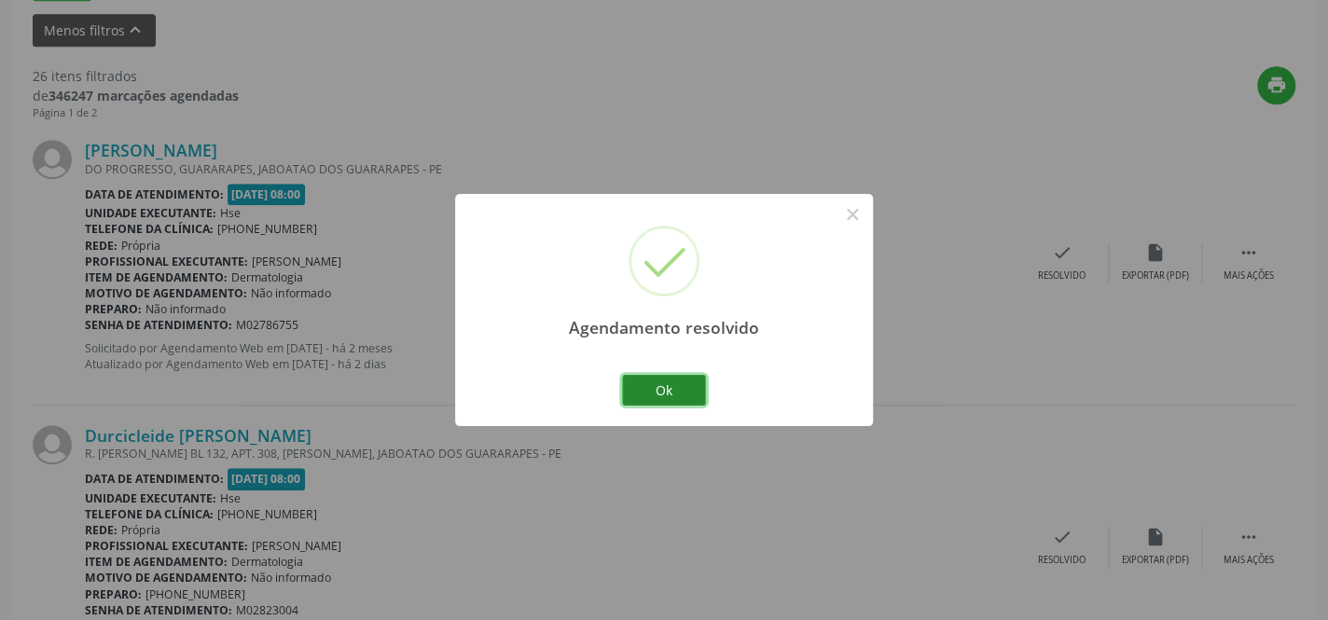
click at [652, 386] on button "Ok" at bounding box center [664, 391] width 84 height 32
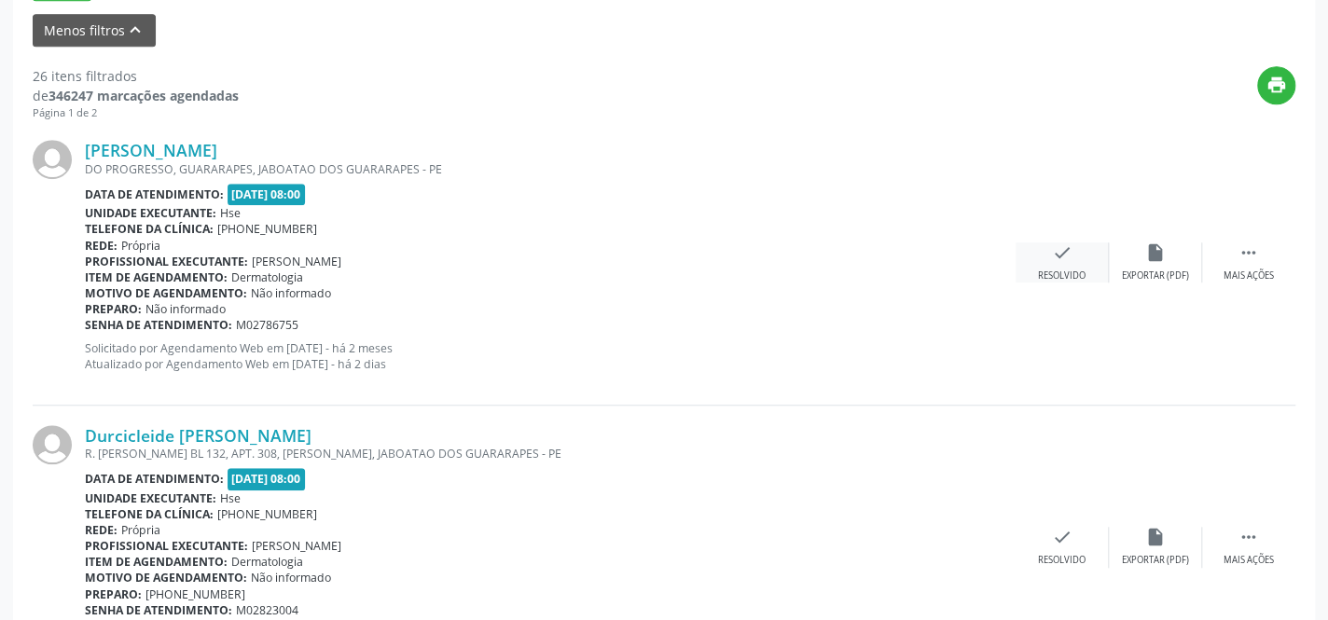
click at [1063, 261] on div "check Resolvido" at bounding box center [1061, 262] width 93 height 40
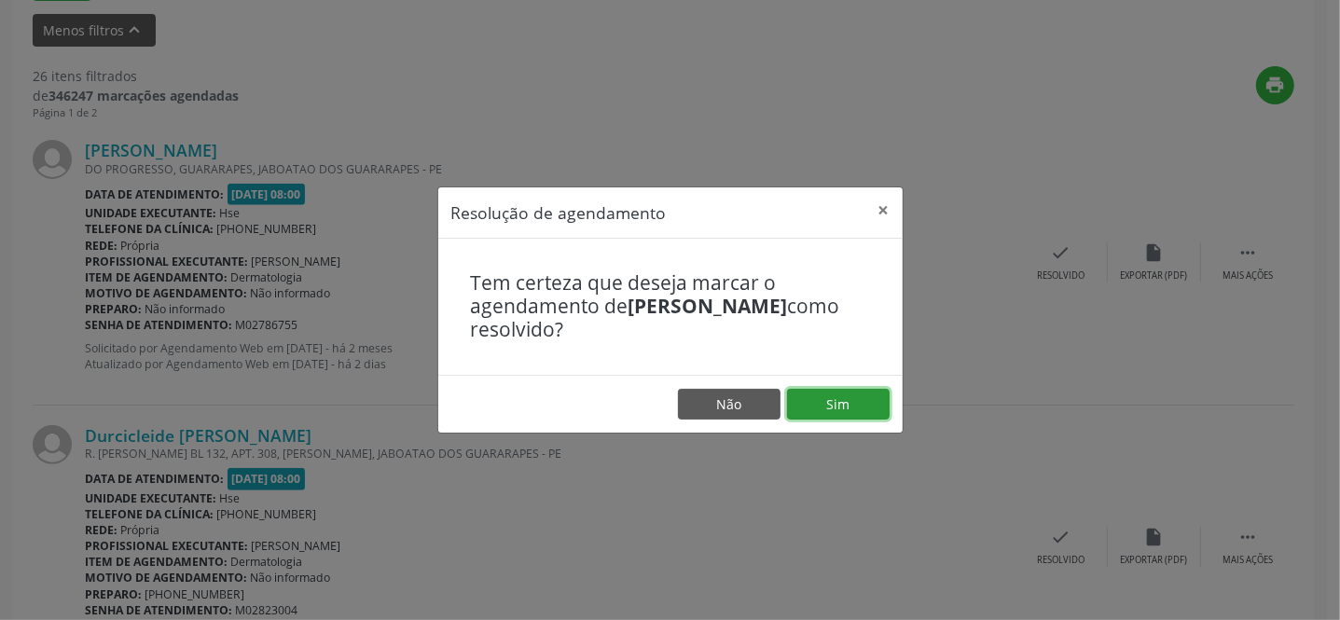
click at [859, 406] on button "Sim" at bounding box center [838, 405] width 103 height 32
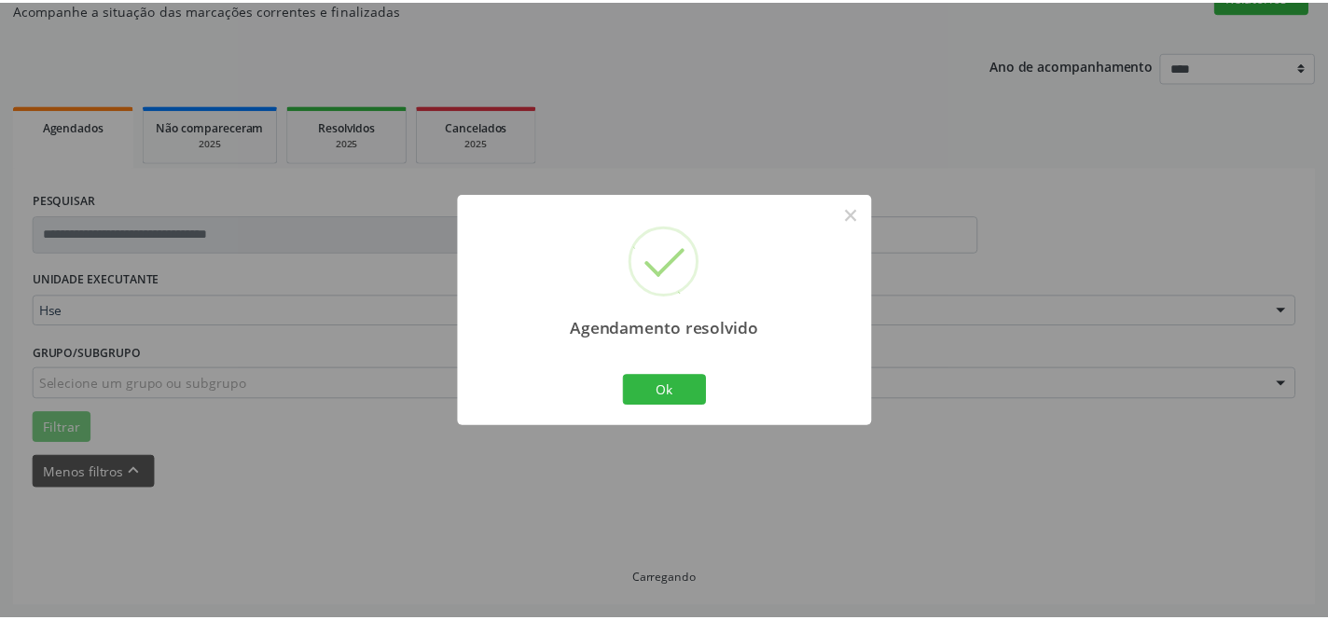
scroll to position [173, 0]
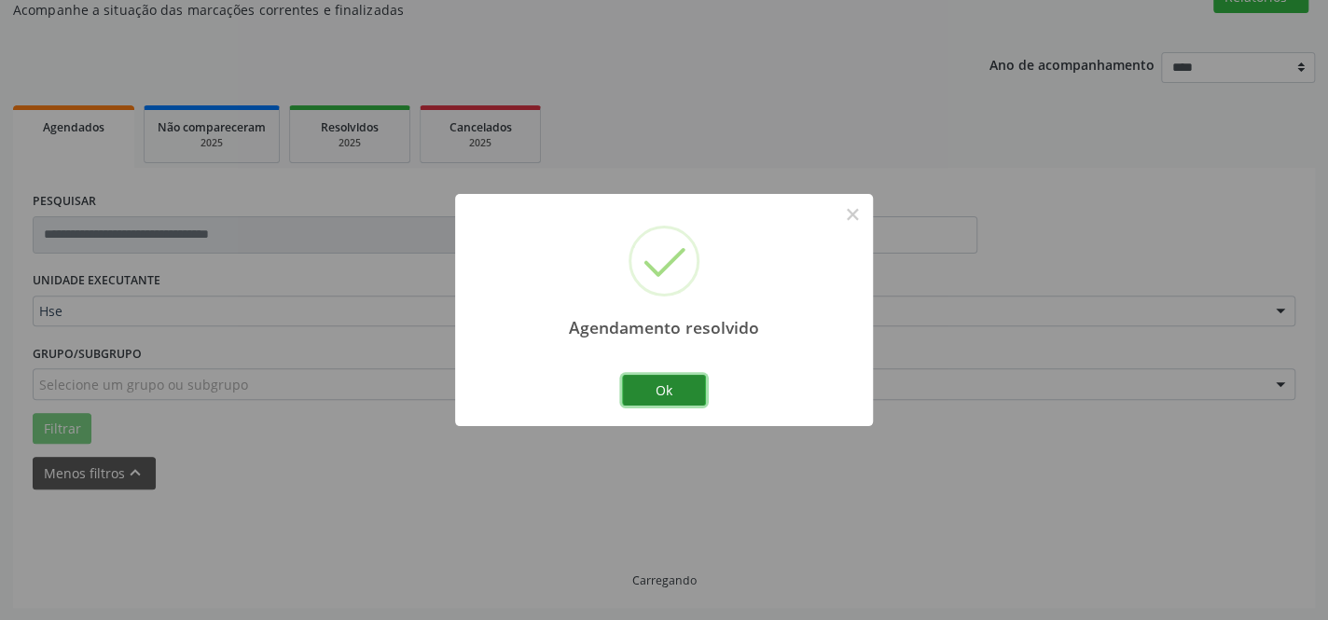
click at [658, 391] on button "Ok" at bounding box center [664, 391] width 84 height 32
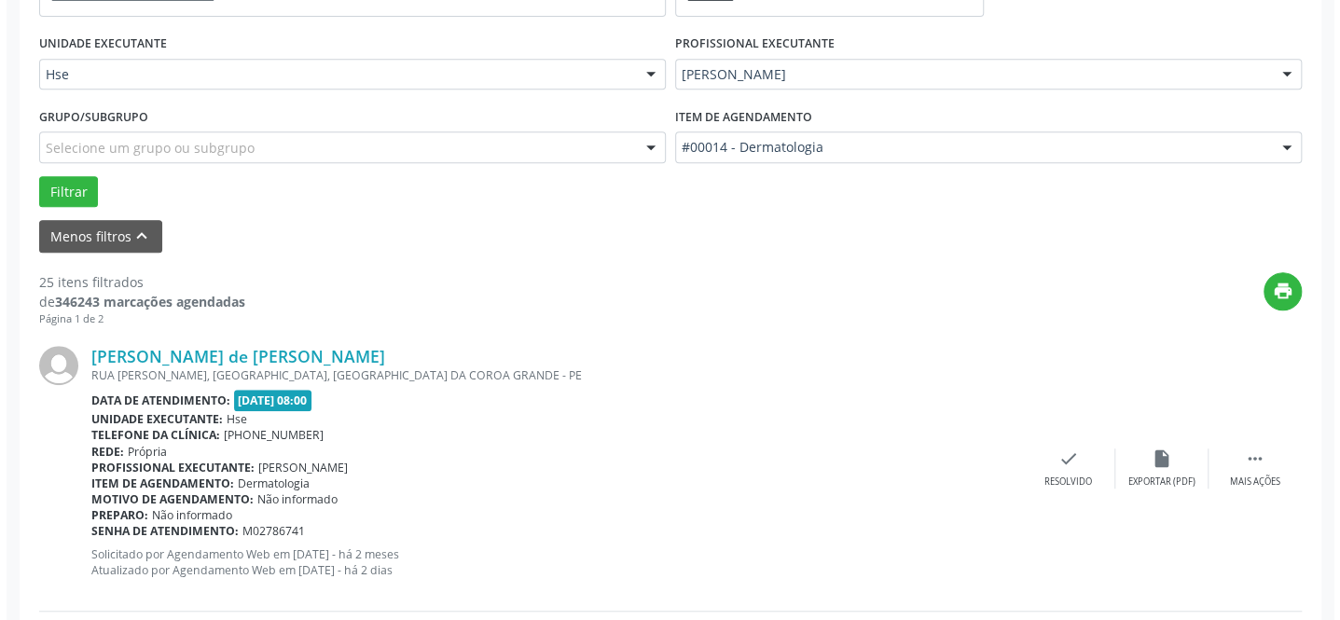
scroll to position [513, 0]
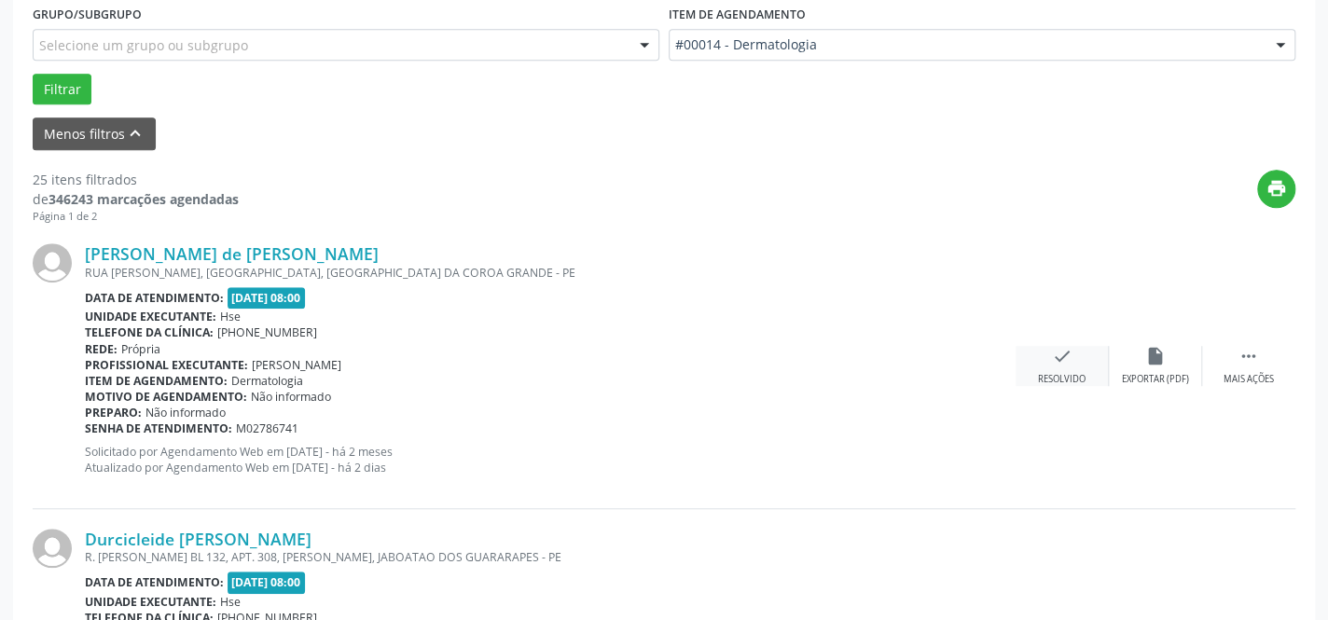
click at [1054, 365] on icon "check" at bounding box center [1062, 356] width 21 height 21
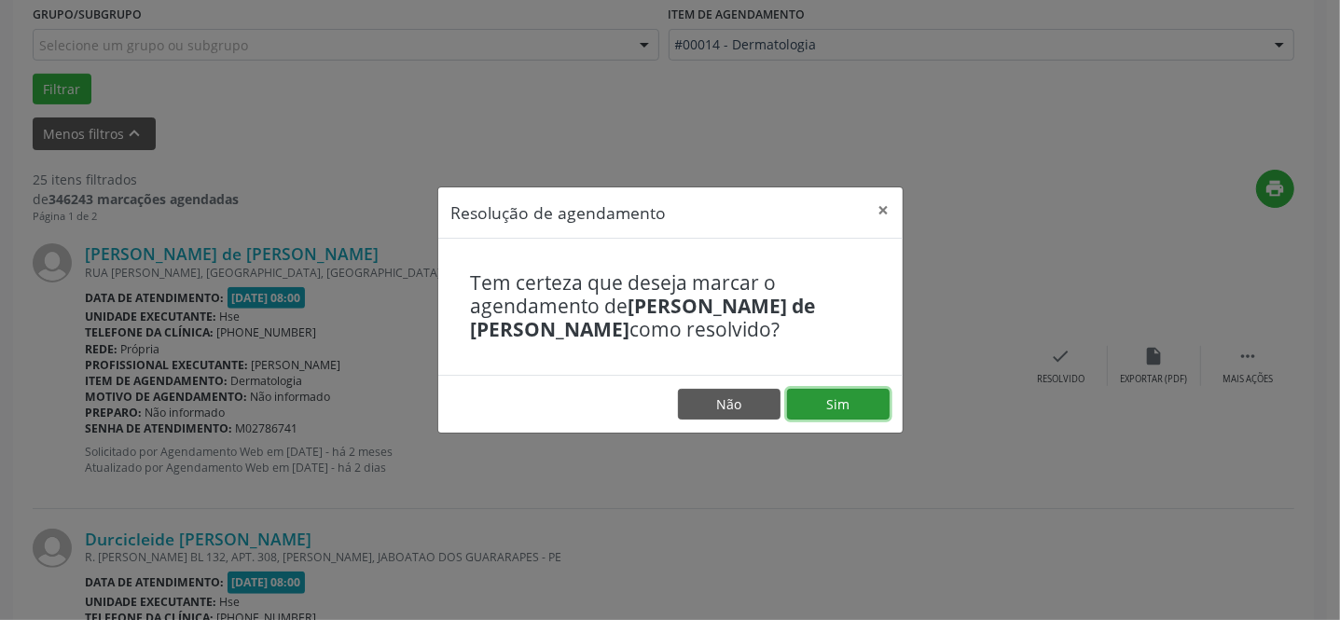
click at [830, 409] on button "Sim" at bounding box center [838, 405] width 103 height 32
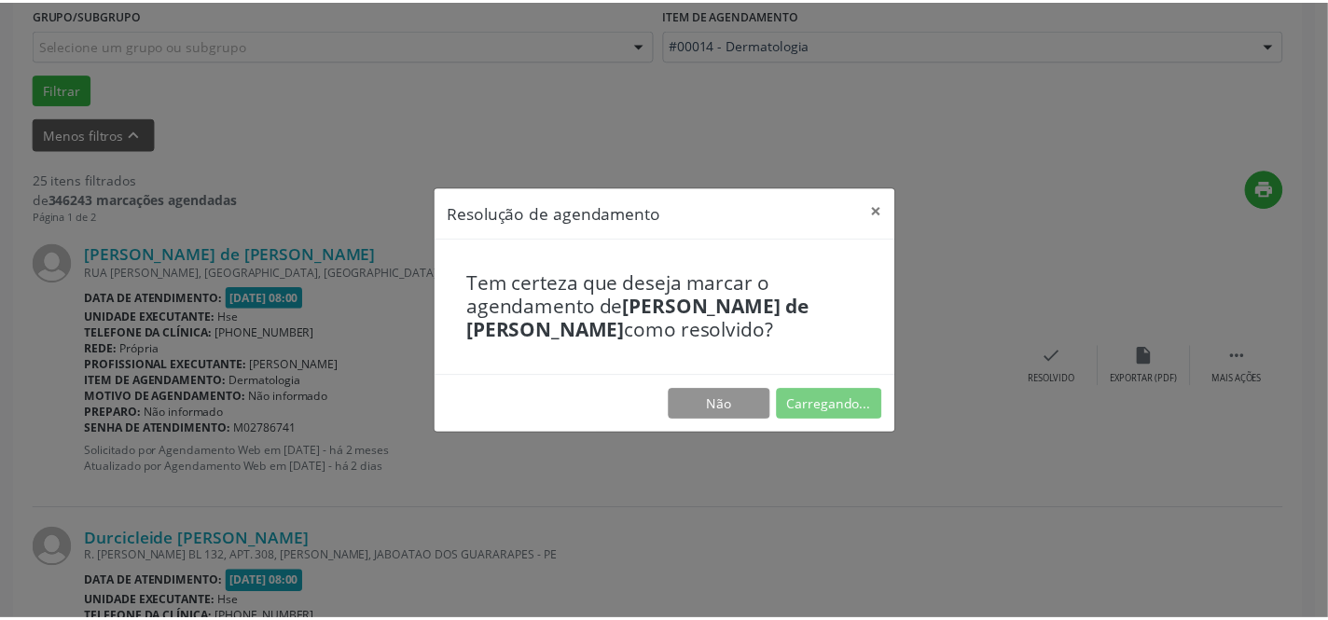
scroll to position [173, 0]
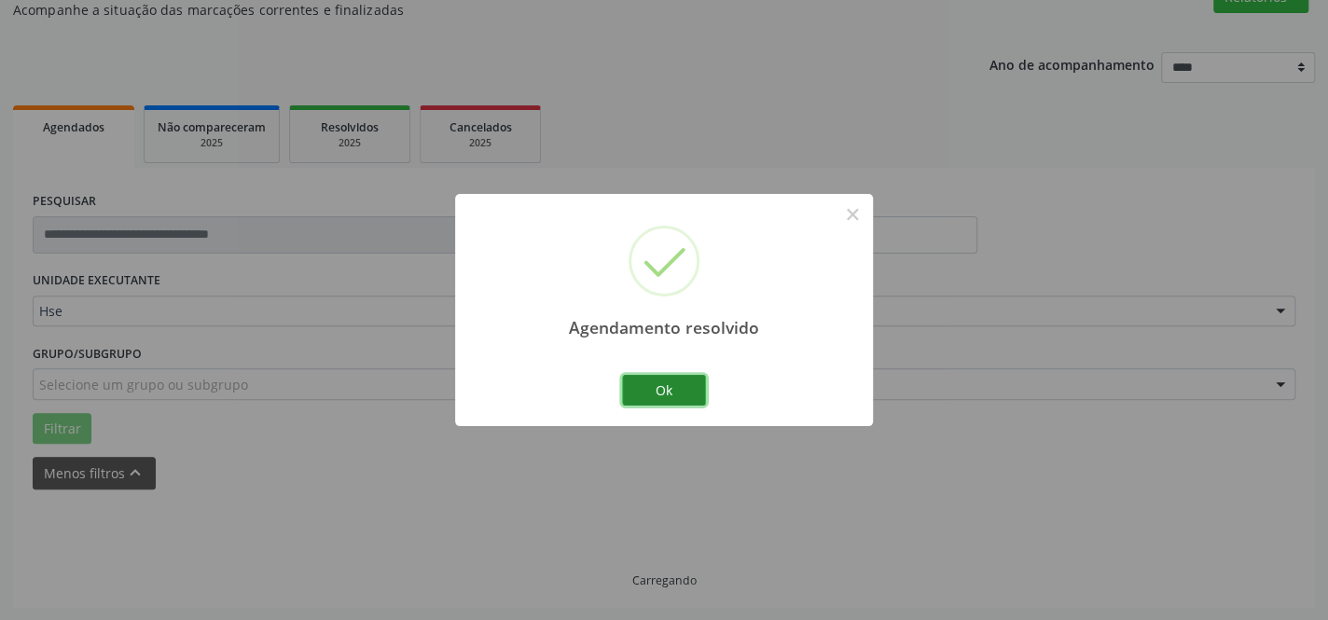
click at [668, 393] on button "Ok" at bounding box center [664, 391] width 84 height 32
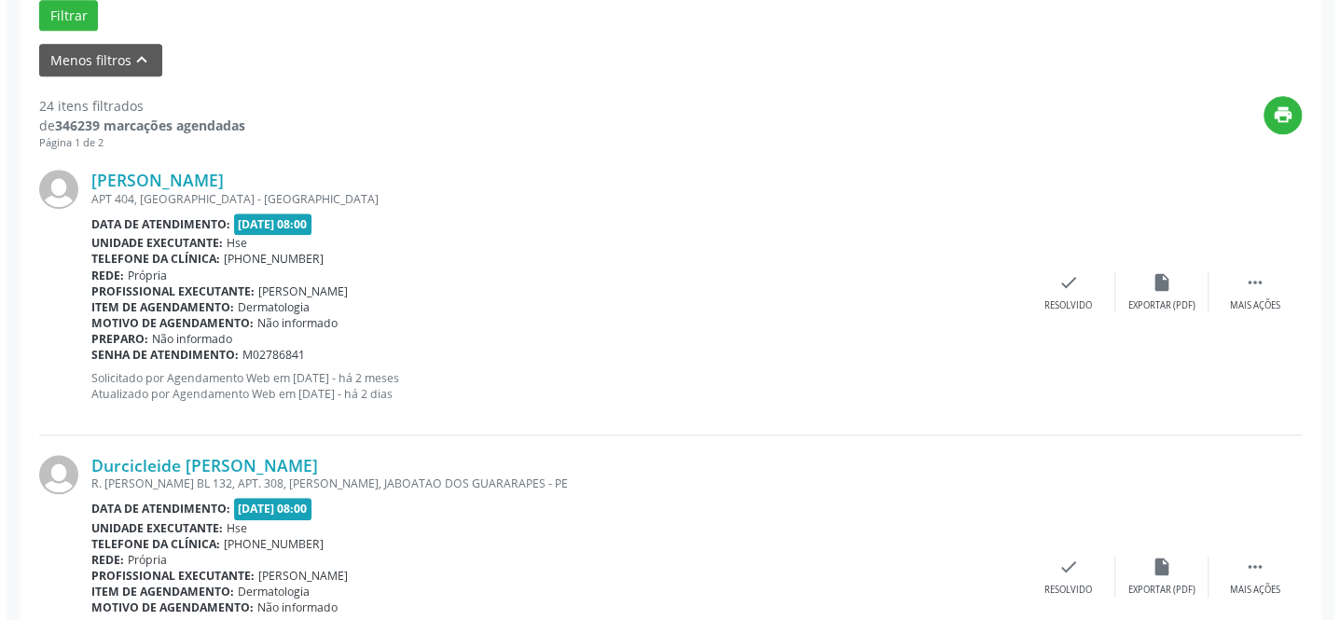
scroll to position [616, 0]
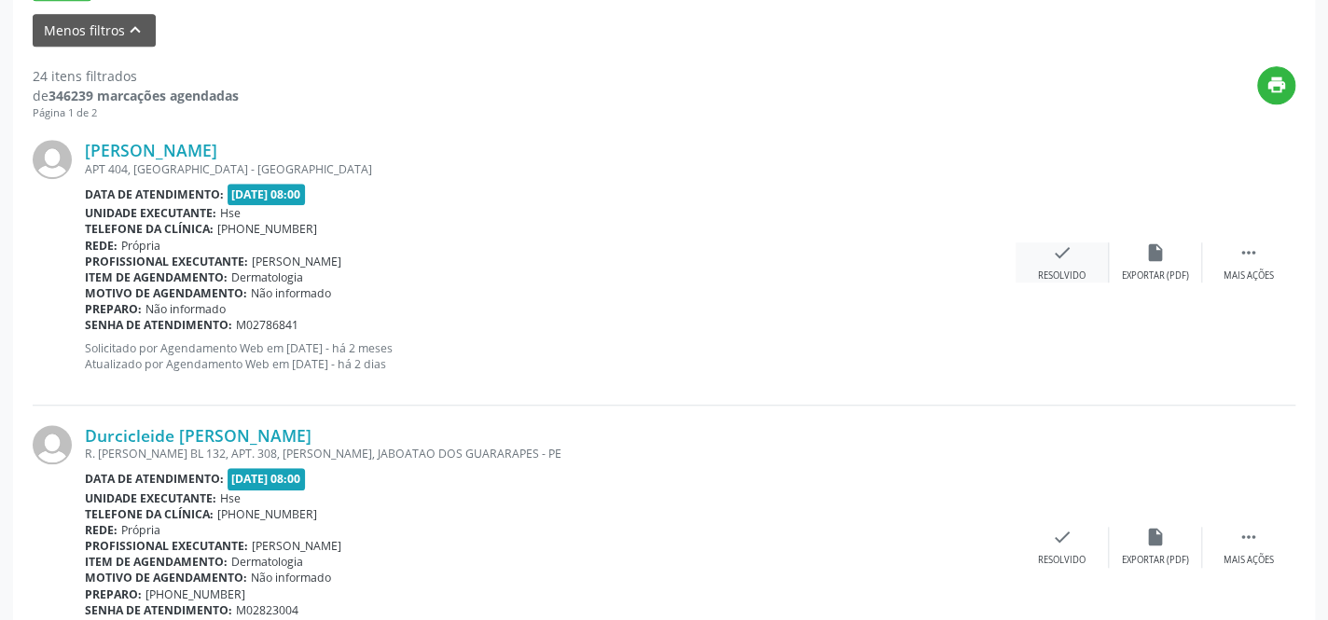
click at [1062, 264] on div "check Resolvido" at bounding box center [1061, 262] width 93 height 40
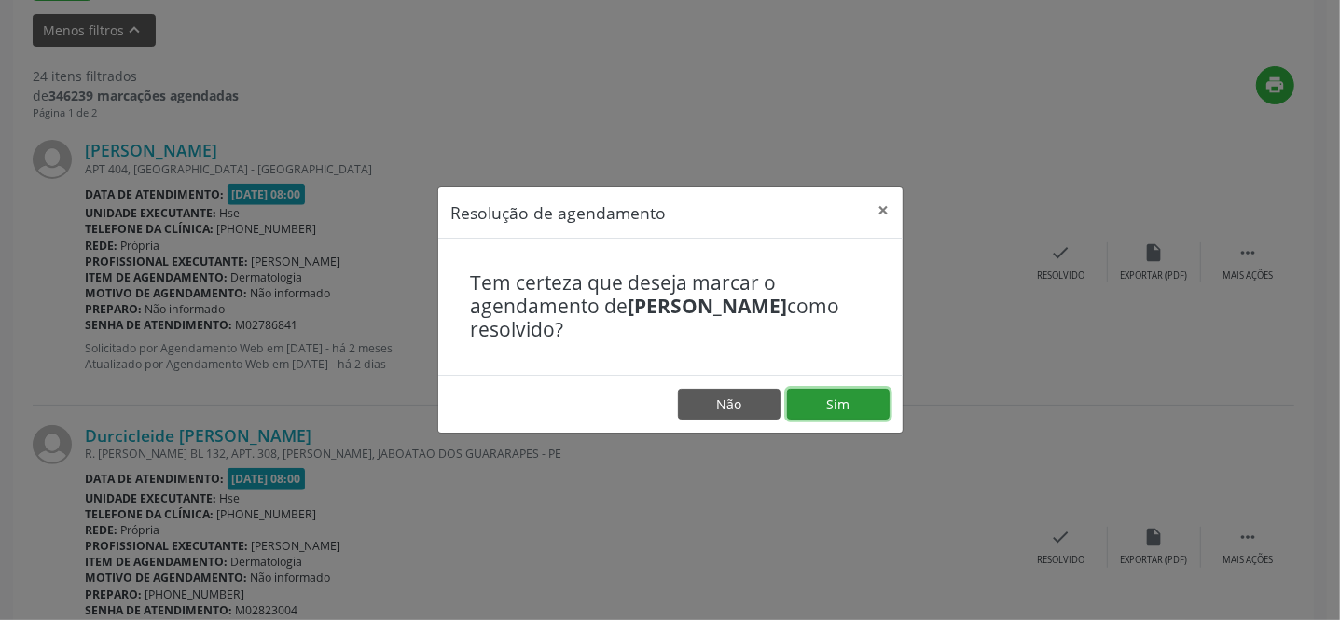
click at [815, 409] on button "Sim" at bounding box center [838, 405] width 103 height 32
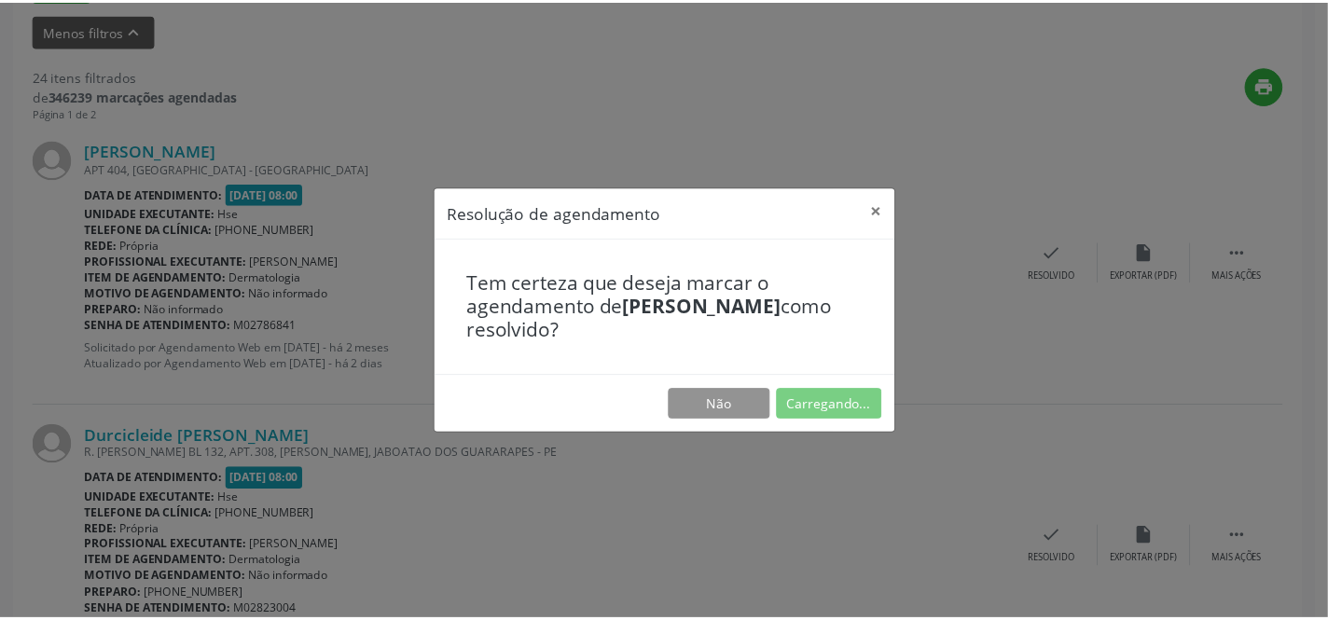
scroll to position [173, 0]
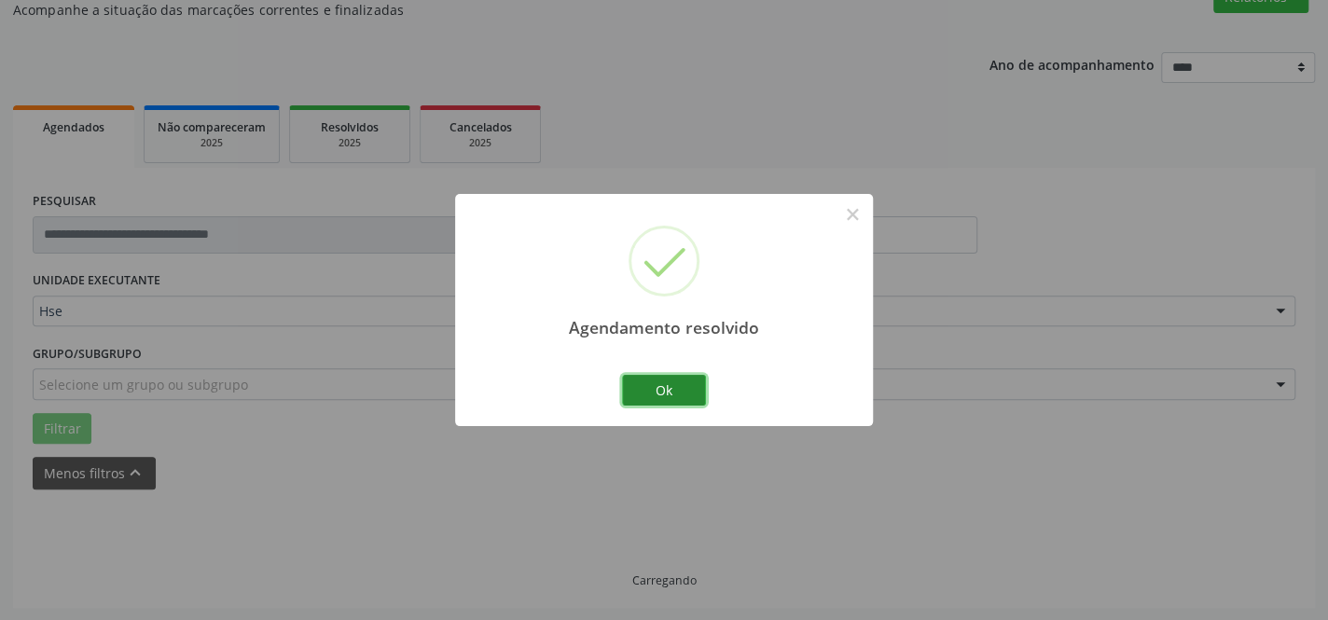
click at [660, 390] on button "Ok" at bounding box center [664, 391] width 84 height 32
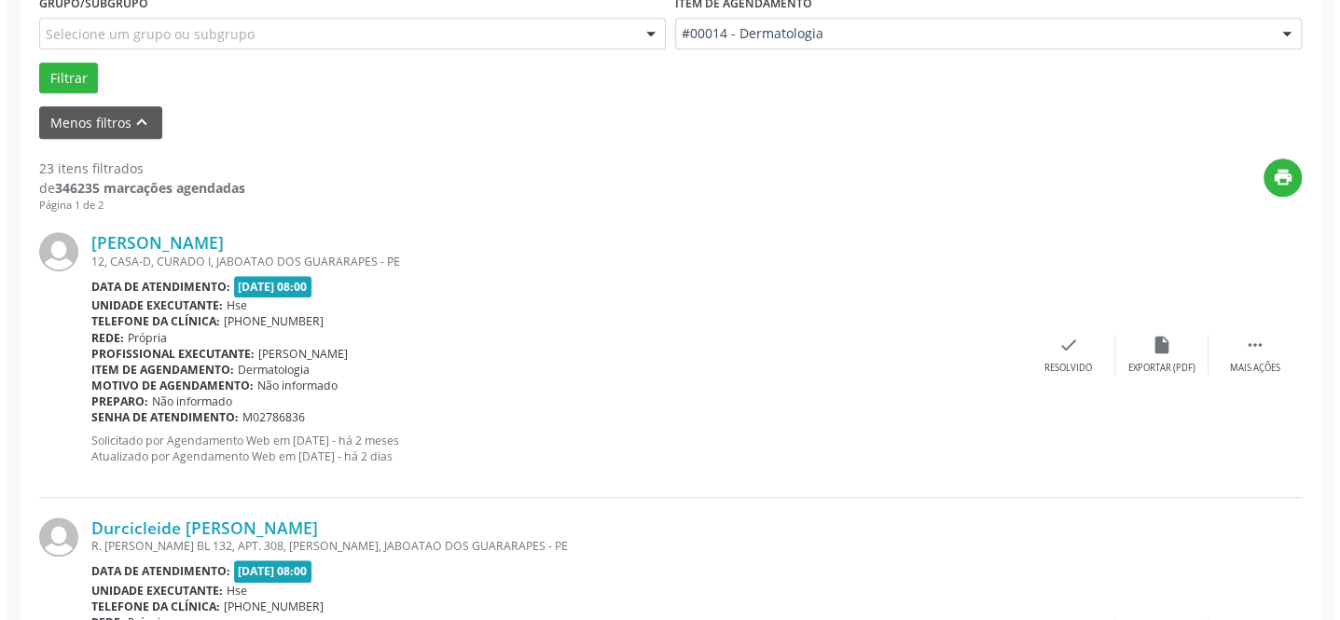
scroll to position [616, 0]
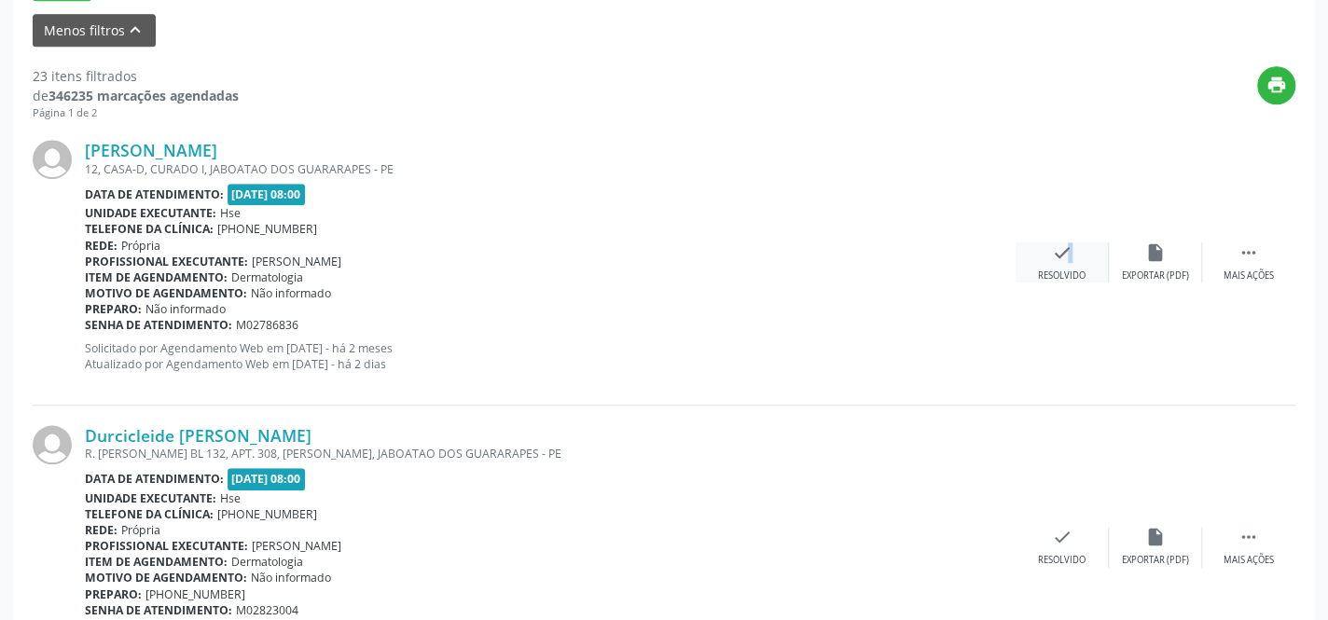
click at [1057, 262] on div "check Resolvido" at bounding box center [1061, 262] width 93 height 40
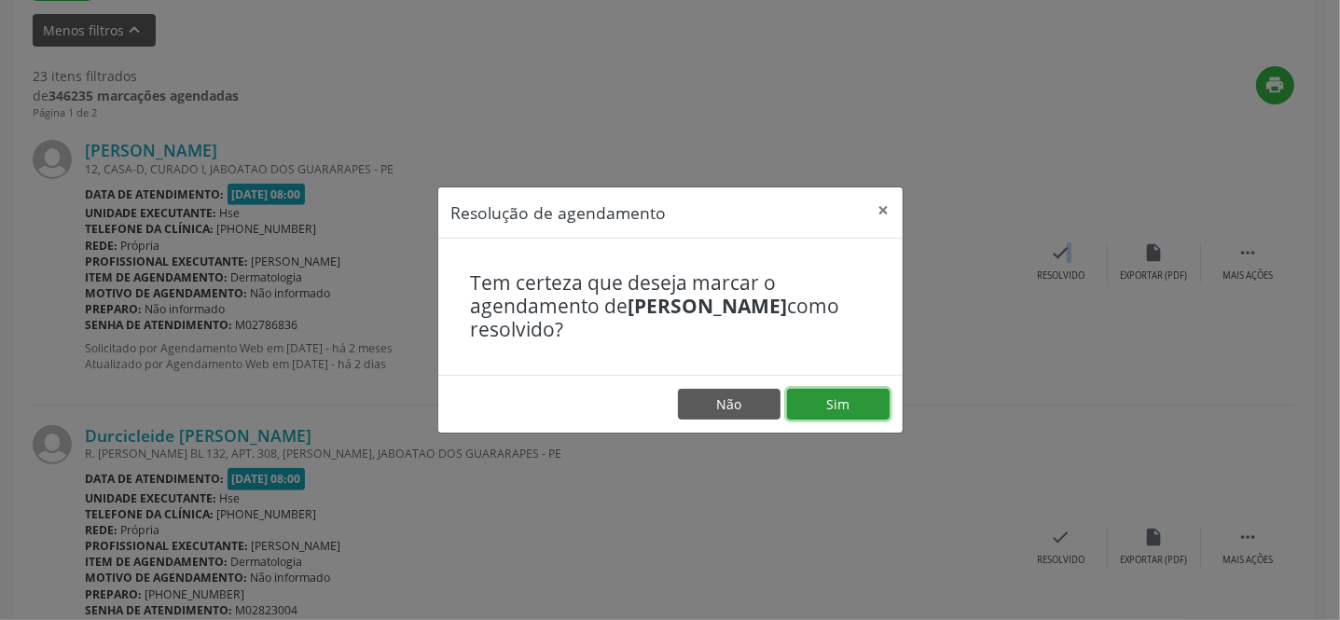
click at [838, 404] on button "Sim" at bounding box center [838, 405] width 103 height 32
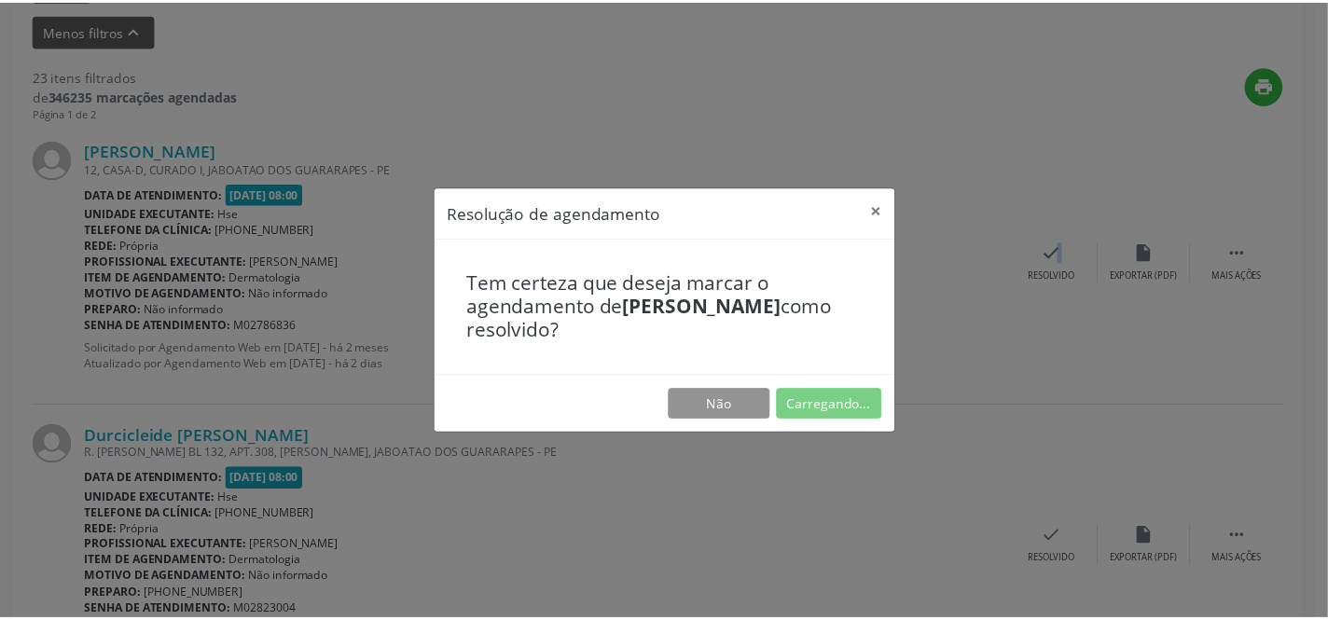
scroll to position [173, 0]
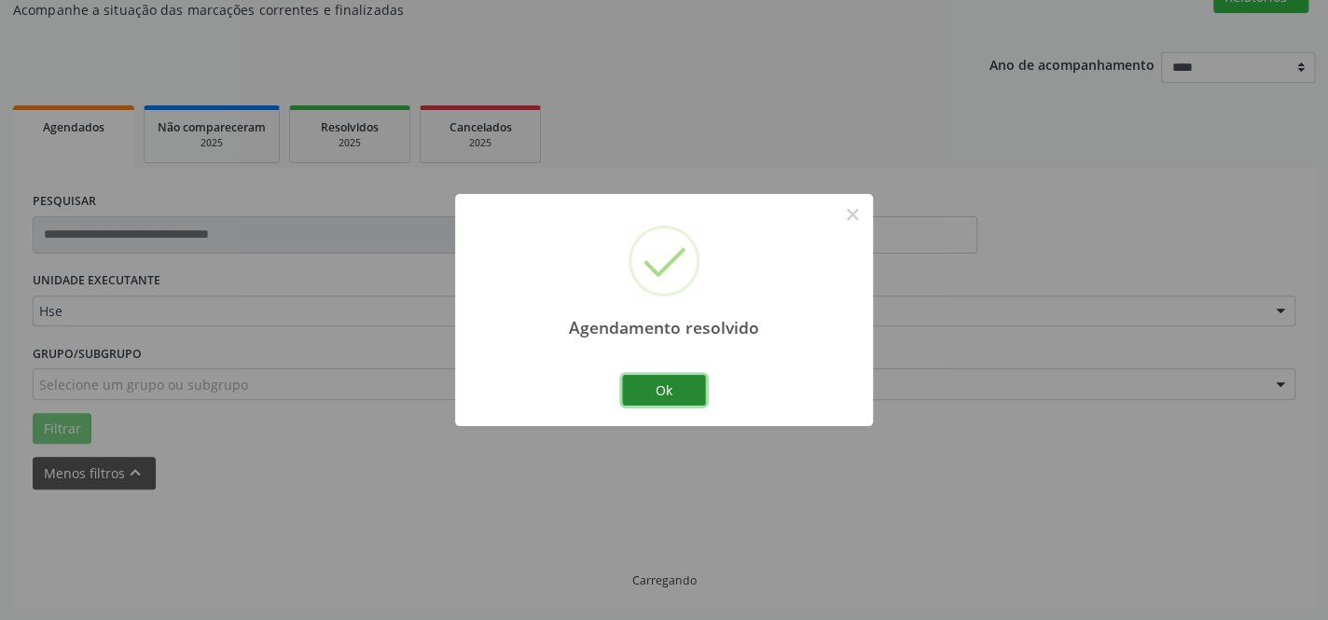
click at [681, 387] on button "Ok" at bounding box center [664, 391] width 84 height 32
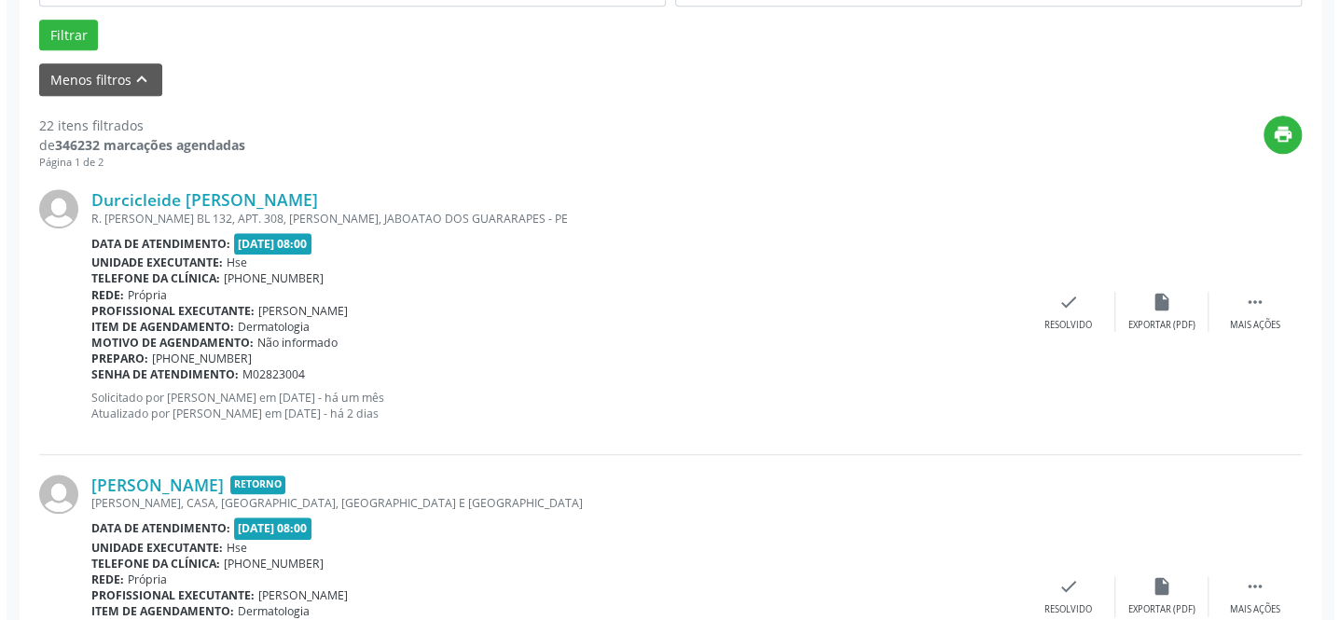
scroll to position [597, 0]
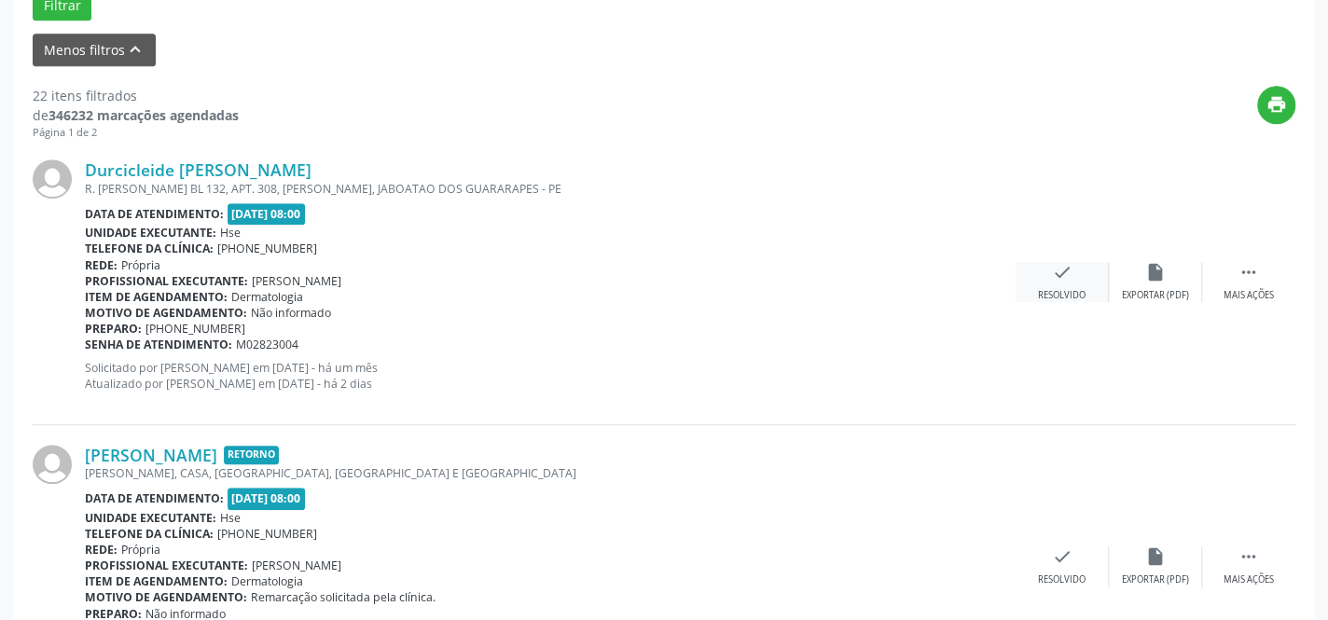
click at [1053, 289] on div "Resolvido" at bounding box center [1062, 295] width 48 height 13
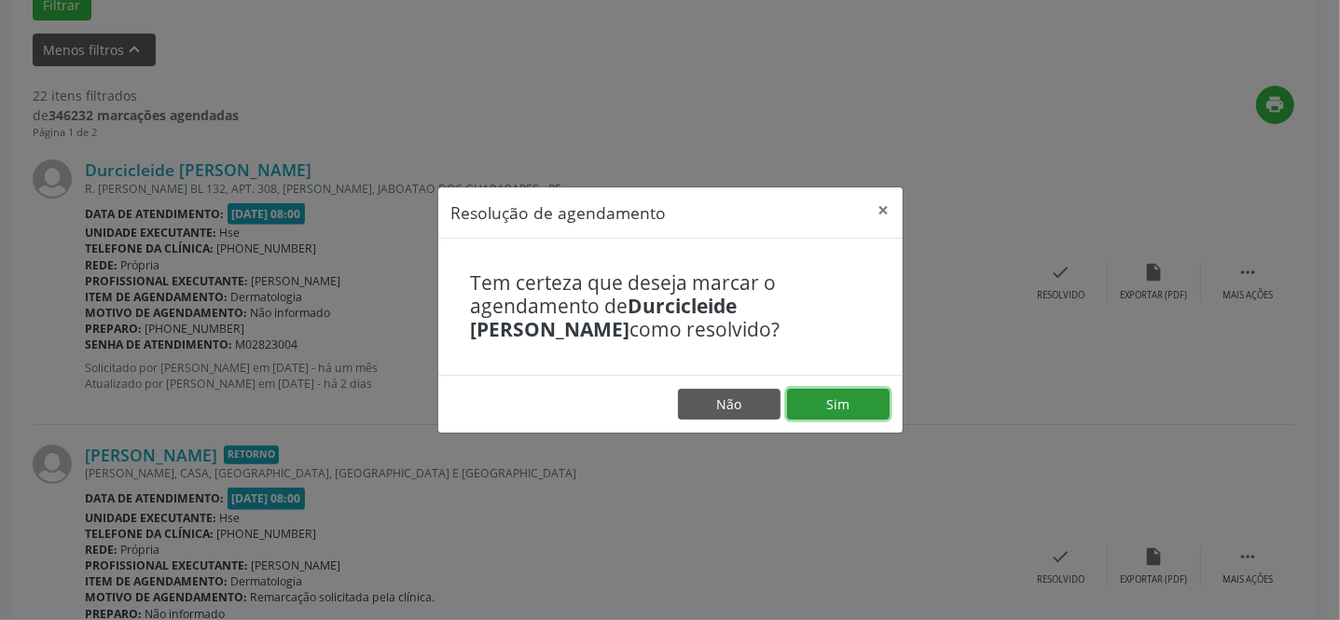
click at [839, 402] on button "Sim" at bounding box center [838, 405] width 103 height 32
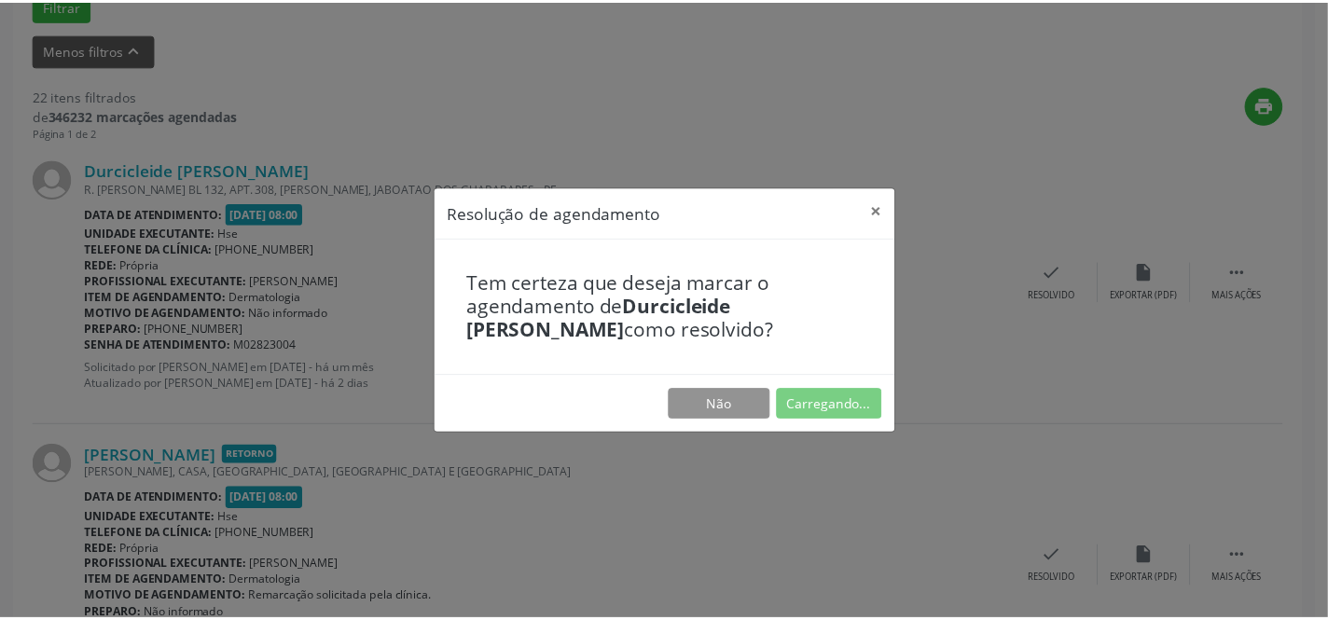
scroll to position [173, 0]
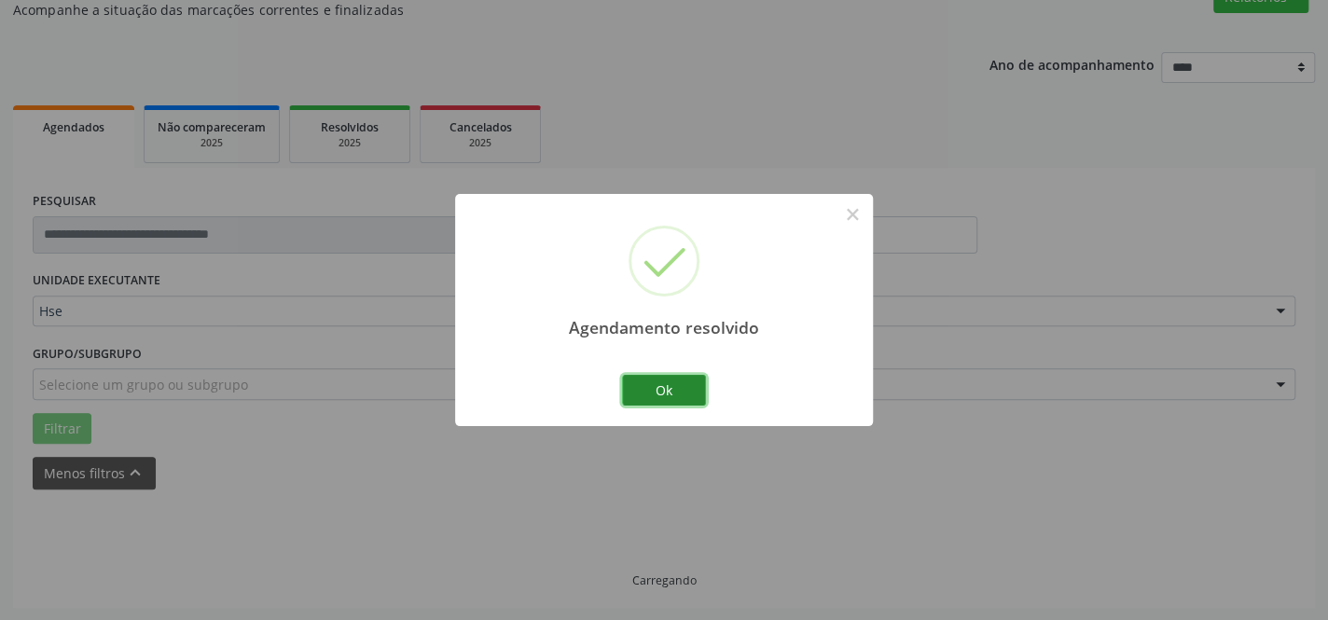
click at [660, 383] on button "Ok" at bounding box center [664, 391] width 84 height 32
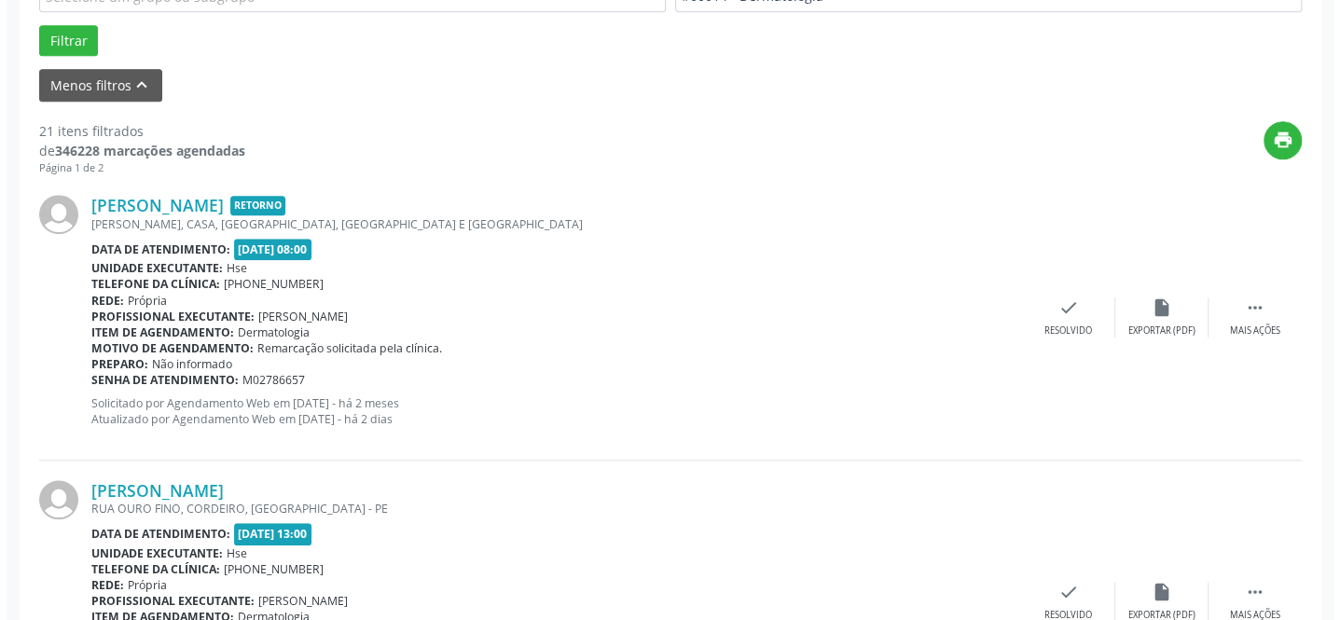
scroll to position [597, 0]
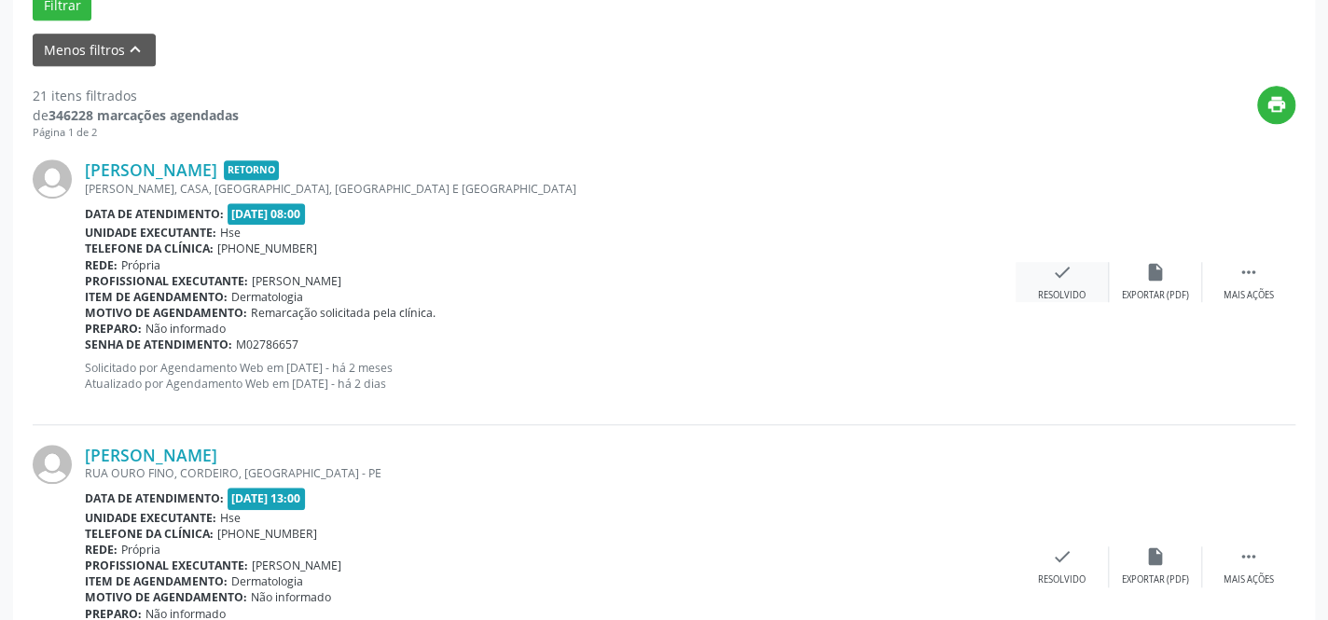
click at [1072, 282] on div "check Resolvido" at bounding box center [1061, 282] width 93 height 40
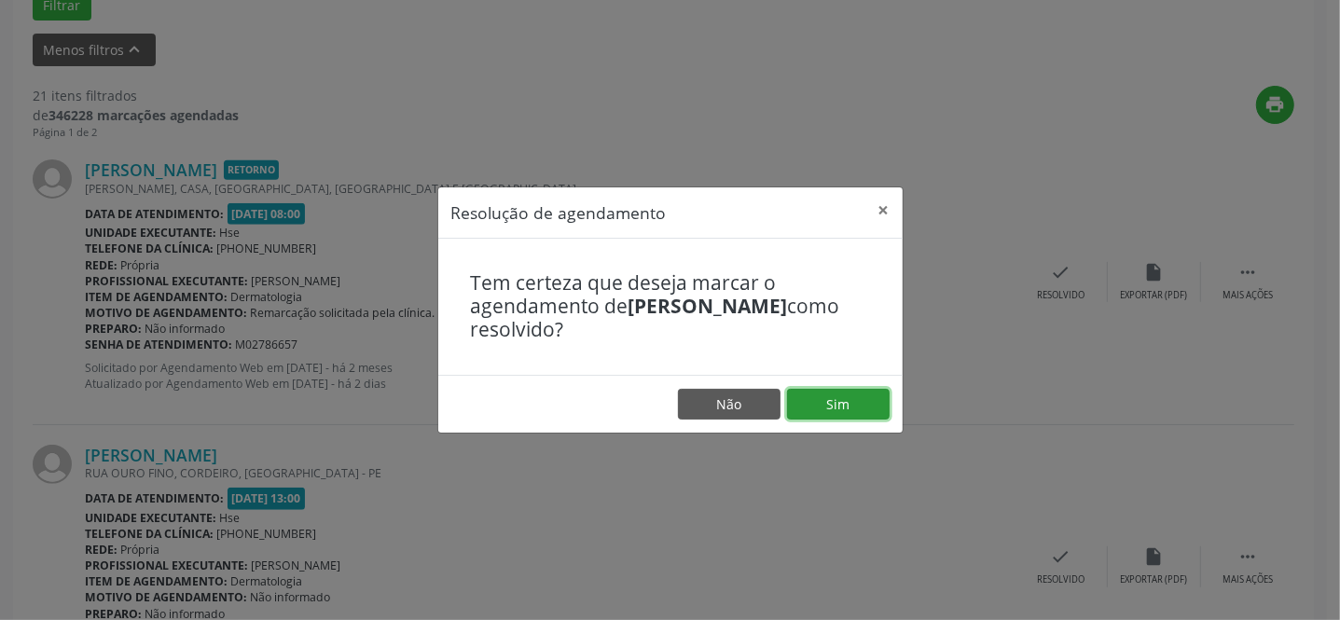
click at [835, 399] on button "Sim" at bounding box center [838, 405] width 103 height 32
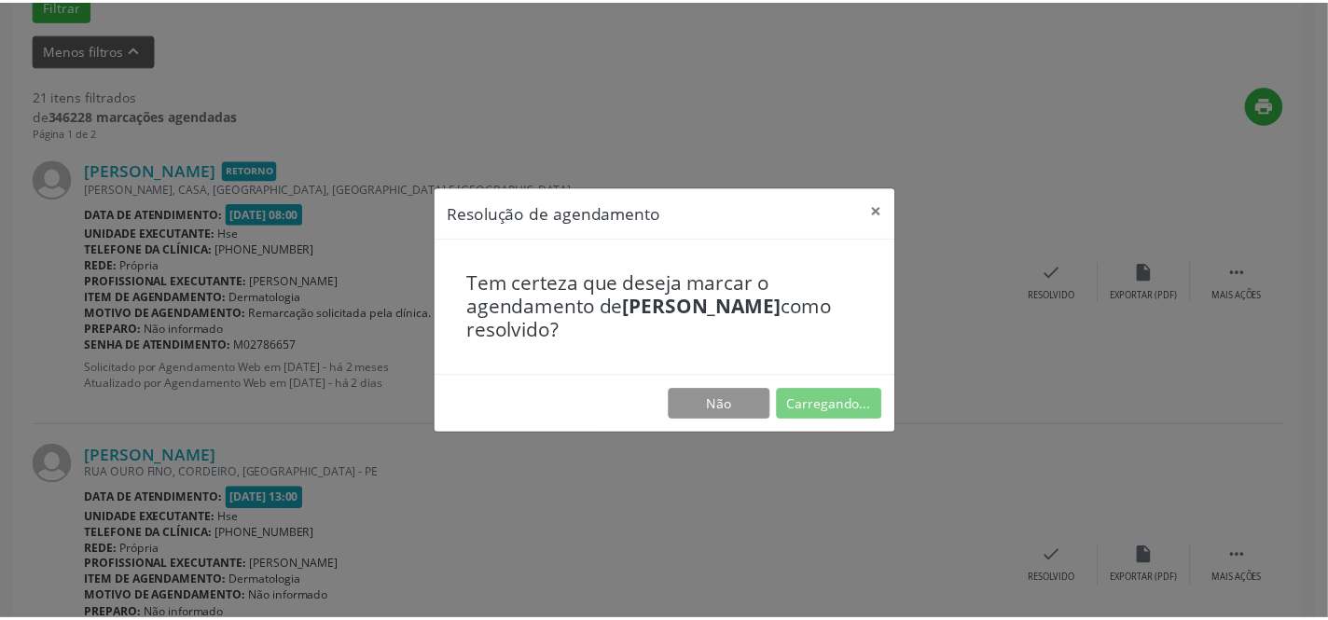
scroll to position [173, 0]
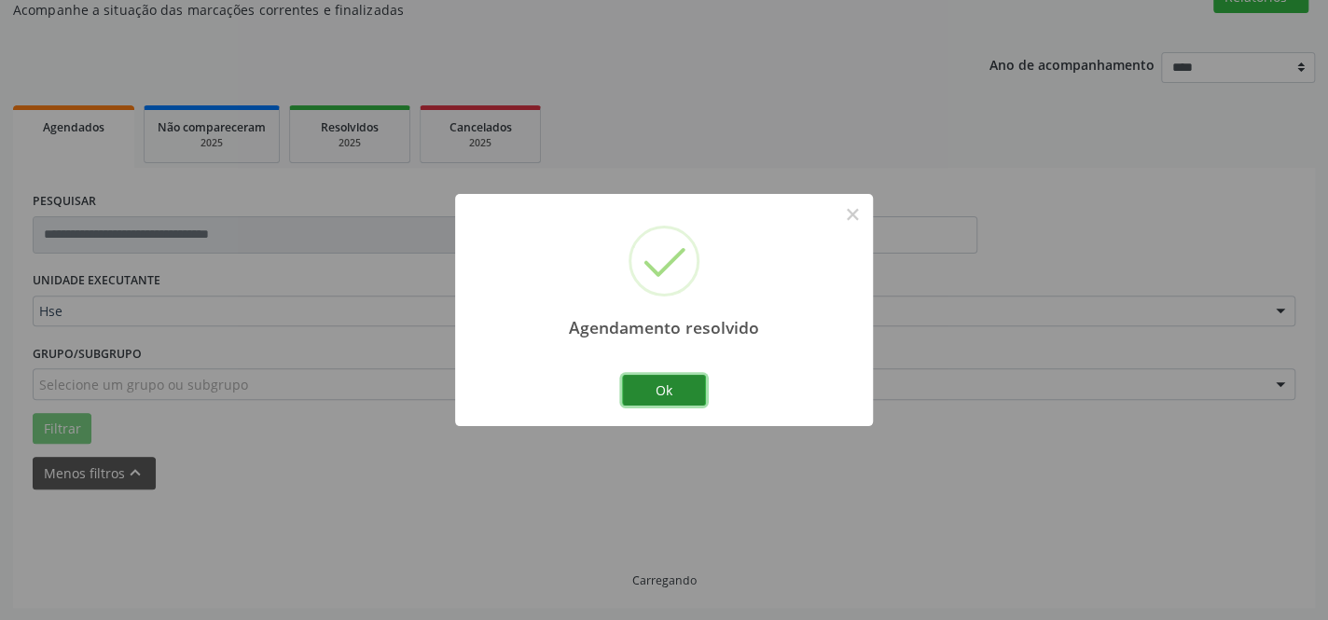
click at [664, 385] on button "Ok" at bounding box center [664, 391] width 84 height 32
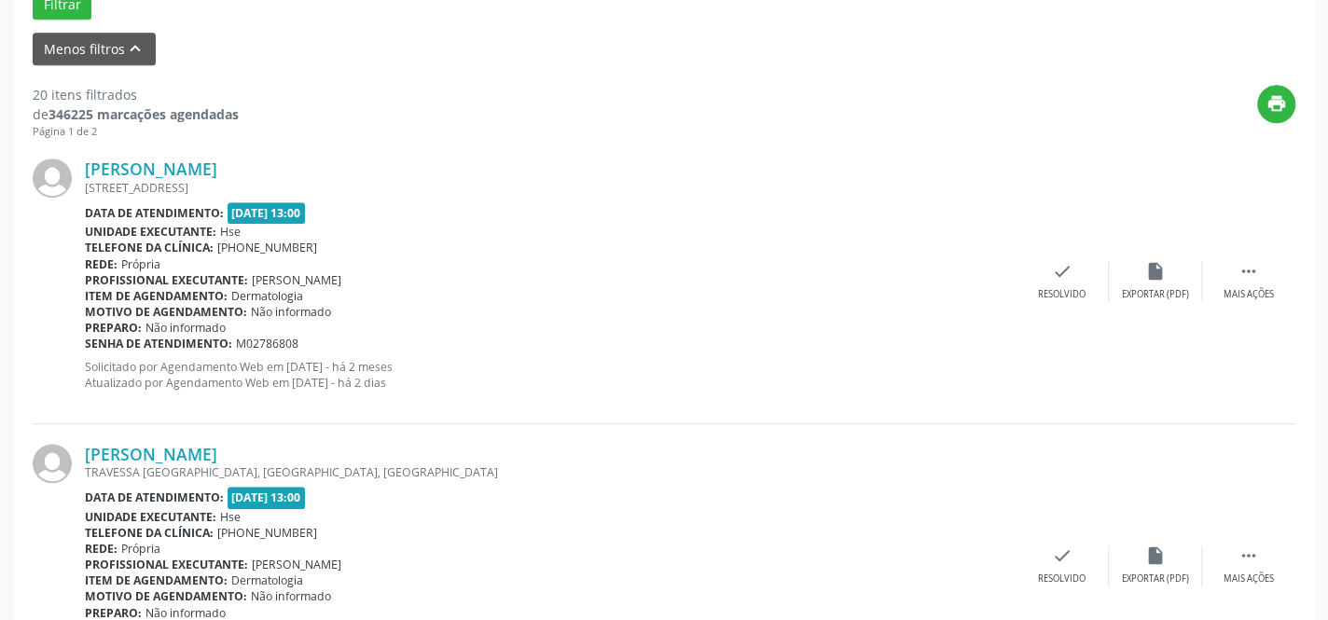
scroll to position [597, 0]
click at [1257, 280] on icon "" at bounding box center [1248, 272] width 21 height 21
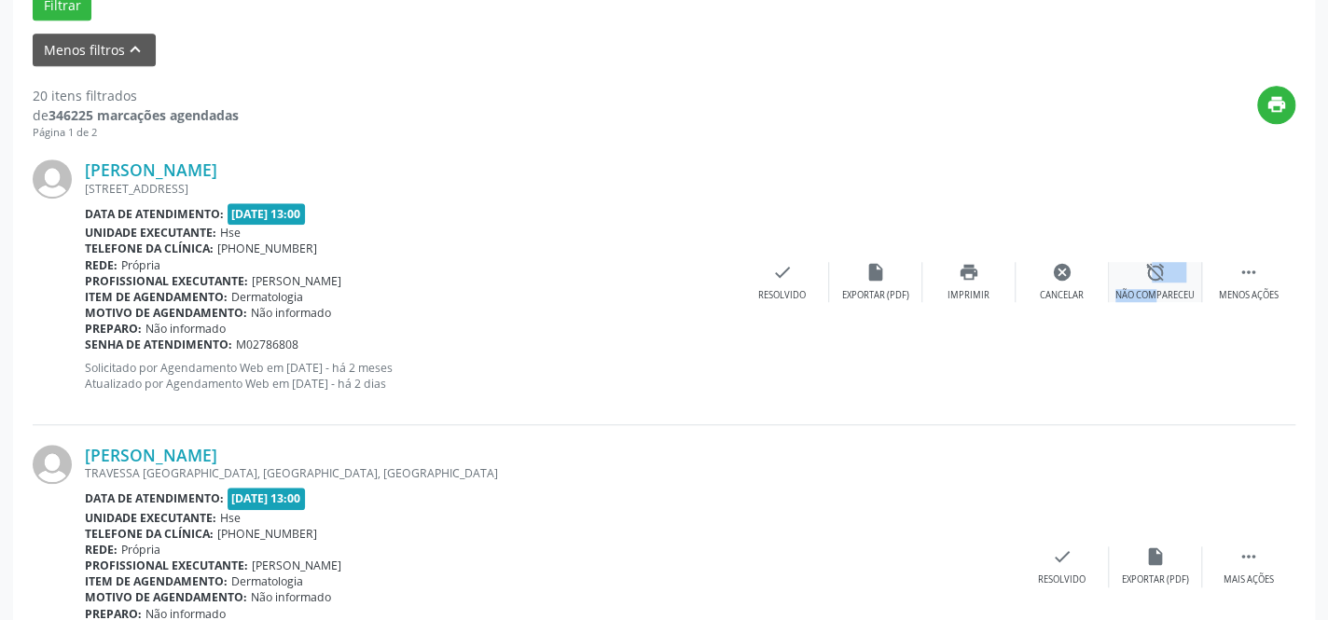
click at [1139, 280] on div "alarm_off Não compareceu" at bounding box center [1154, 282] width 93 height 40
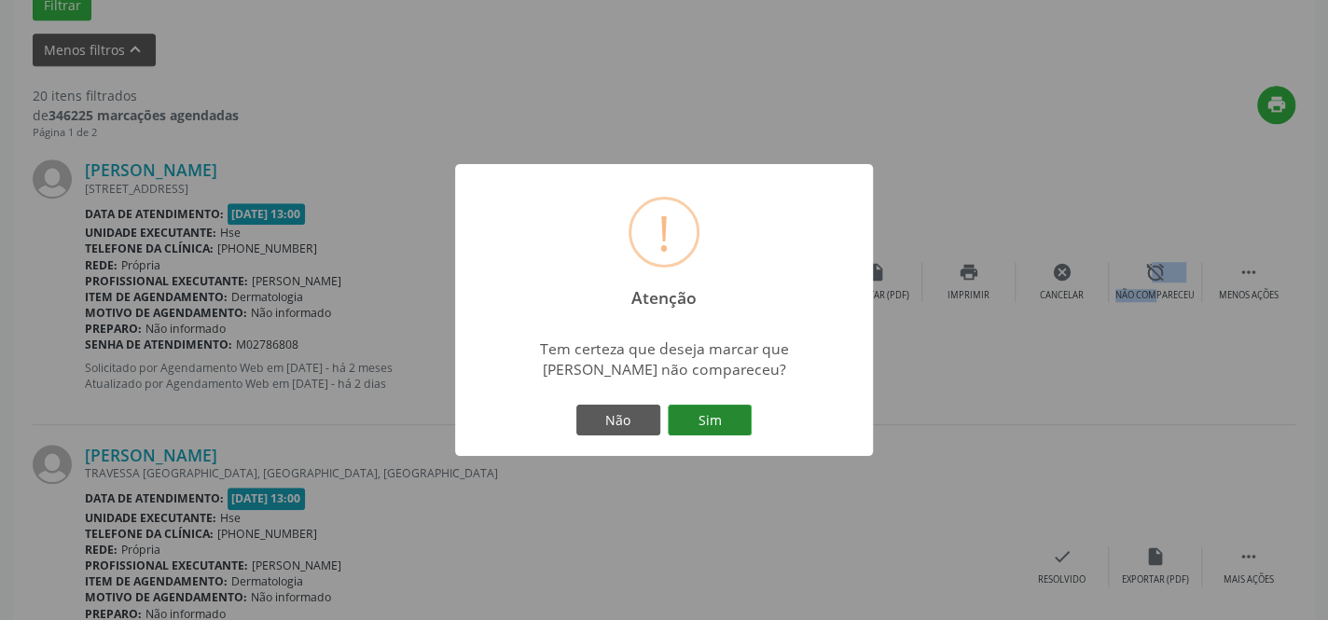
click at [712, 430] on button "Sim" at bounding box center [710, 421] width 84 height 32
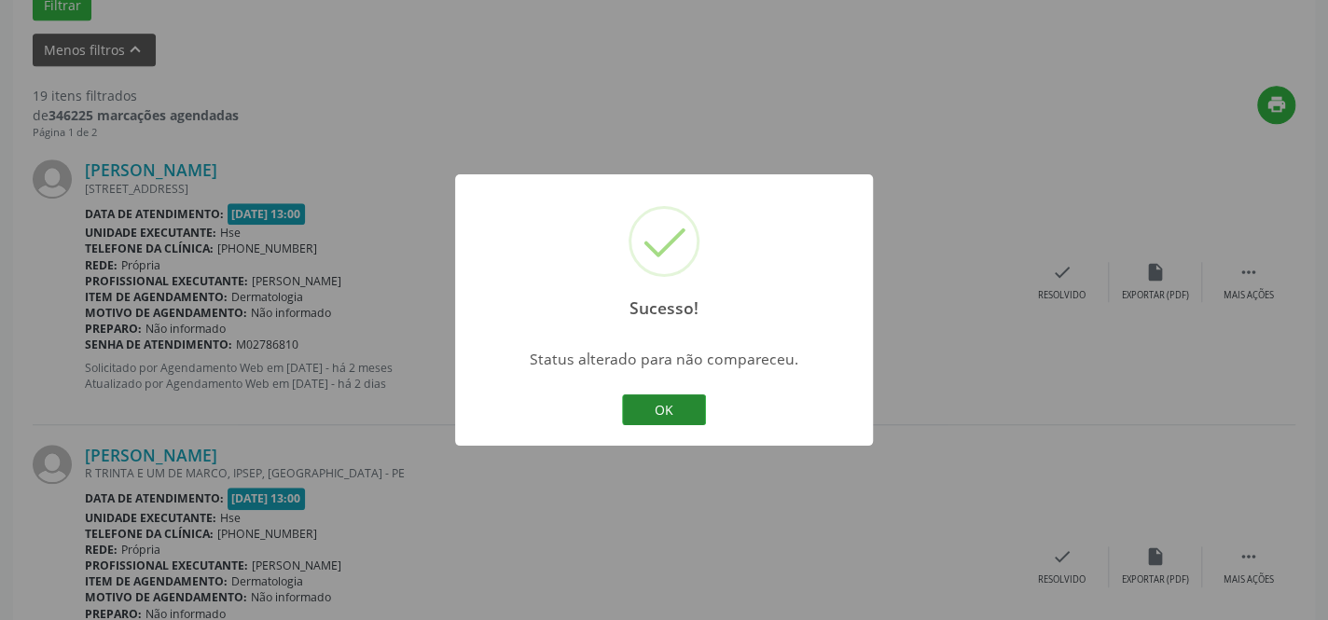
click at [676, 413] on button "OK" at bounding box center [664, 410] width 84 height 32
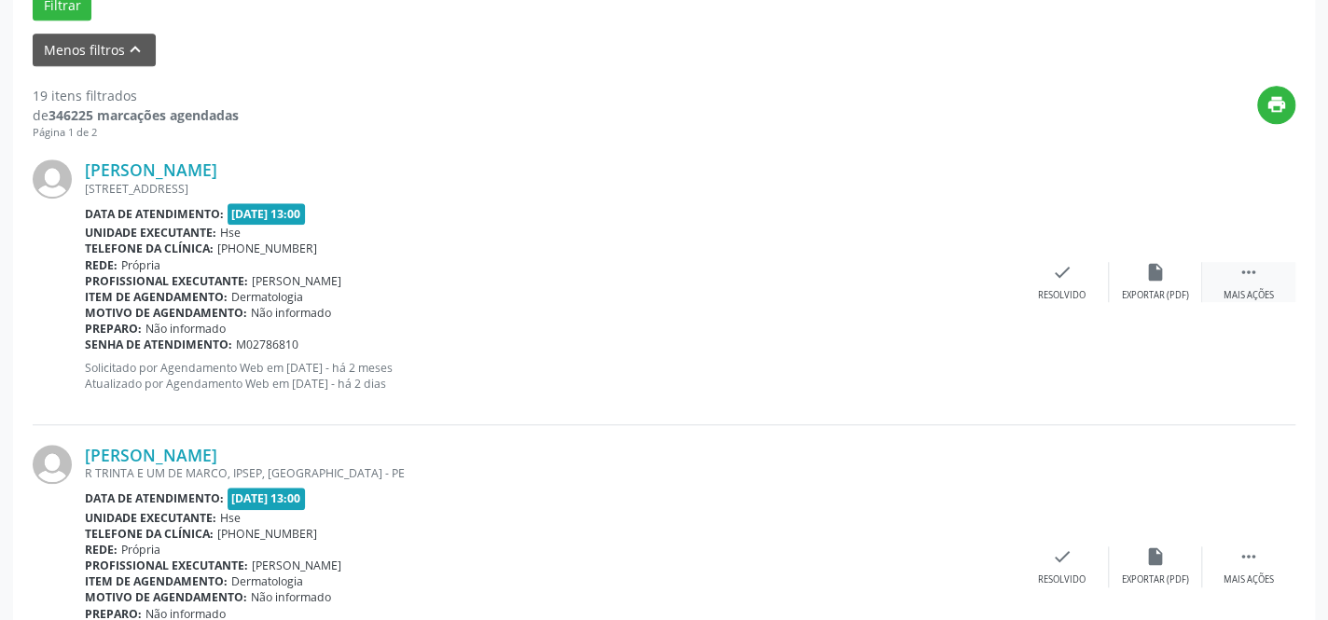
click at [1243, 281] on div " Mais ações" at bounding box center [1248, 282] width 93 height 40
click at [1137, 280] on div "alarm_off Não compareceu" at bounding box center [1154, 282] width 93 height 40
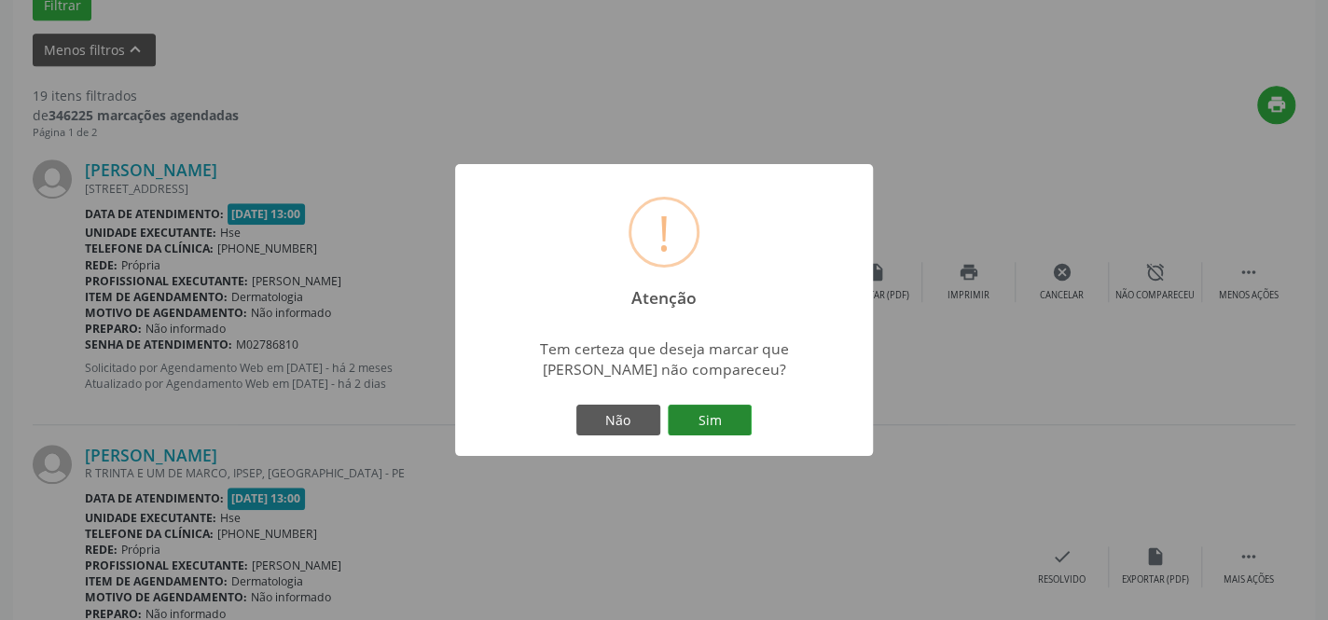
click at [709, 421] on button "Sim" at bounding box center [710, 421] width 84 height 32
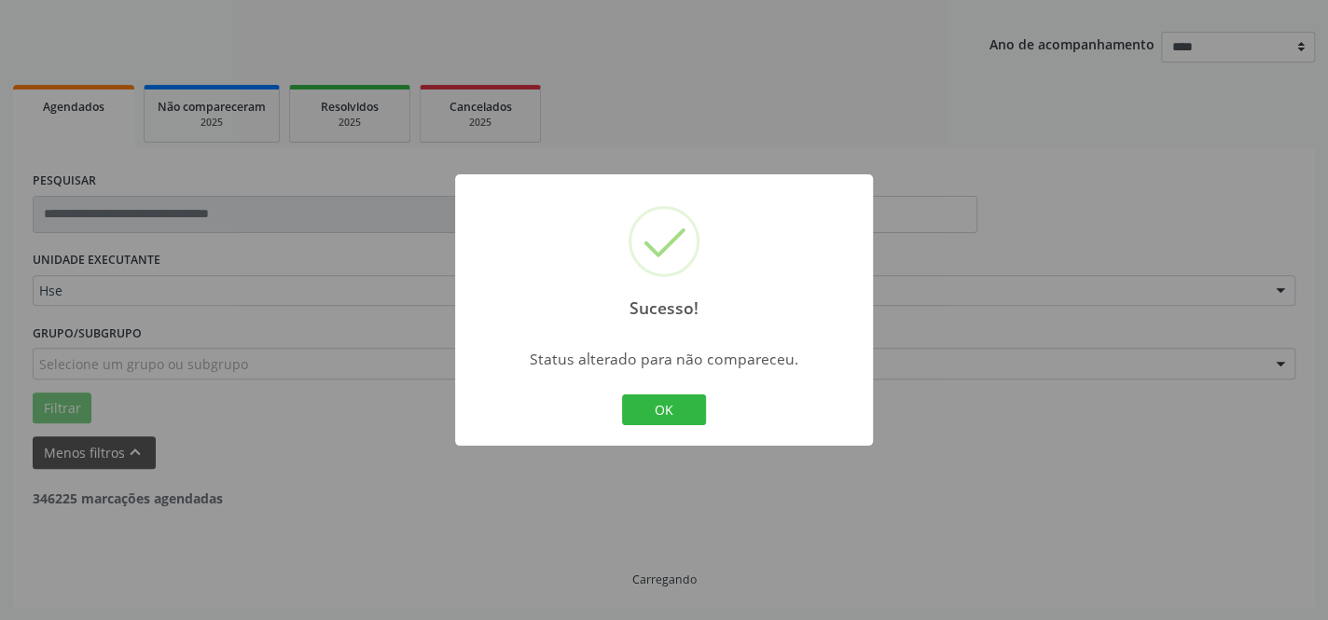
scroll to position [193, 0]
click at [667, 411] on button "OK" at bounding box center [664, 410] width 84 height 32
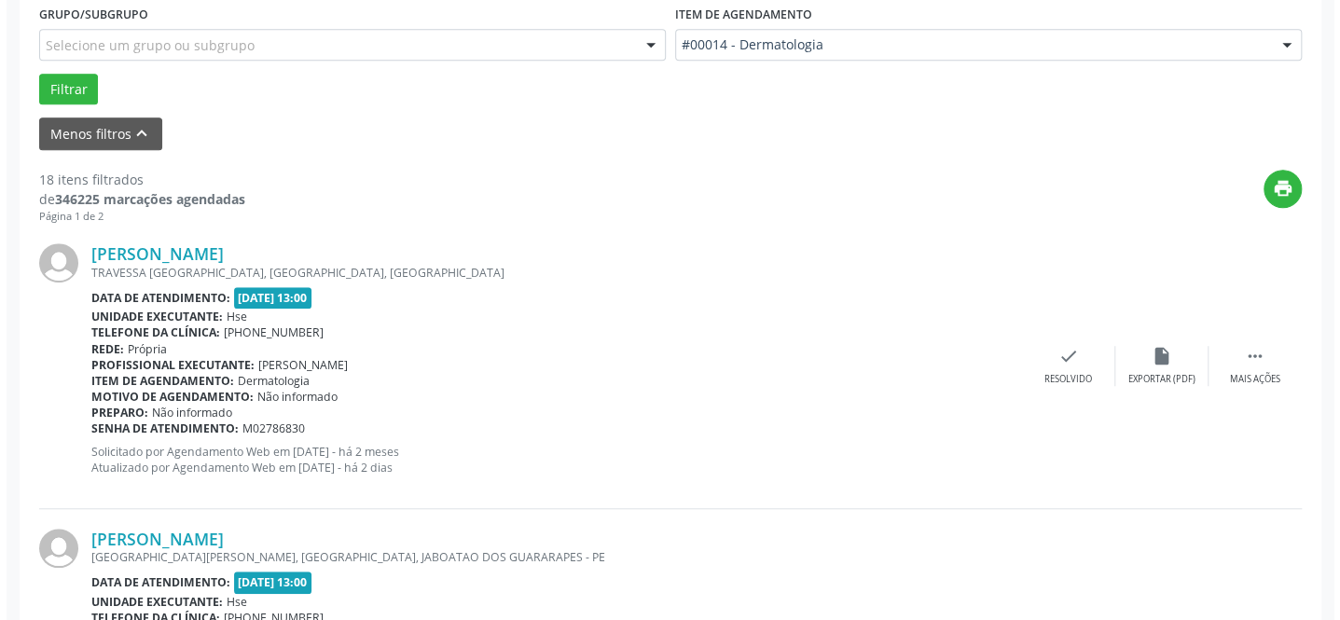
scroll to position [616, 0]
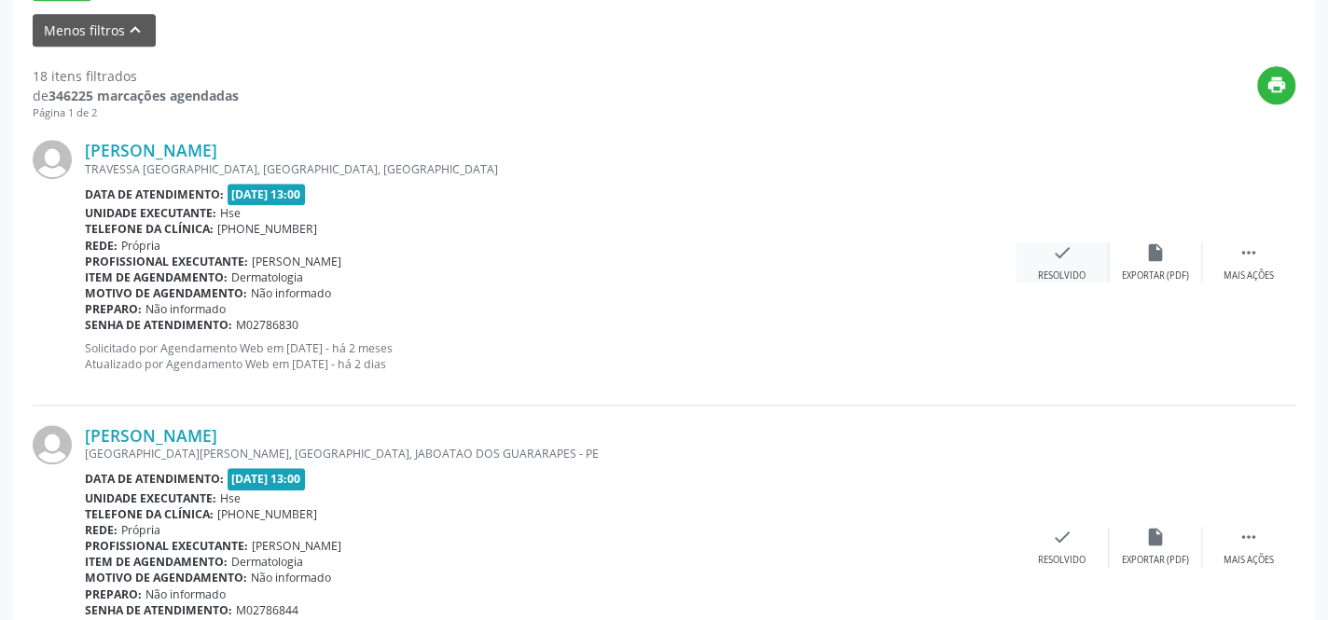
click at [1060, 261] on div "check Resolvido" at bounding box center [1061, 262] width 93 height 40
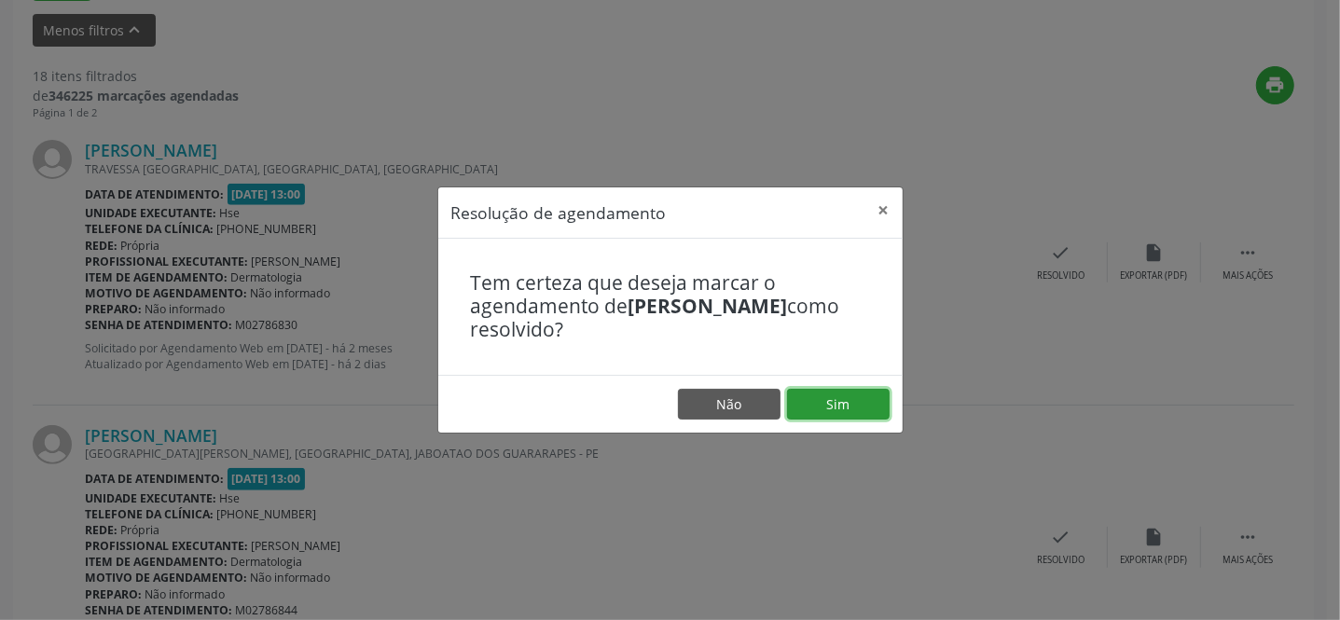
click at [812, 400] on button "Sim" at bounding box center [838, 405] width 103 height 32
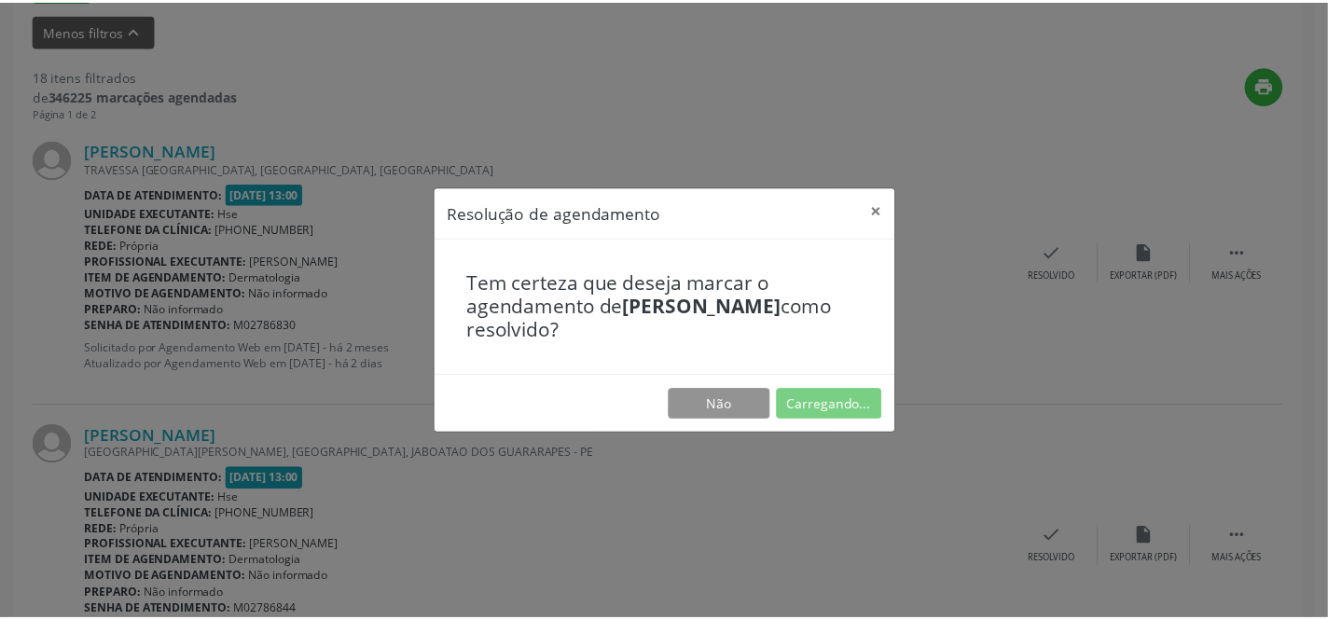
scroll to position [173, 0]
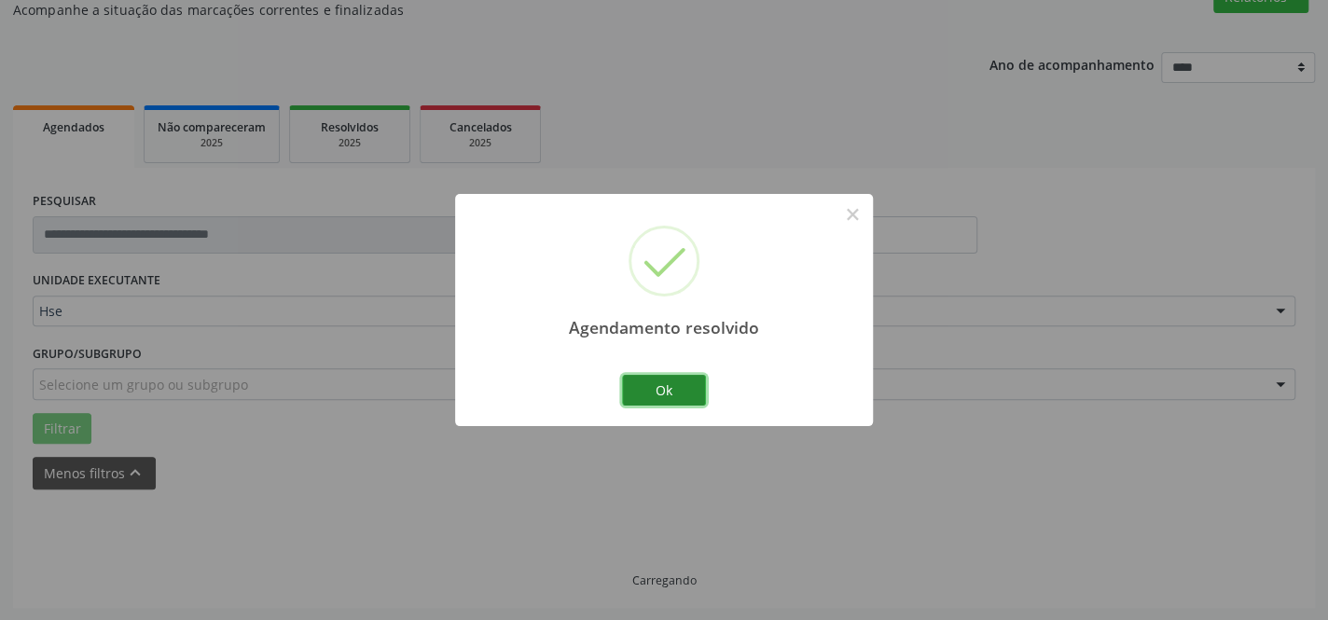
click at [671, 393] on button "Ok" at bounding box center [664, 391] width 84 height 32
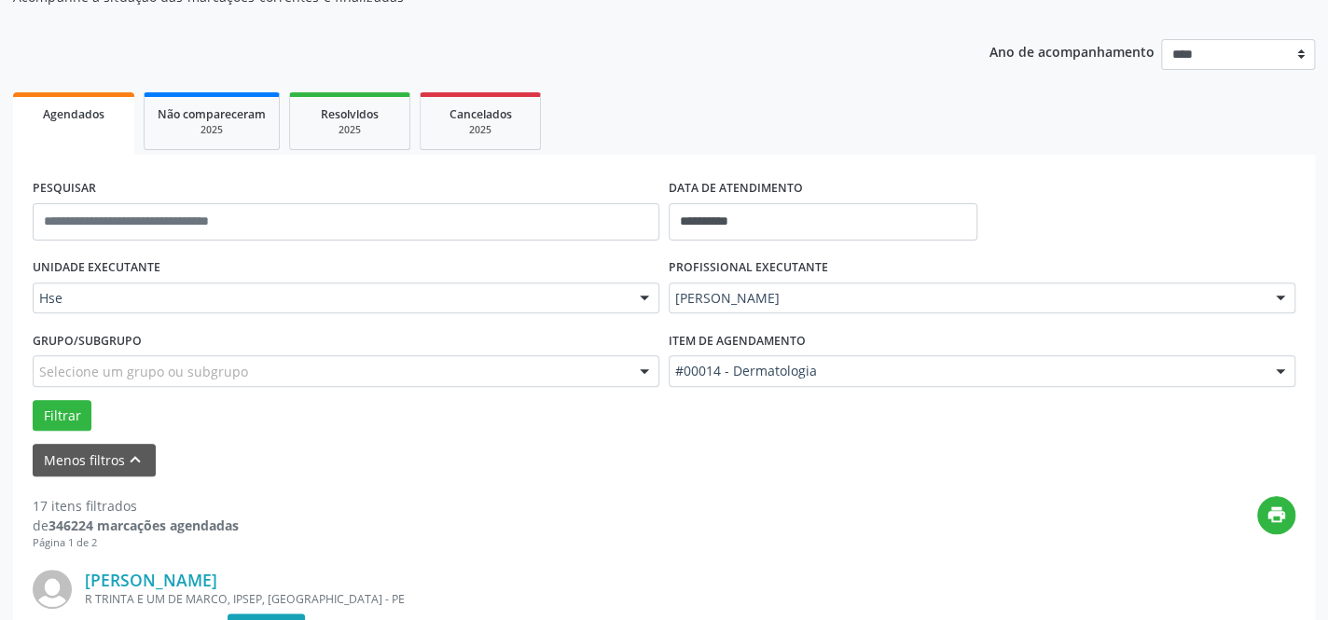
scroll to position [89, 0]
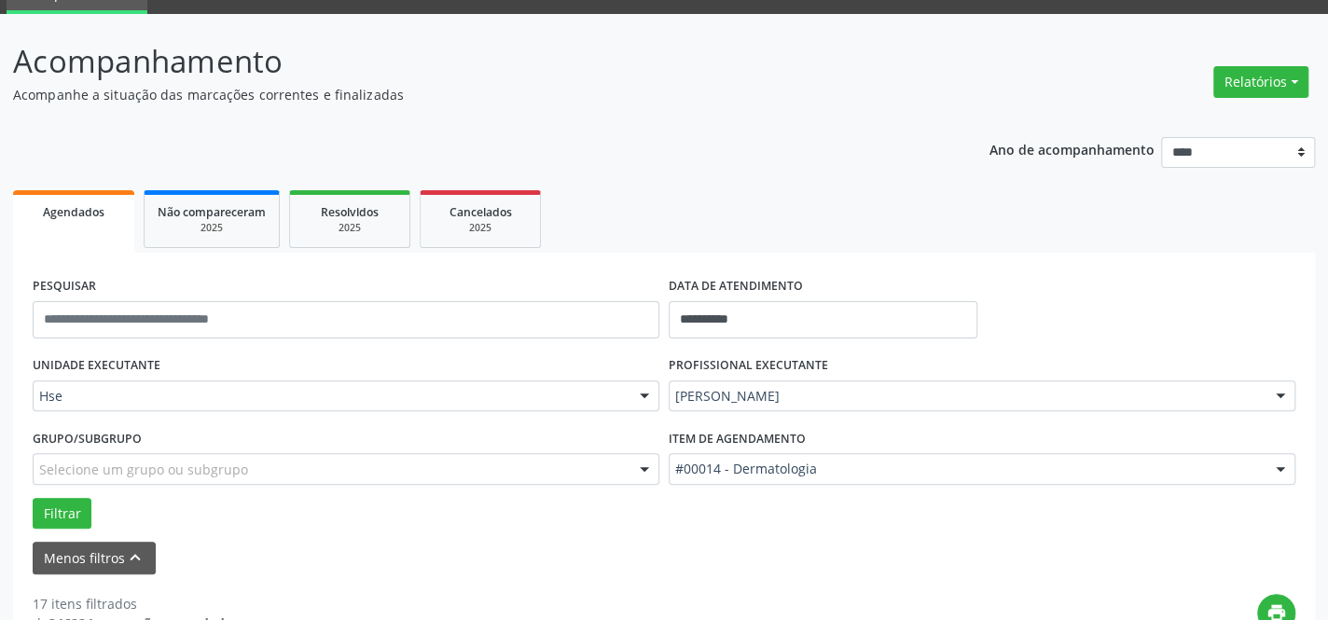
drag, startPoint x: 795, startPoint y: 68, endPoint x: 791, endPoint y: 106, distance: 38.4
click at [795, 70] on p "Acompanhamento" at bounding box center [468, 61] width 911 height 47
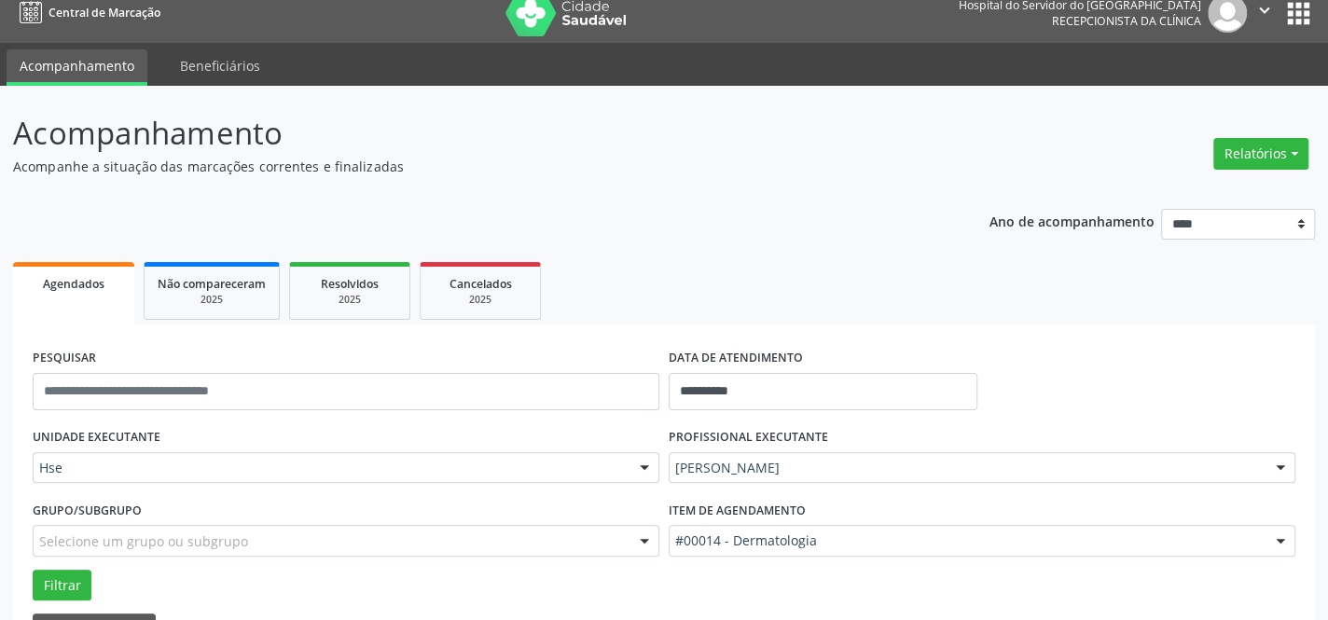
scroll to position [0, 0]
